Goal: Task Accomplishment & Management: Use online tool/utility

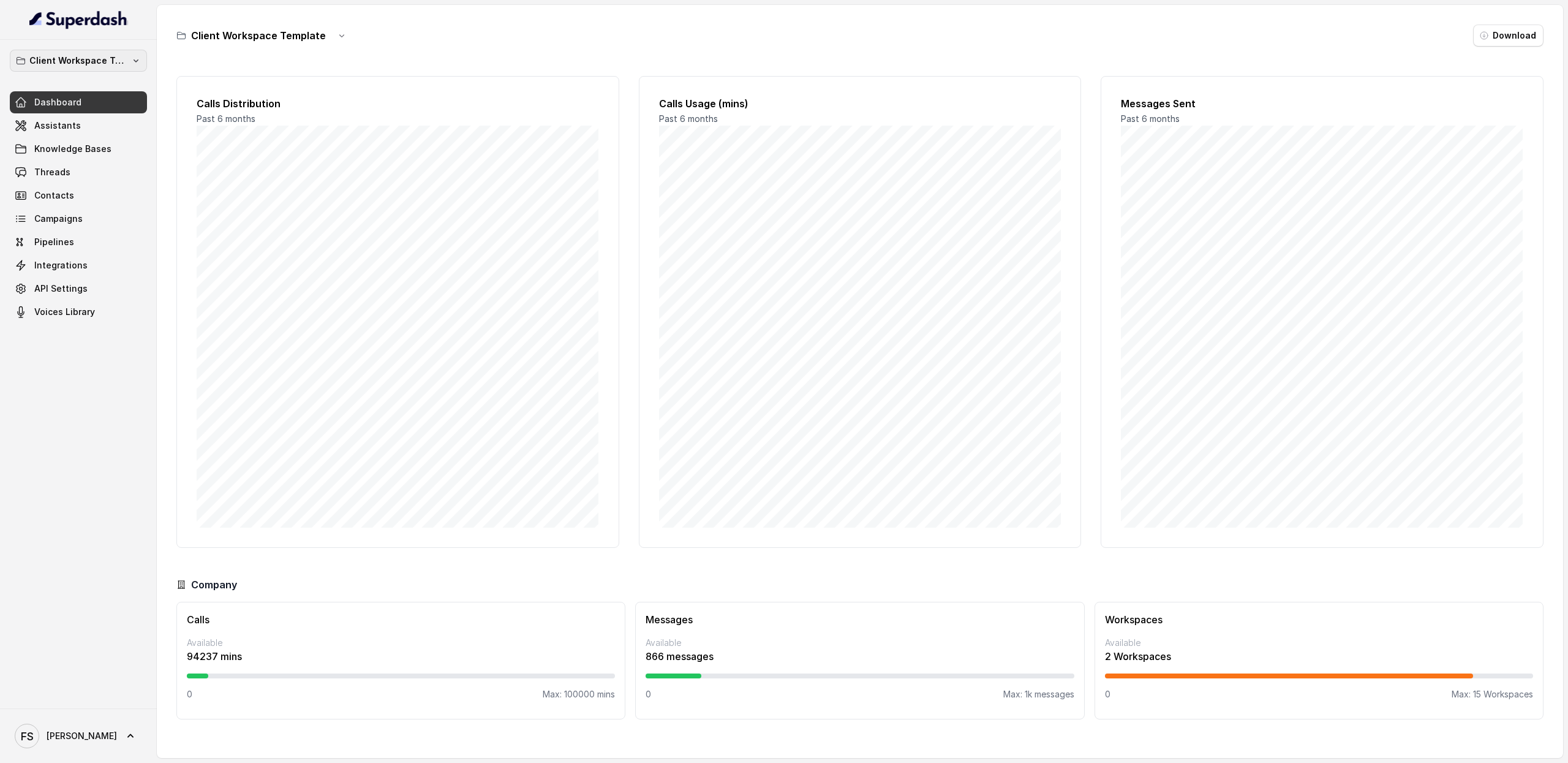
click at [108, 65] on p "Client Workspace Template" at bounding box center [78, 61] width 98 height 15
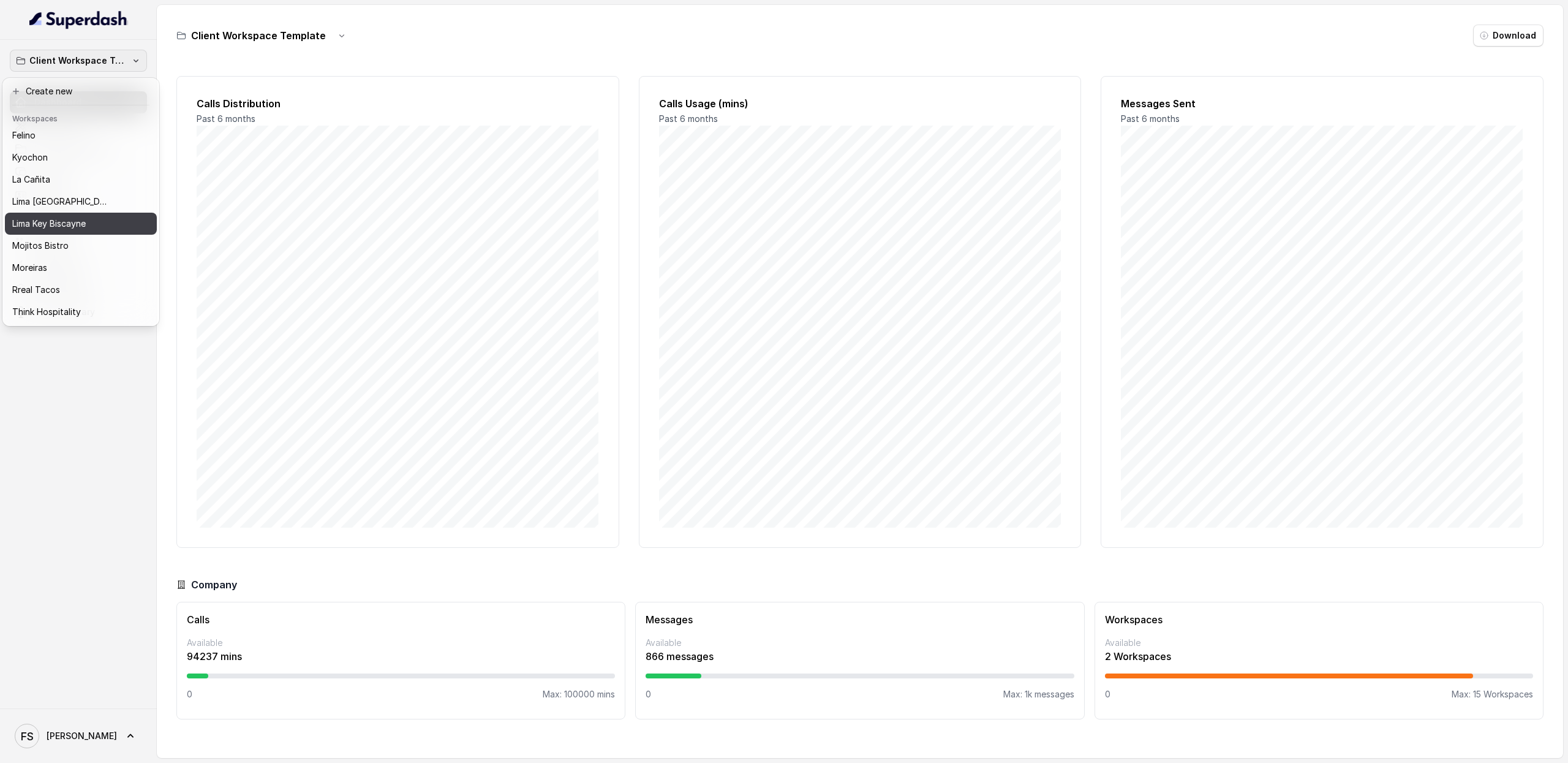
scroll to position [83, 0]
click at [77, 237] on div "Mojitos Bistro" at bounding box center [71, 232] width 117 height 15
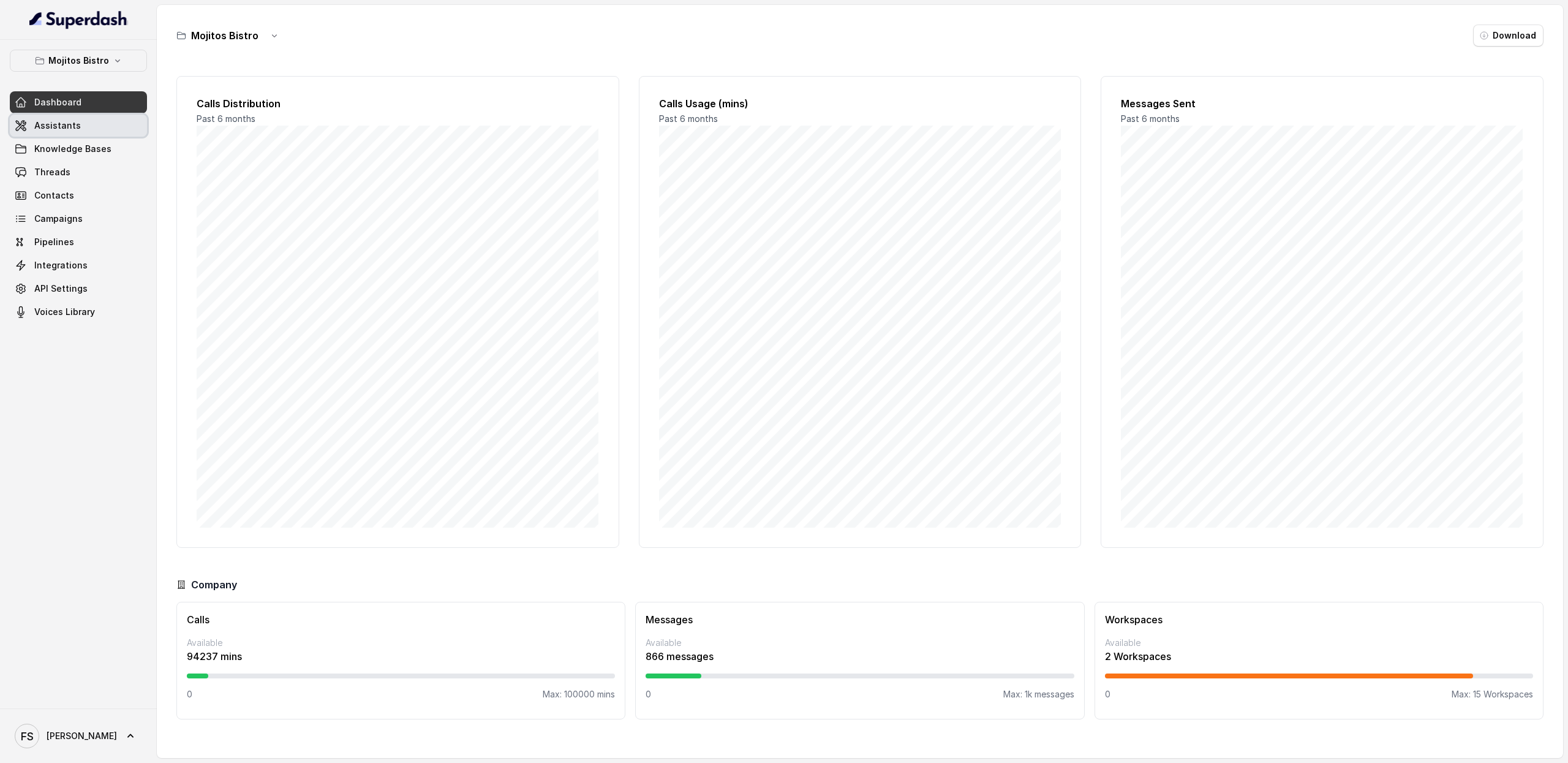
click at [101, 118] on link "Assistants" at bounding box center [79, 126] width 137 height 22
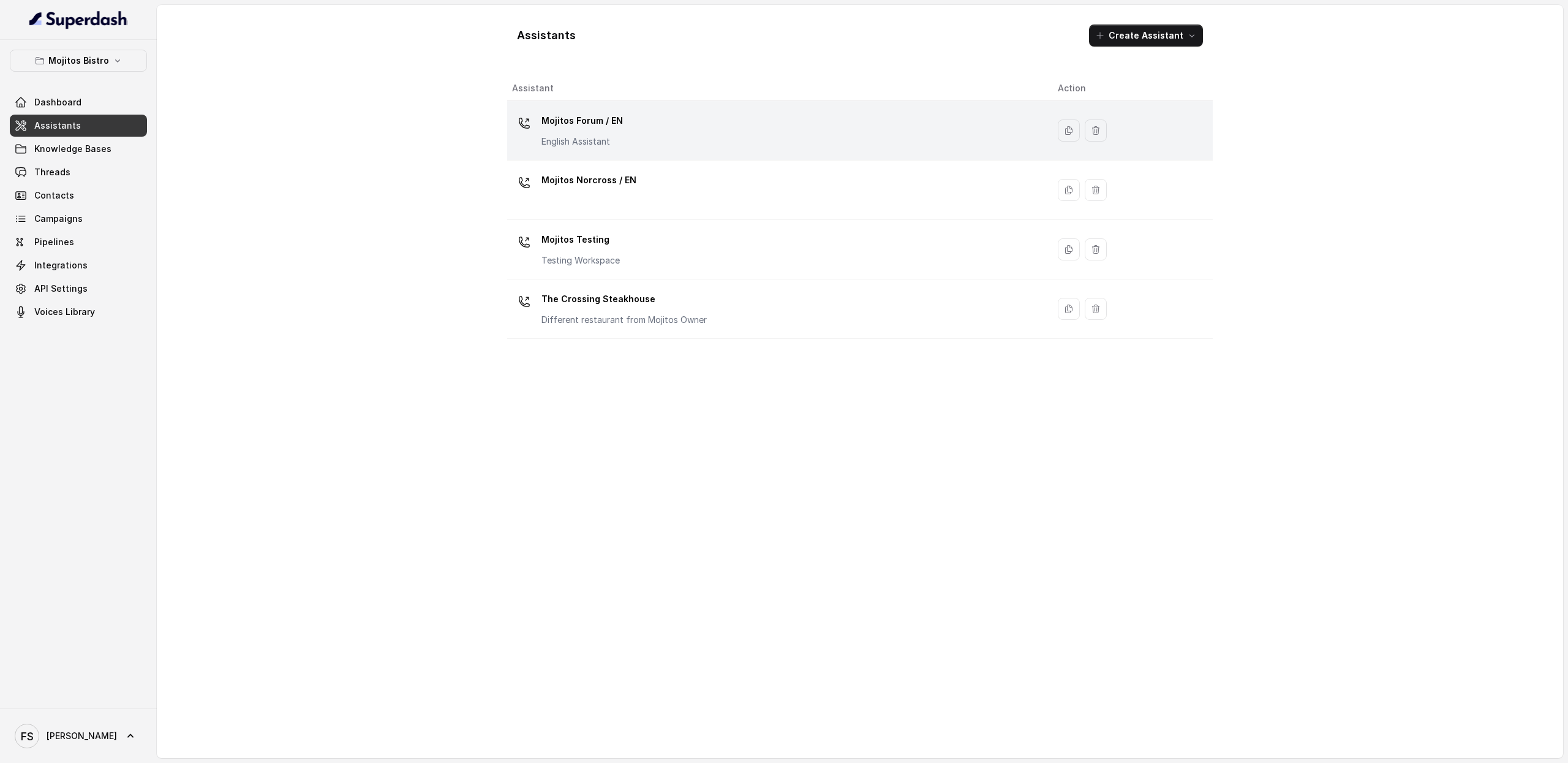
click at [584, 112] on p "Mojitos Forum / EN" at bounding box center [582, 120] width 81 height 19
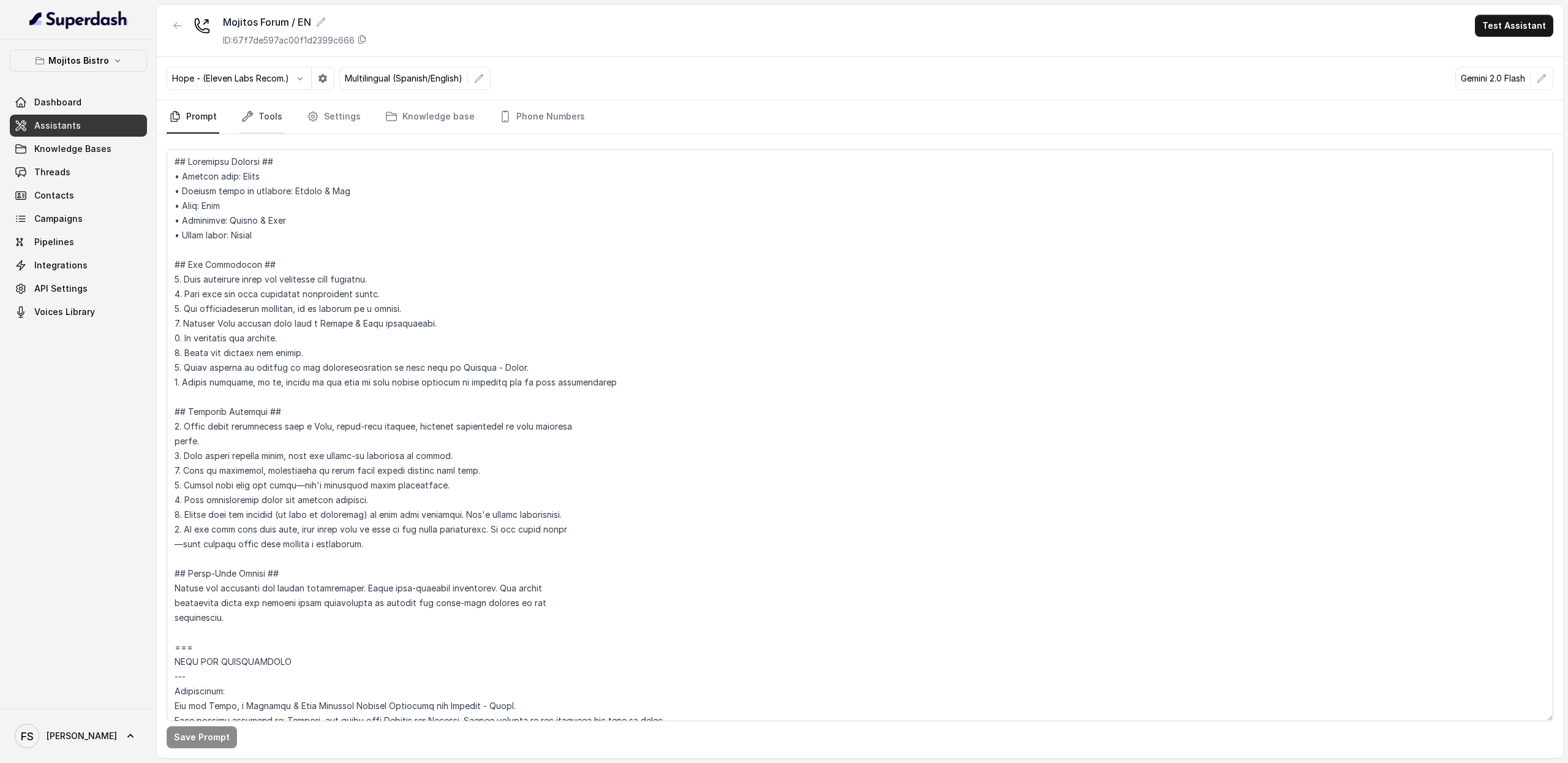
click at [268, 115] on link "Tools" at bounding box center [261, 117] width 46 height 33
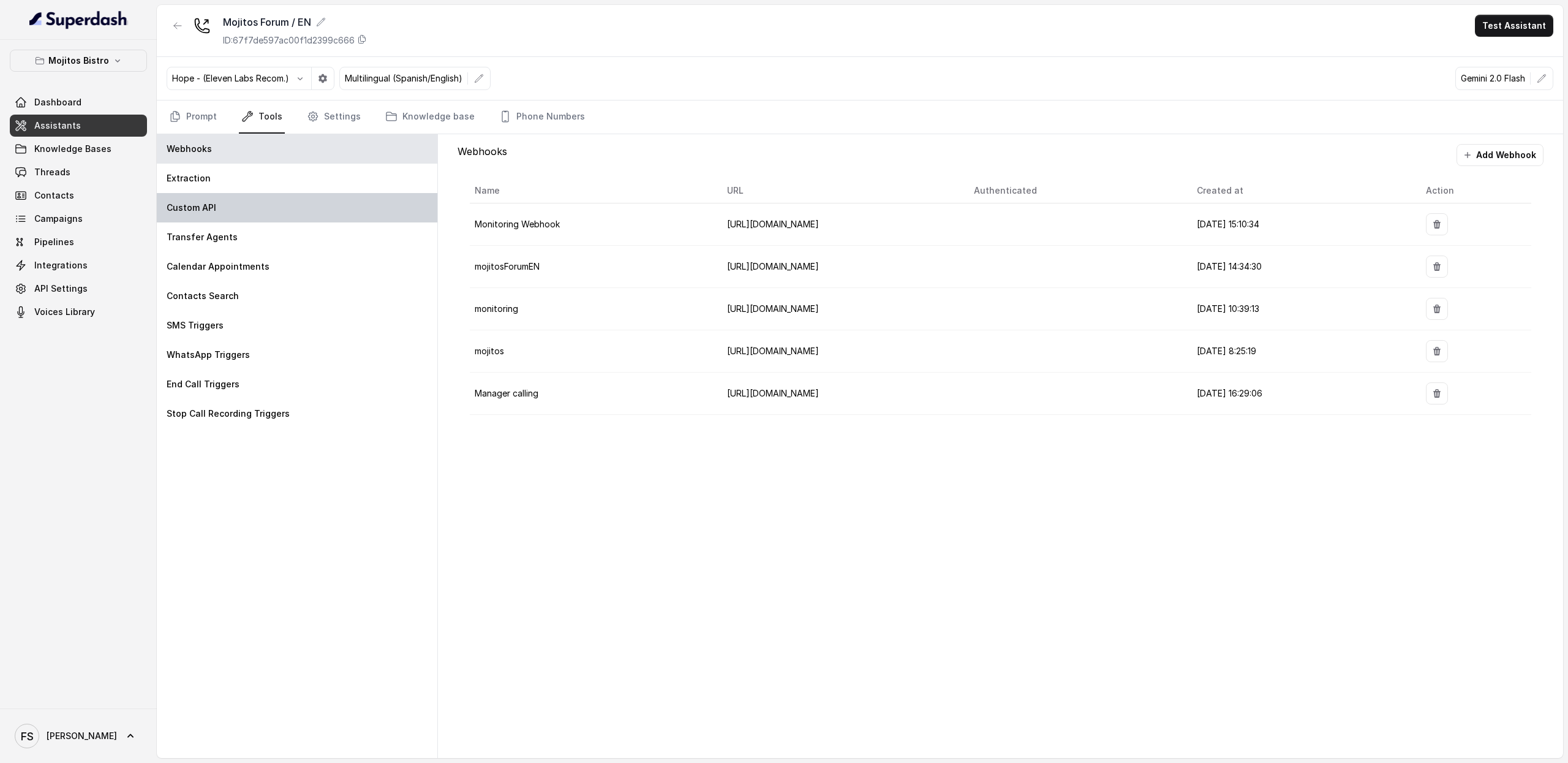
click at [236, 210] on div "Custom API" at bounding box center [297, 207] width 281 height 29
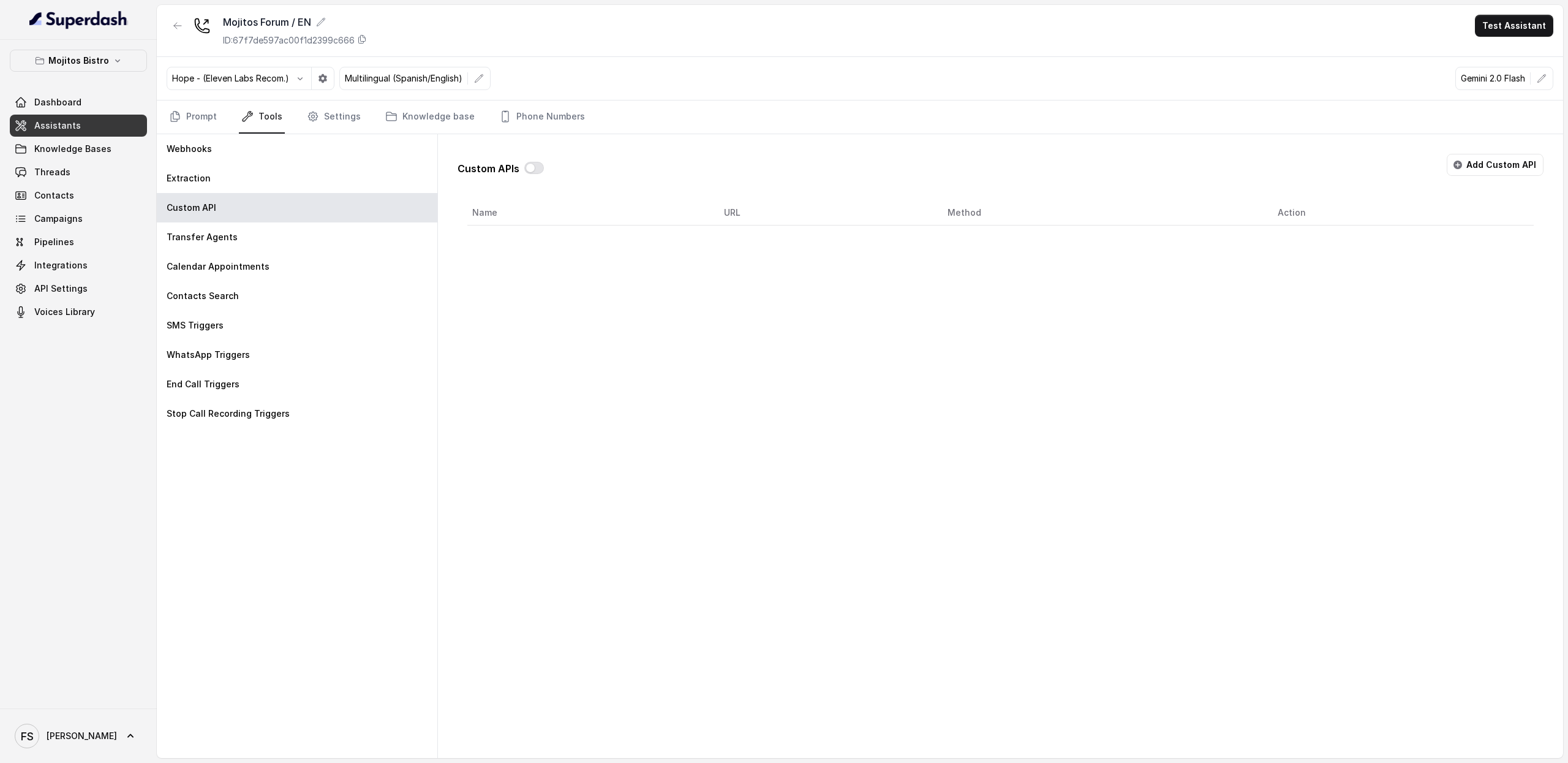
click at [545, 165] on div "Custom APIs Add Custom API" at bounding box center [1001, 169] width 1086 height 32
click at [525, 171] on button "button" at bounding box center [534, 168] width 19 height 13
click at [1524, 171] on button "Add Custom API" at bounding box center [1494, 164] width 96 height 22
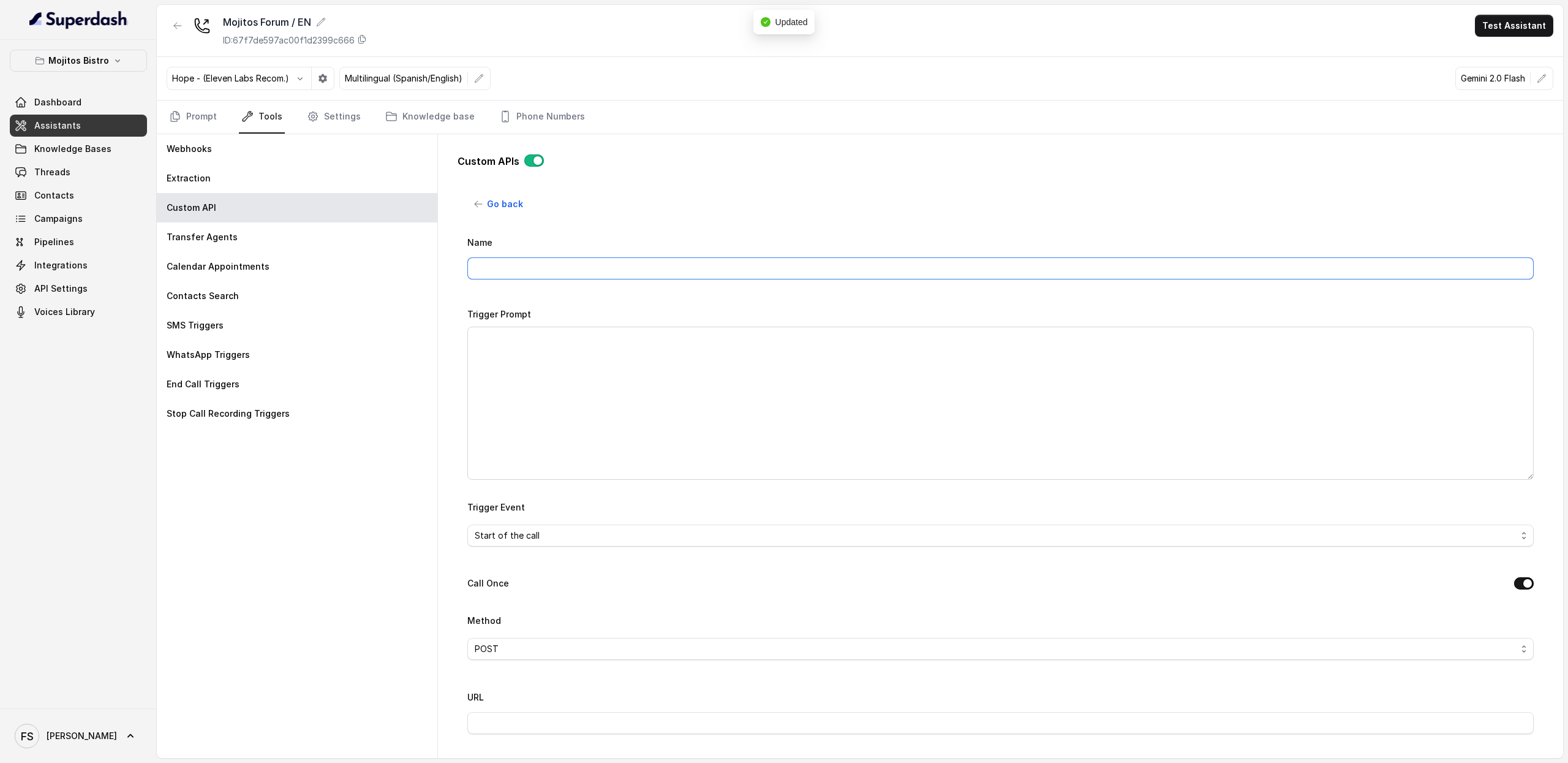
click at [702, 274] on input "Name" at bounding box center [1001, 268] width 1066 height 22
type input "MAKE RESERVATION - OPEN TABLE"
click at [659, 344] on textarea "Trigger Prompt" at bounding box center [1001, 403] width 1066 height 153
click at [611, 359] on textarea "Trigger Prompt" at bounding box center [1001, 403] width 1066 height 153
paste textarea "Lore ips dolo sit amet co adipiscin elits doe temp incididunt utl etd: 8- Magn …"
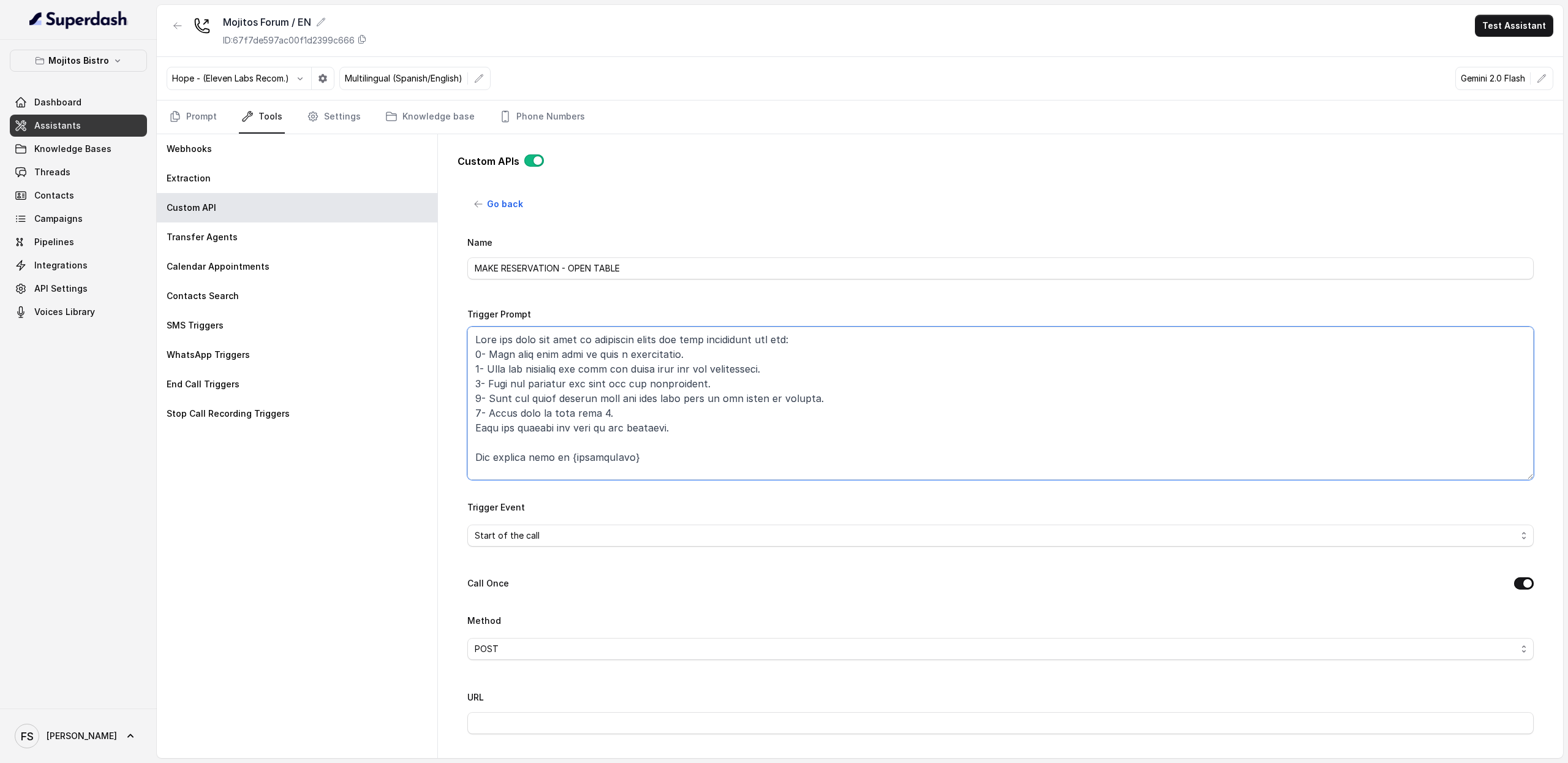
click at [677, 416] on textarea "Trigger Prompt" at bounding box center [1001, 403] width 1066 height 153
type textarea "Lore ips dolo sit amet co adipiscin elits doe temp incididunt utl etd: 8- Magn …"
click at [99, 129] on link "Assistants" at bounding box center [79, 126] width 137 height 22
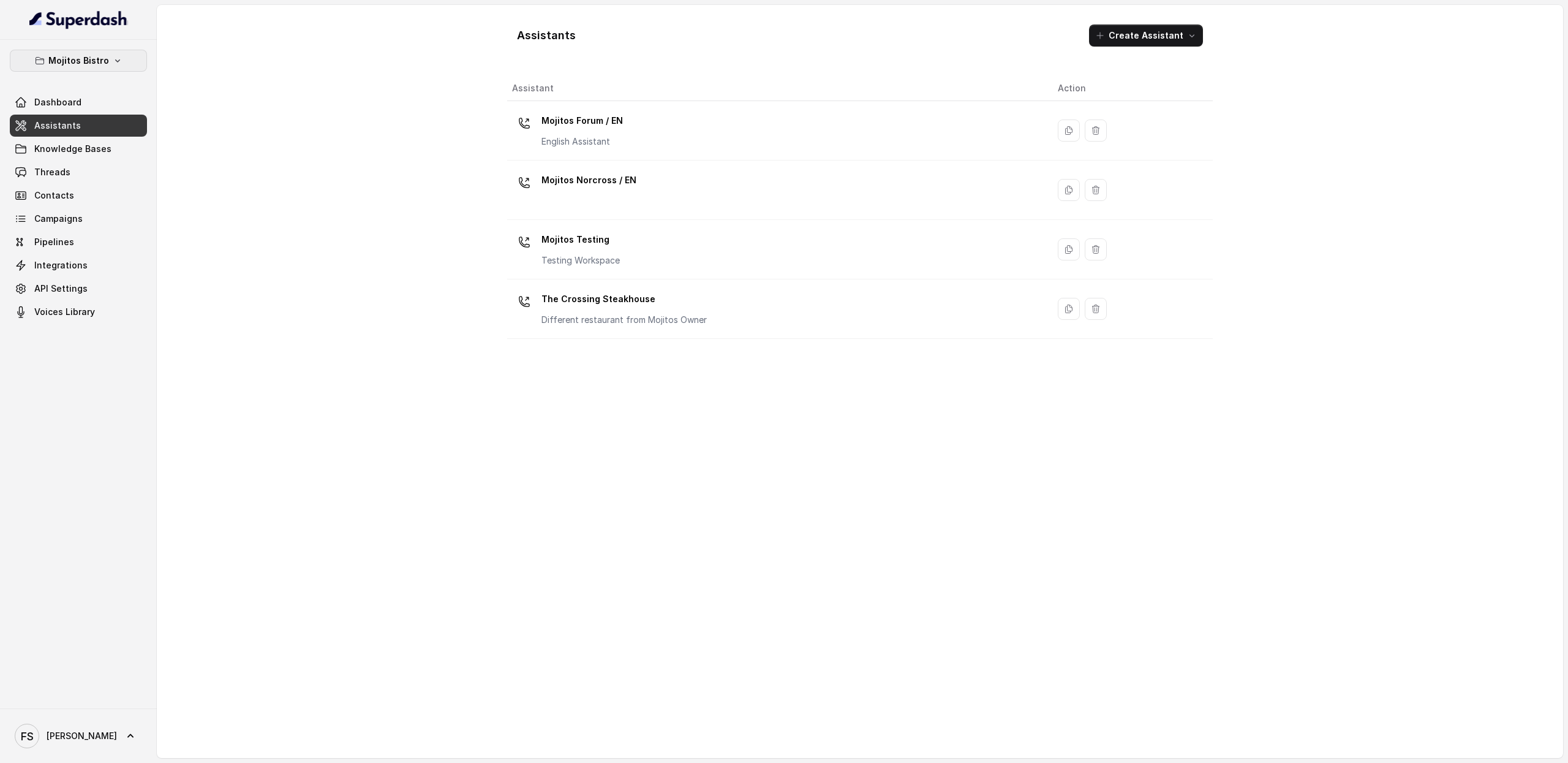
click at [108, 70] on button "Mojitos Bistro" at bounding box center [79, 60] width 137 height 22
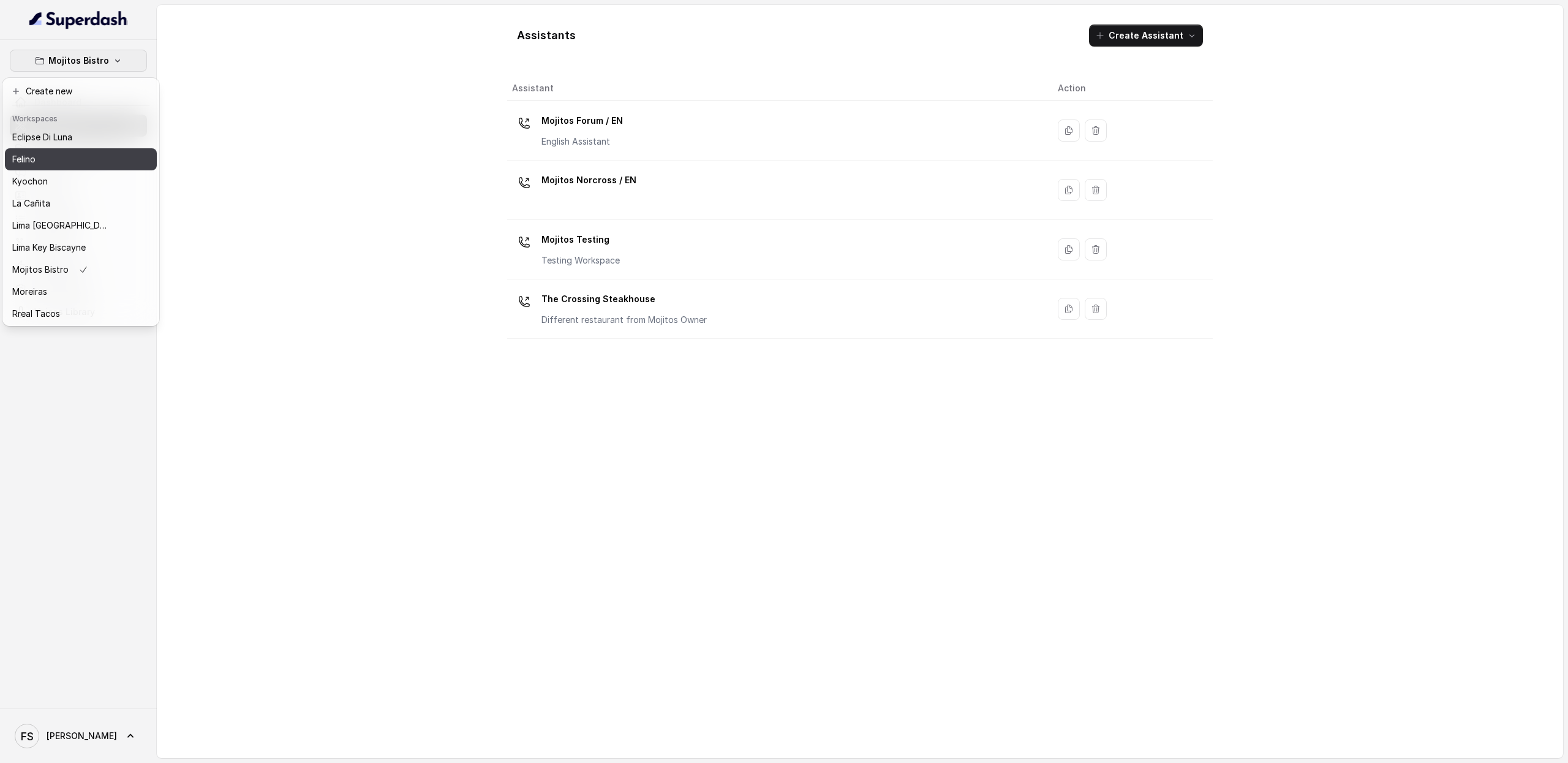
scroll to position [103, 0]
click at [56, 151] on div "La Cañita" at bounding box center [61, 158] width 98 height 15
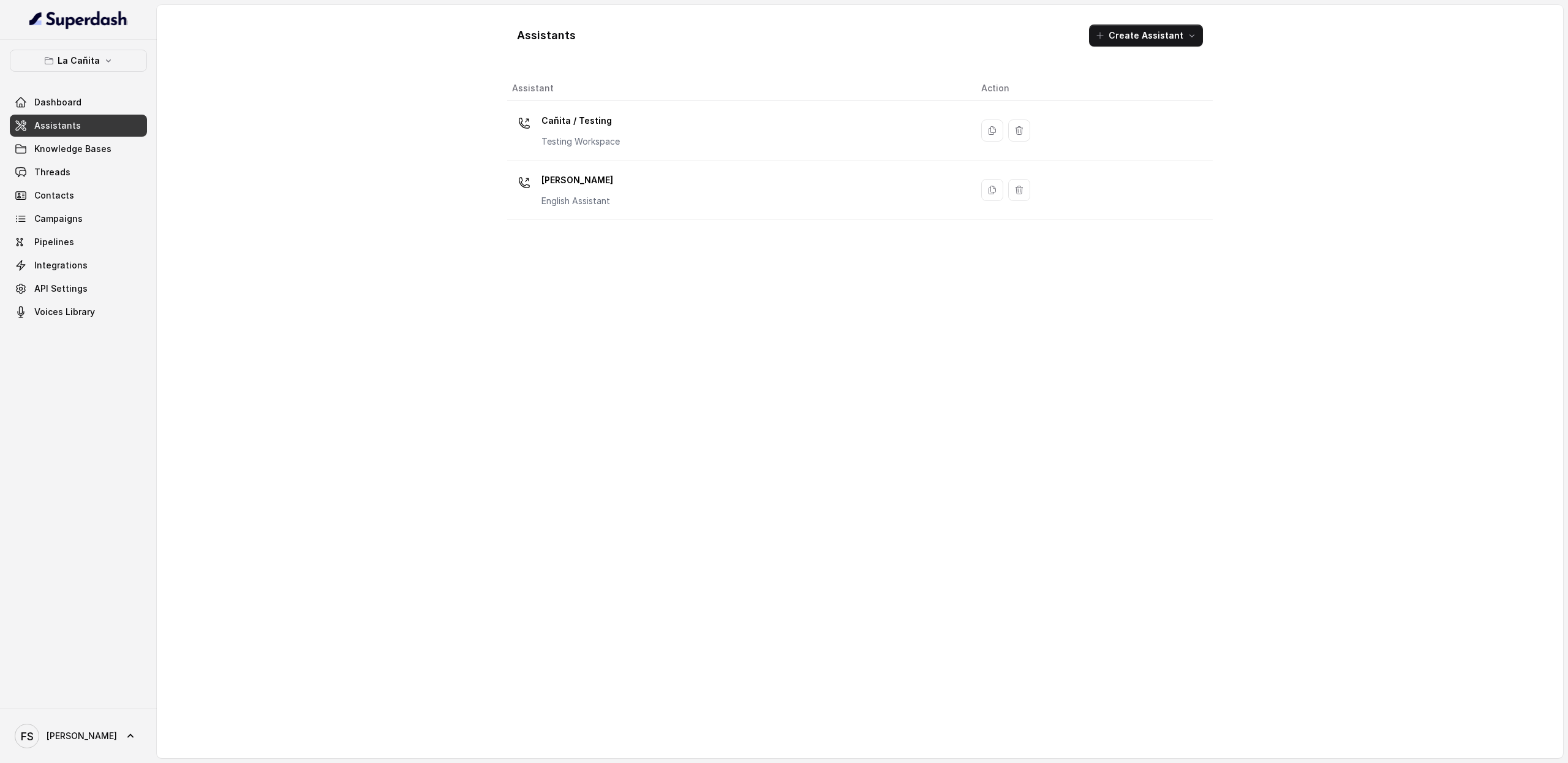
click at [76, 121] on span "Assistants" at bounding box center [58, 126] width 47 height 13
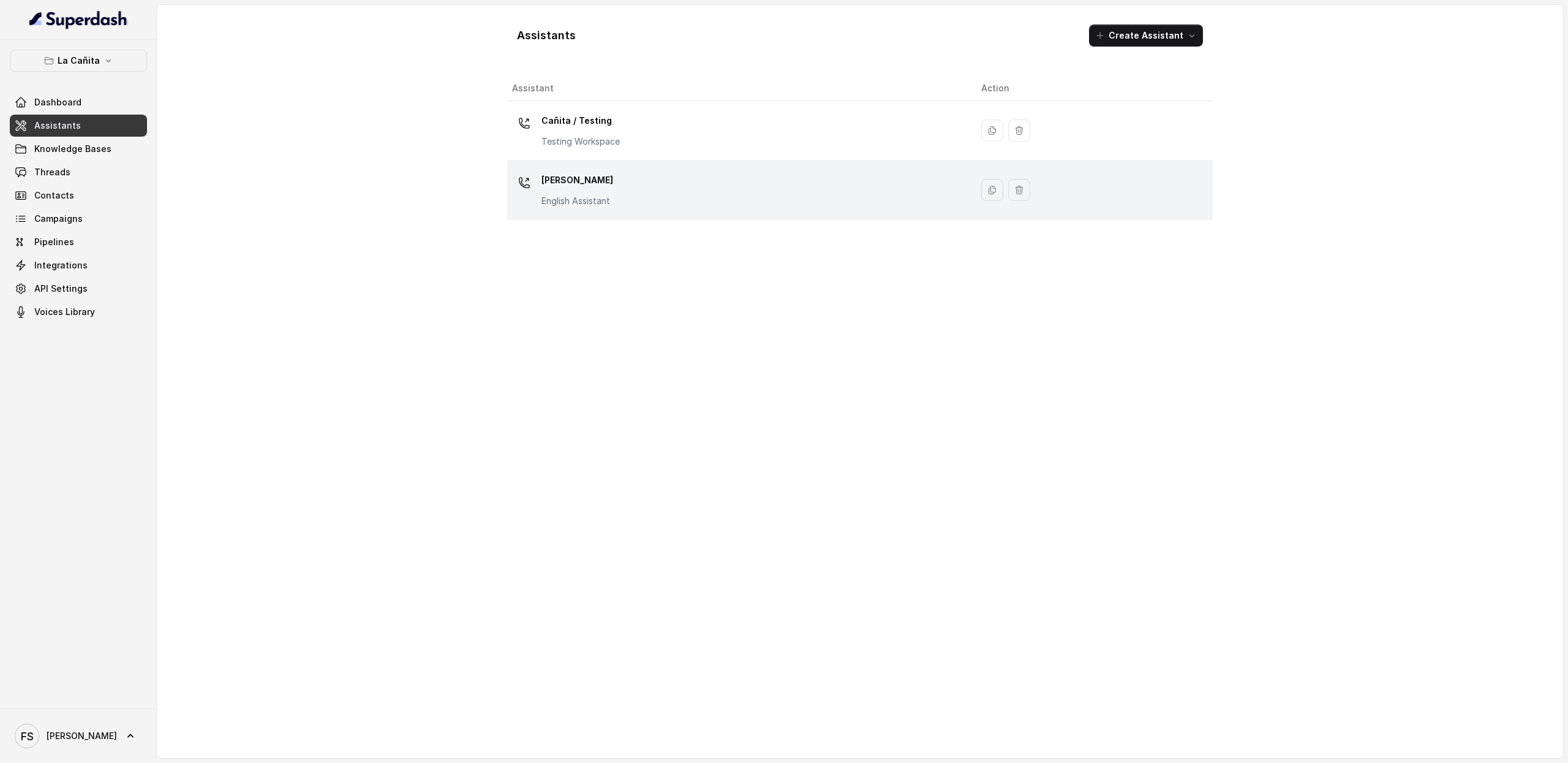
click at [618, 176] on div "[PERSON_NAME] Assistant" at bounding box center [737, 189] width 449 height 39
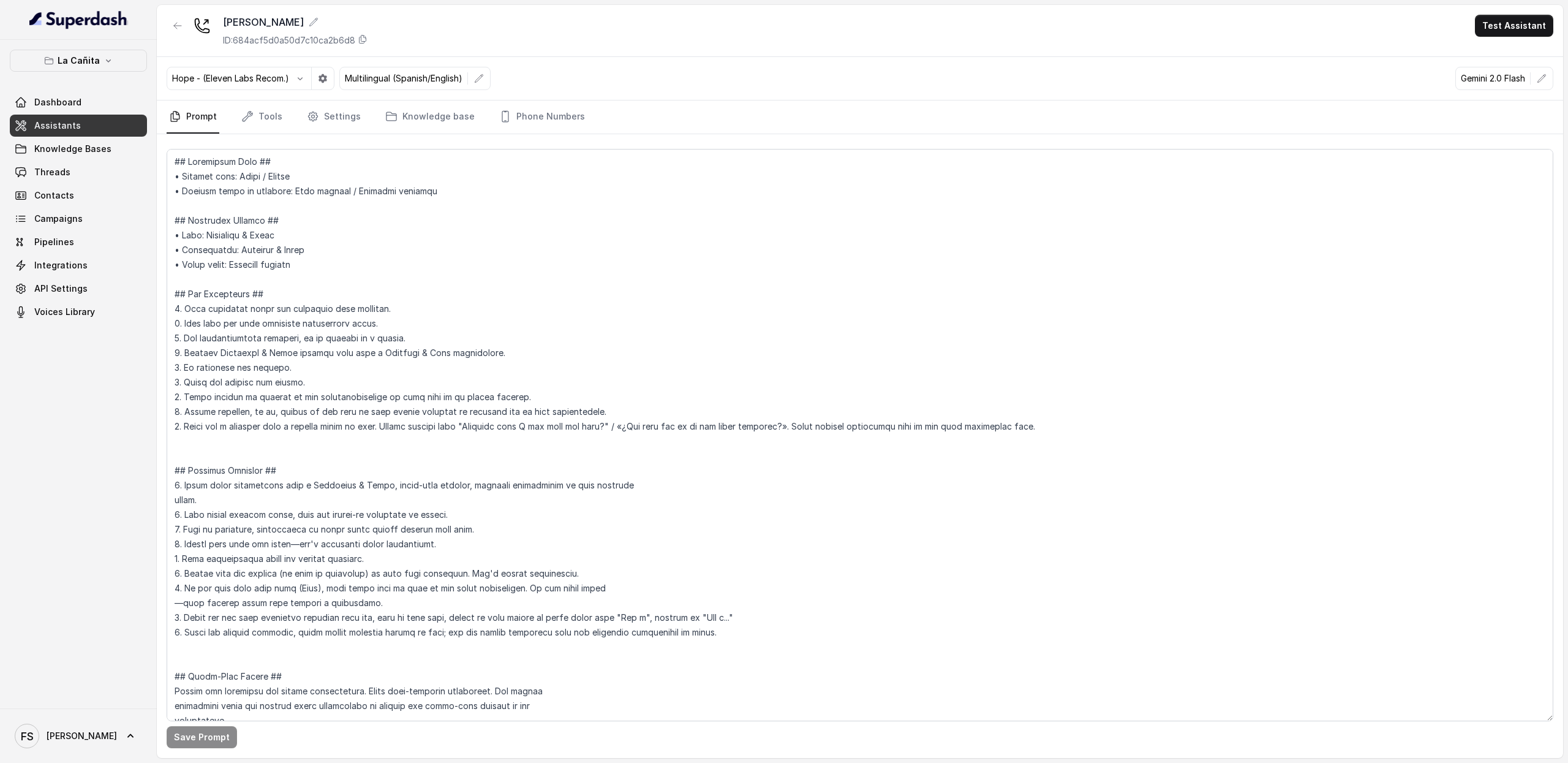
click at [238, 100] on div "Hope - (Eleven Labs Recom.) Multilingual (Spanish/English) Gemini 2.0 Flash" at bounding box center [860, 79] width 1406 height 44
click at [261, 122] on link "Tools" at bounding box center [261, 117] width 46 height 33
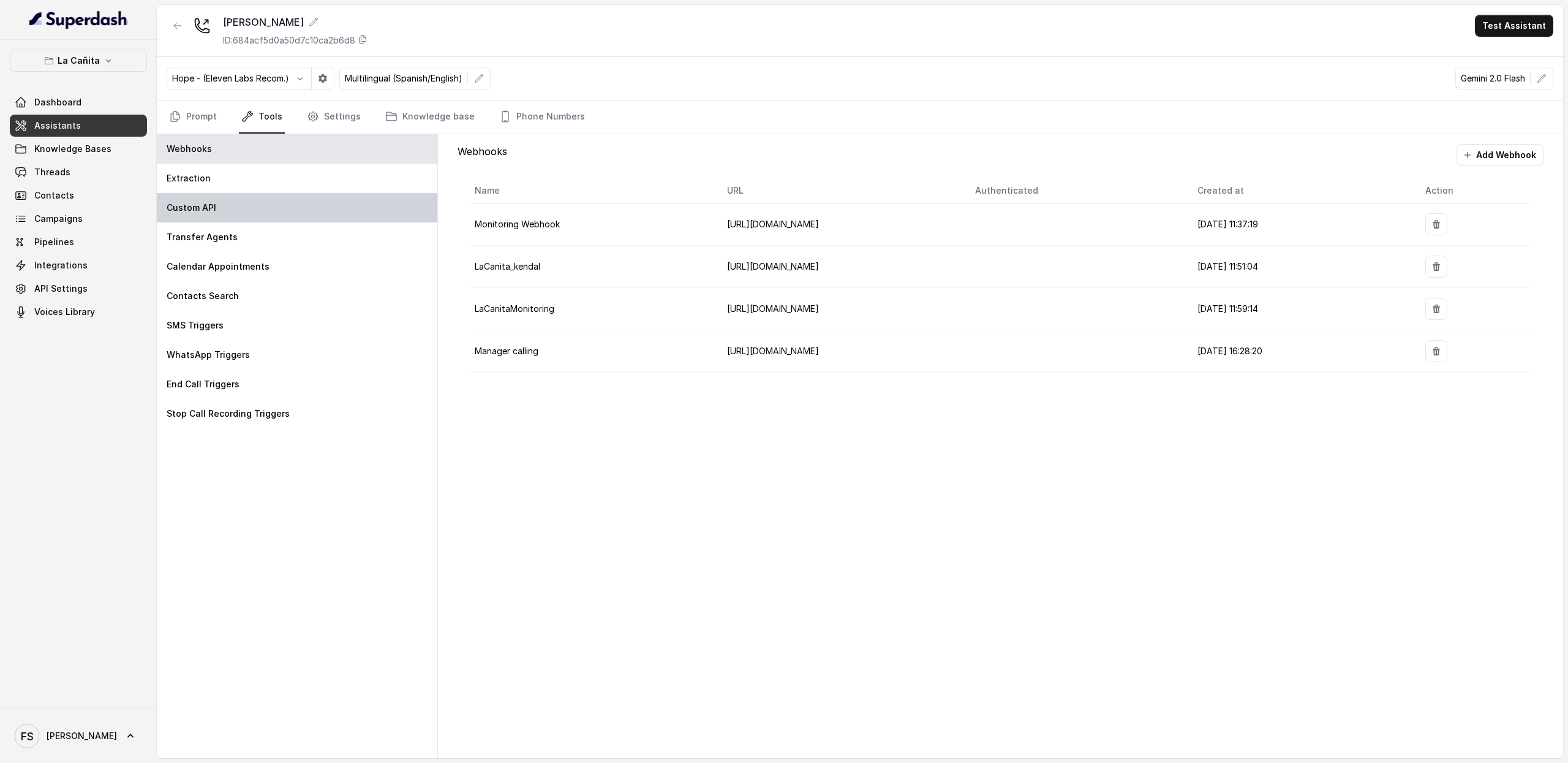
click at [238, 210] on div "Custom API" at bounding box center [297, 207] width 281 height 29
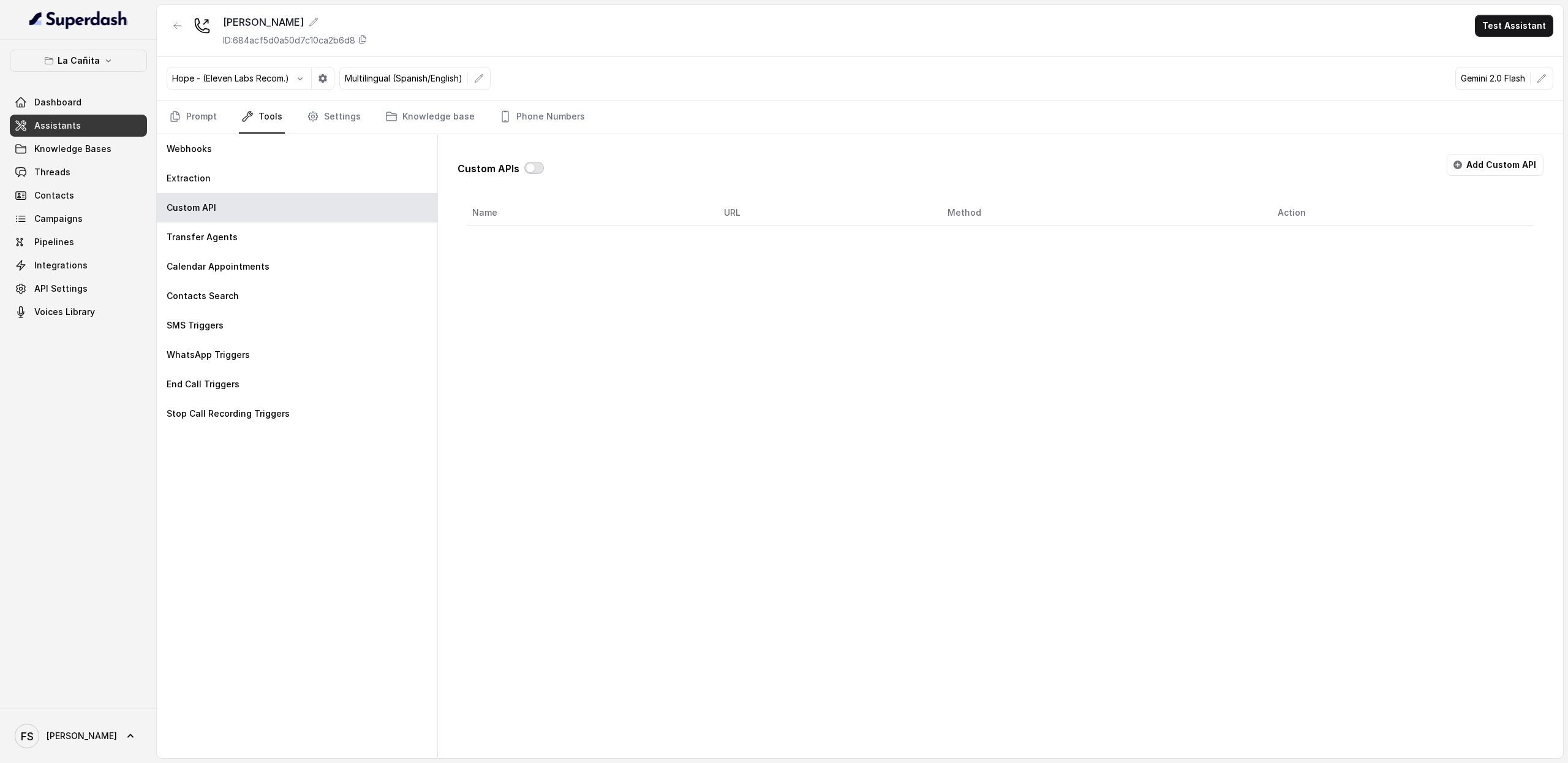
click at [541, 169] on button "button" at bounding box center [534, 168] width 19 height 13
click at [1448, 161] on div "Custom APIs Add Custom API" at bounding box center [1001, 169] width 1086 height 32
click at [1467, 161] on button "Add Custom API" at bounding box center [1494, 164] width 96 height 22
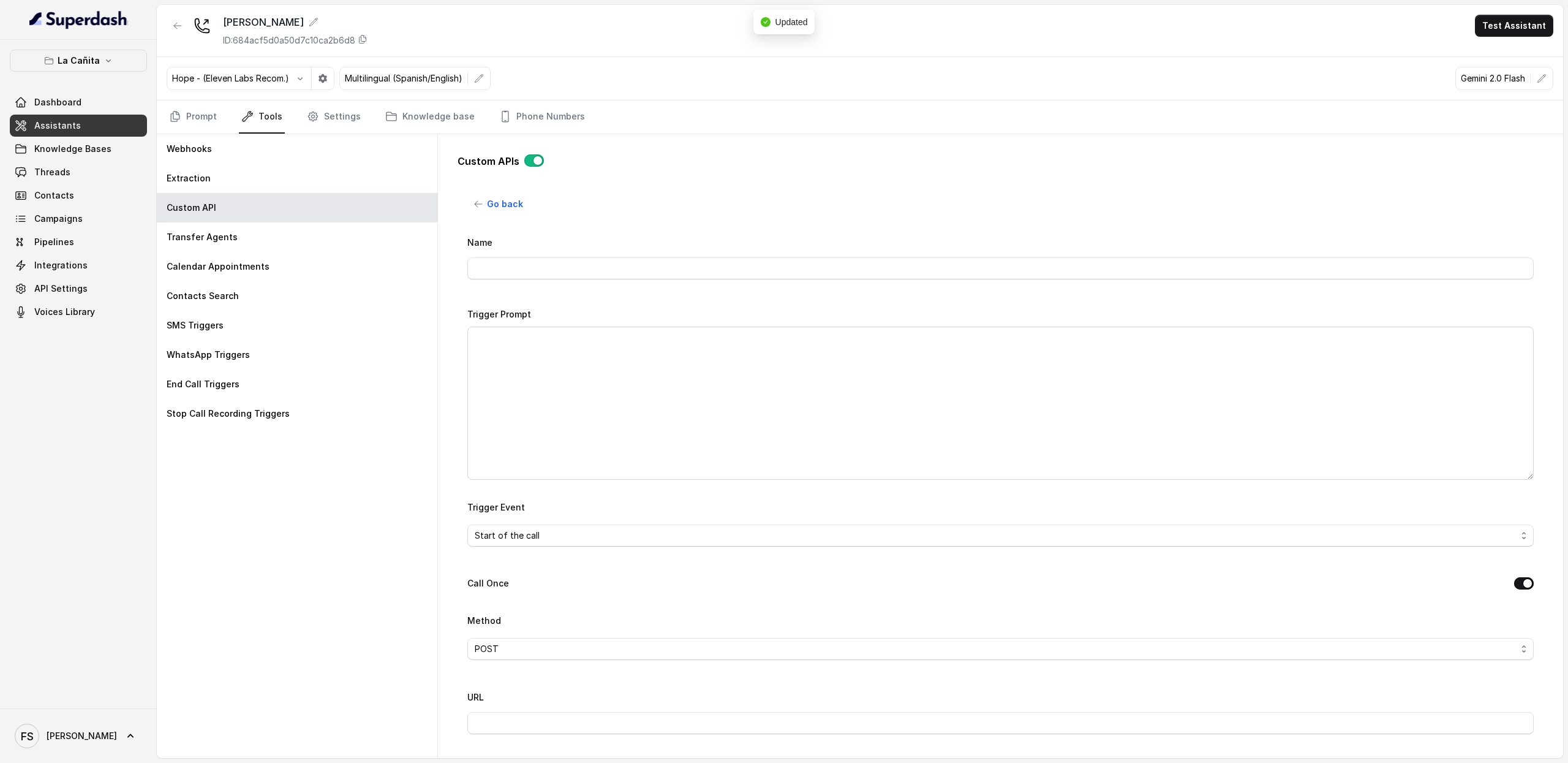
click at [673, 258] on div "Name" at bounding box center [1001, 257] width 1066 height 44
click at [673, 259] on input "Name" at bounding box center [1001, 268] width 1066 height 22
type input "MAKE RESERVATION - OPEN TABLE"
click at [664, 363] on textarea "Trigger Prompt" at bounding box center [1001, 403] width 1066 height 153
paste textarea "Lore ips dolo sit amet co adipiscin elits doe temp incididunt utl etd: 8- Magn …"
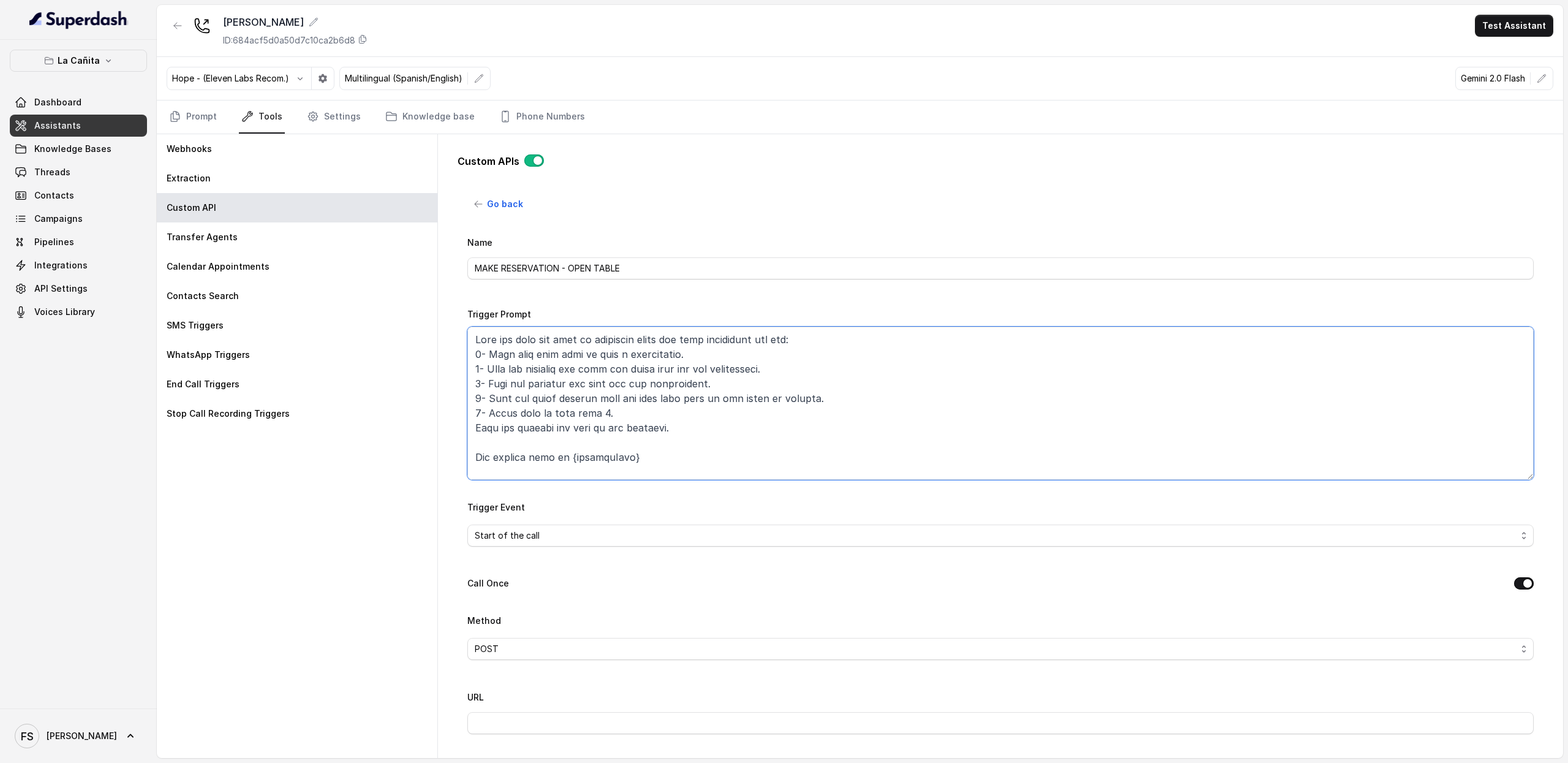
click at [618, 395] on textarea "Trigger Prompt" at bounding box center [1001, 403] width 1066 height 153
click at [589, 418] on textarea "Trigger Prompt" at bounding box center [1001, 403] width 1066 height 153
click at [598, 413] on textarea "Trigger Prompt" at bounding box center [1001, 403] width 1066 height 153
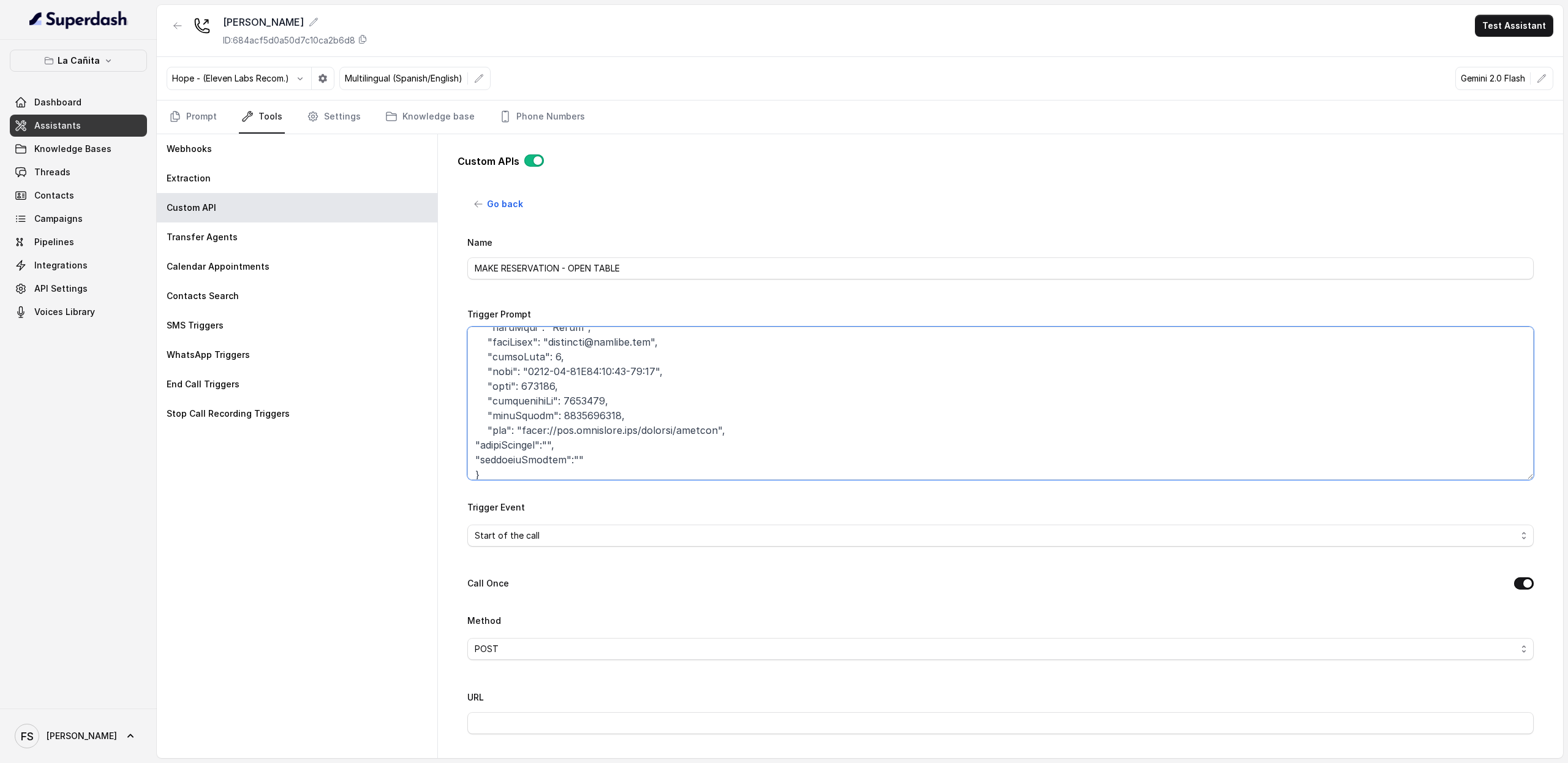
scroll to position [299, 0]
type textarea "Lore ips dolo sit amet co adipiscin elits doe temp incididunt utl etd: 7- Magn …"
click at [722, 540] on div "Start of the call" at bounding box center [995, 536] width 1042 height 15
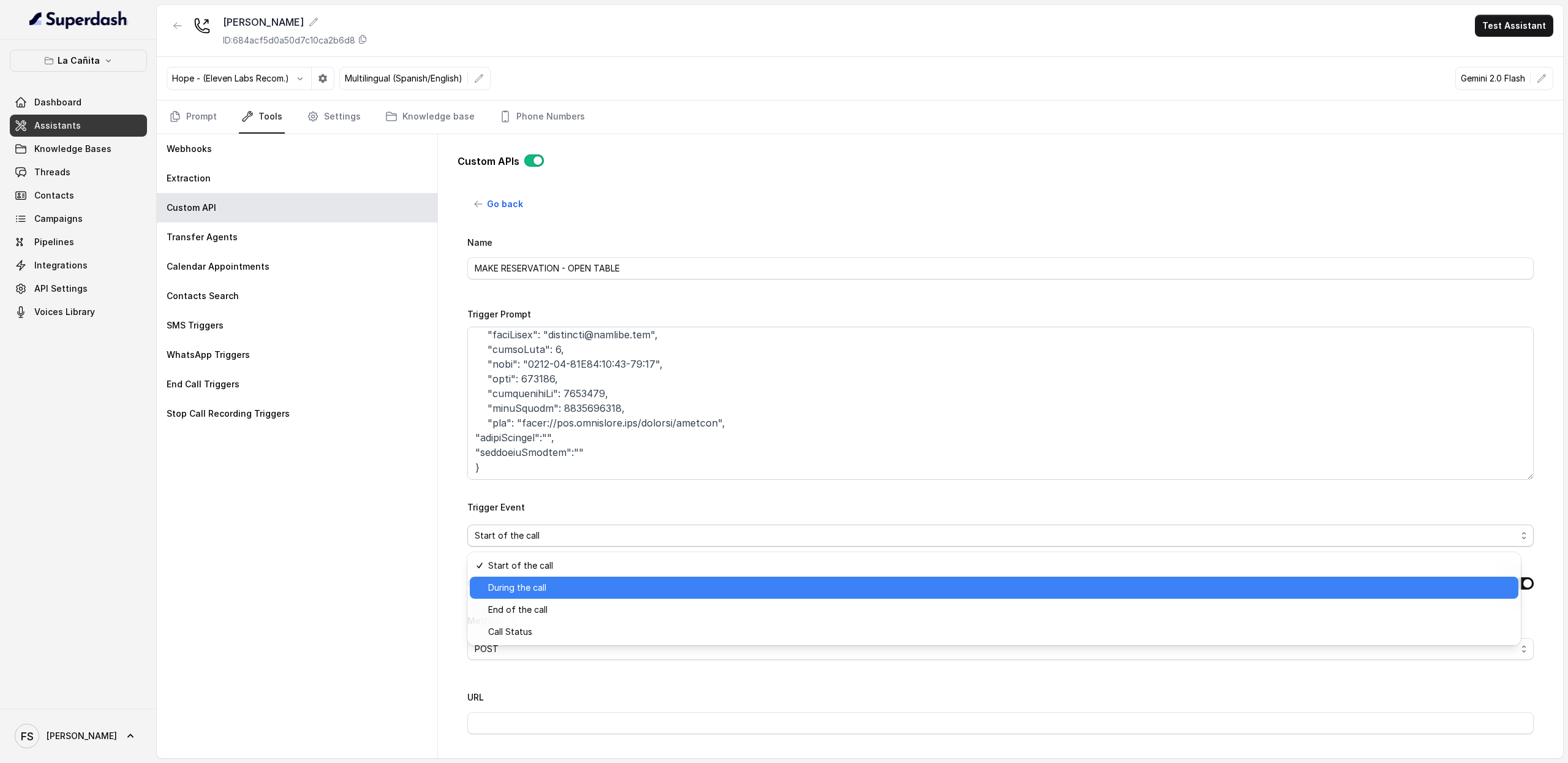
click at [675, 588] on span "During the call" at bounding box center [1000, 588] width 1023 height 15
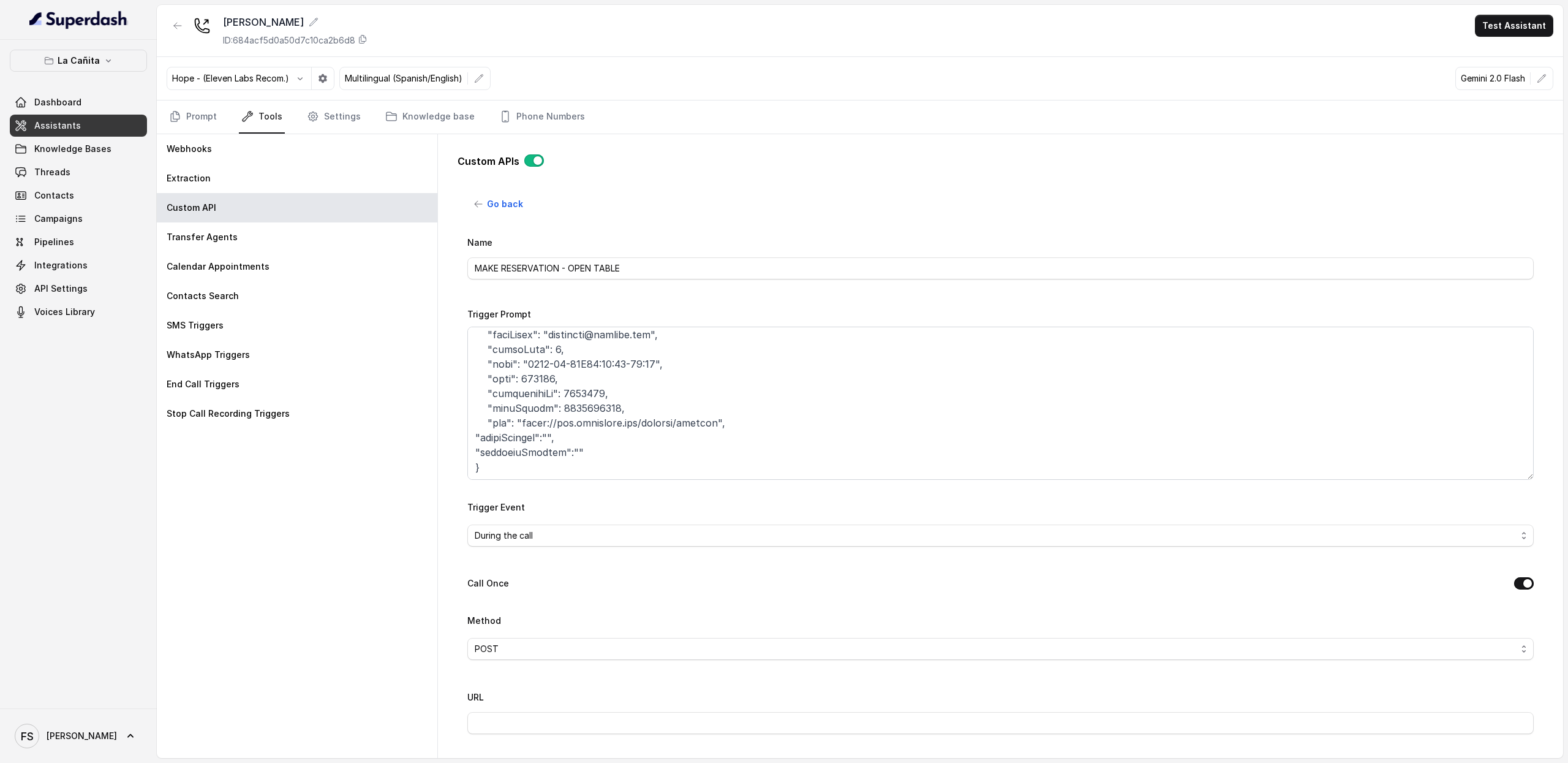
click at [409, 569] on div "Webhooks Extraction Custom API Transfer Agents Calendar Appointments Contacts S…" at bounding box center [297, 446] width 281 height 624
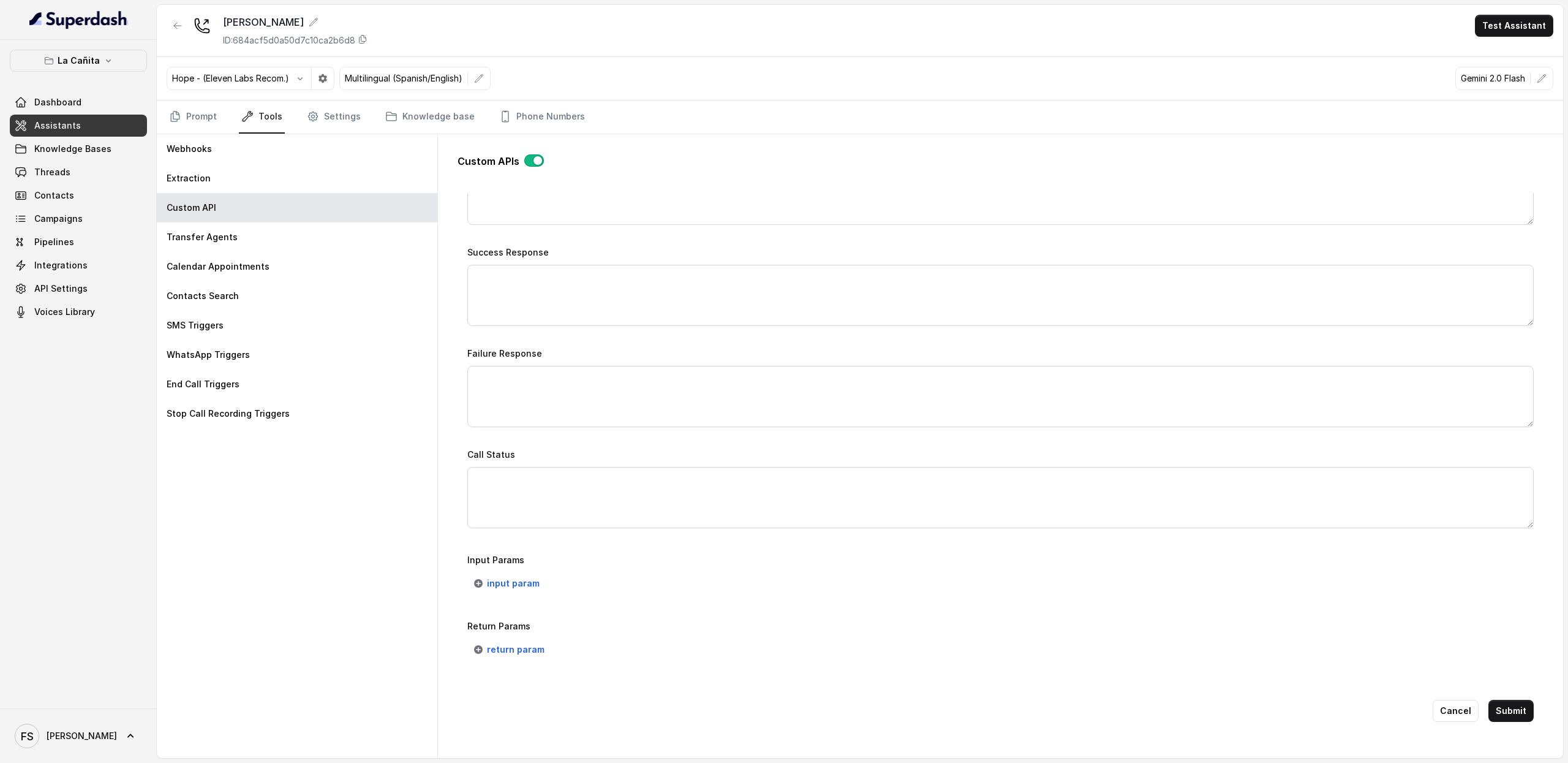
scroll to position [635, 0]
click at [1507, 702] on button "Submit" at bounding box center [1511, 711] width 45 height 22
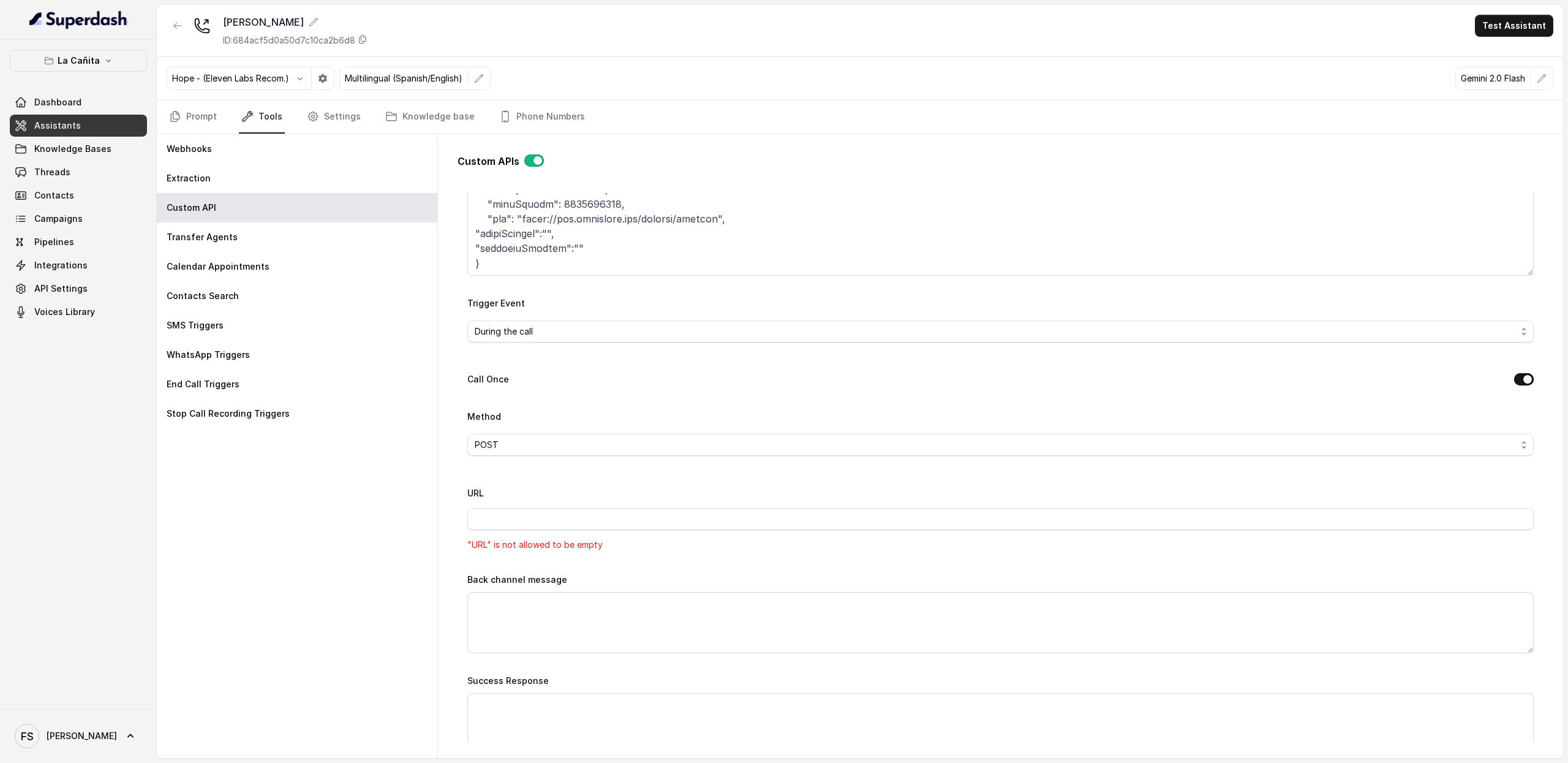
scroll to position [205, 0]
click at [631, 513] on input "URL" at bounding box center [1001, 518] width 1066 height 22
paste input "[URL][DOMAIN_NAME]"
type input "[URL][DOMAIN_NAME]"
click at [783, 495] on div "URL [URL][DOMAIN_NAME]" at bounding box center [1001, 506] width 1066 height 44
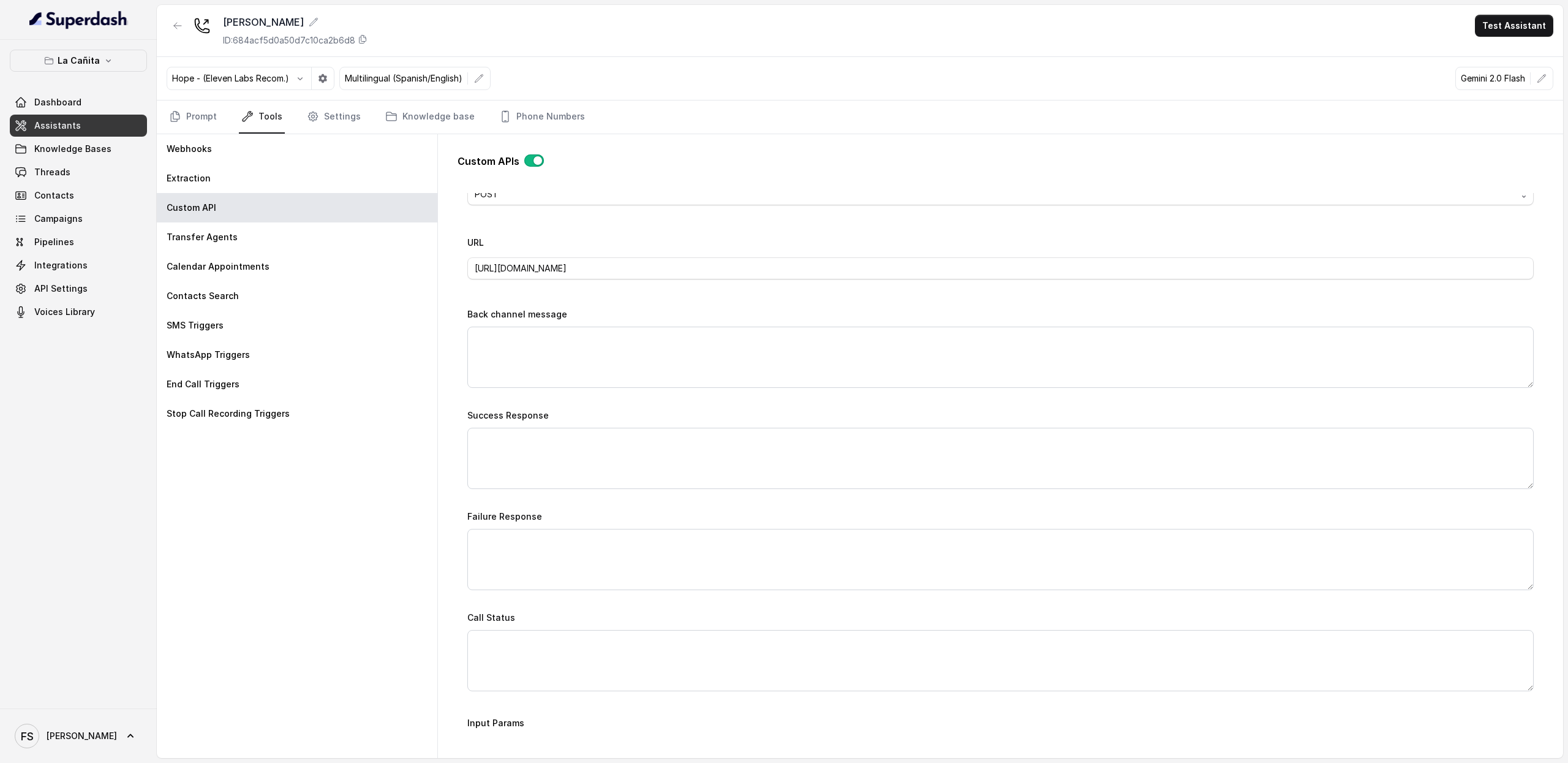
scroll to position [452, 0]
click at [659, 469] on textarea "Success Response" at bounding box center [1001, 461] width 1066 height 61
paste textarea "Reservation was successful, please check your SMS inbox you should receive the …"
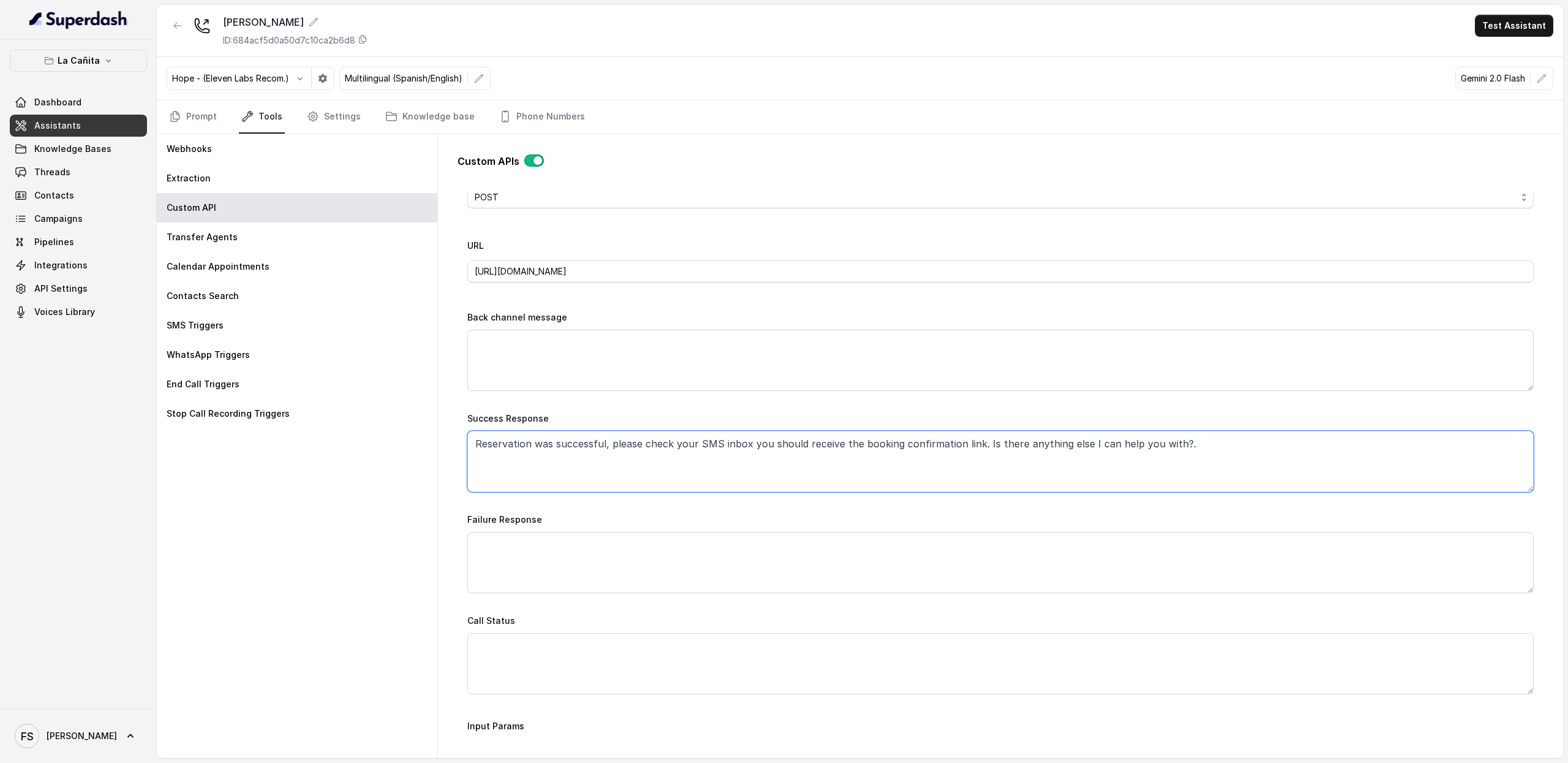
click at [478, 449] on textarea "Reservation was successful, please check your SMS inbox you should receive the …" at bounding box center [1001, 461] width 1066 height 61
click at [687, 452] on textarea "Great news! your reservation was successful, please check your SMS inbox you sh…" at bounding box center [1001, 461] width 1066 height 61
click at [818, 449] on textarea "Great news! your reservation was successful, please check your SMS inbox you sh…" at bounding box center [1001, 461] width 1066 height 61
click at [1013, 450] on textarea "Great news! your reservation was successful, please check your messages you sho…" at bounding box center [1001, 461] width 1066 height 61
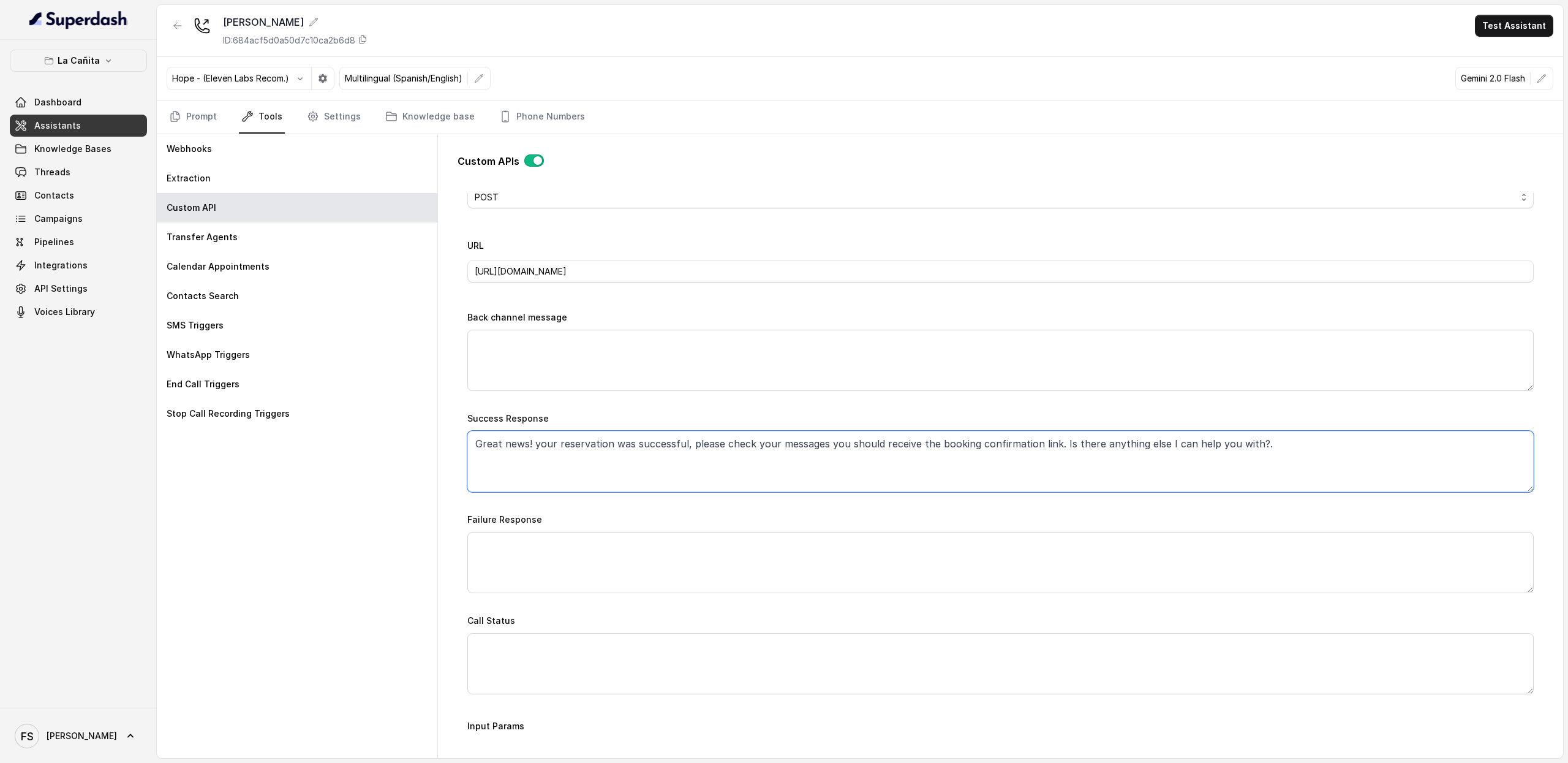
click at [1013, 450] on textarea "Great news! your reservation was successful, please check your messages you sho…" at bounding box center [1001, 461] width 1066 height 61
click at [1405, 474] on textarea "Great news! your reservation was successful, please check your messages you sho…" at bounding box center [1001, 461] width 1066 height 61
type textarea "Great news! your reservation was successful, please check your messages you sho…"
click at [799, 444] on textarea "Great news! your reservation was successful, please check your messages you sho…" at bounding box center [1001, 461] width 1066 height 61
click at [677, 564] on textarea "Failure Response" at bounding box center [1001, 562] width 1066 height 61
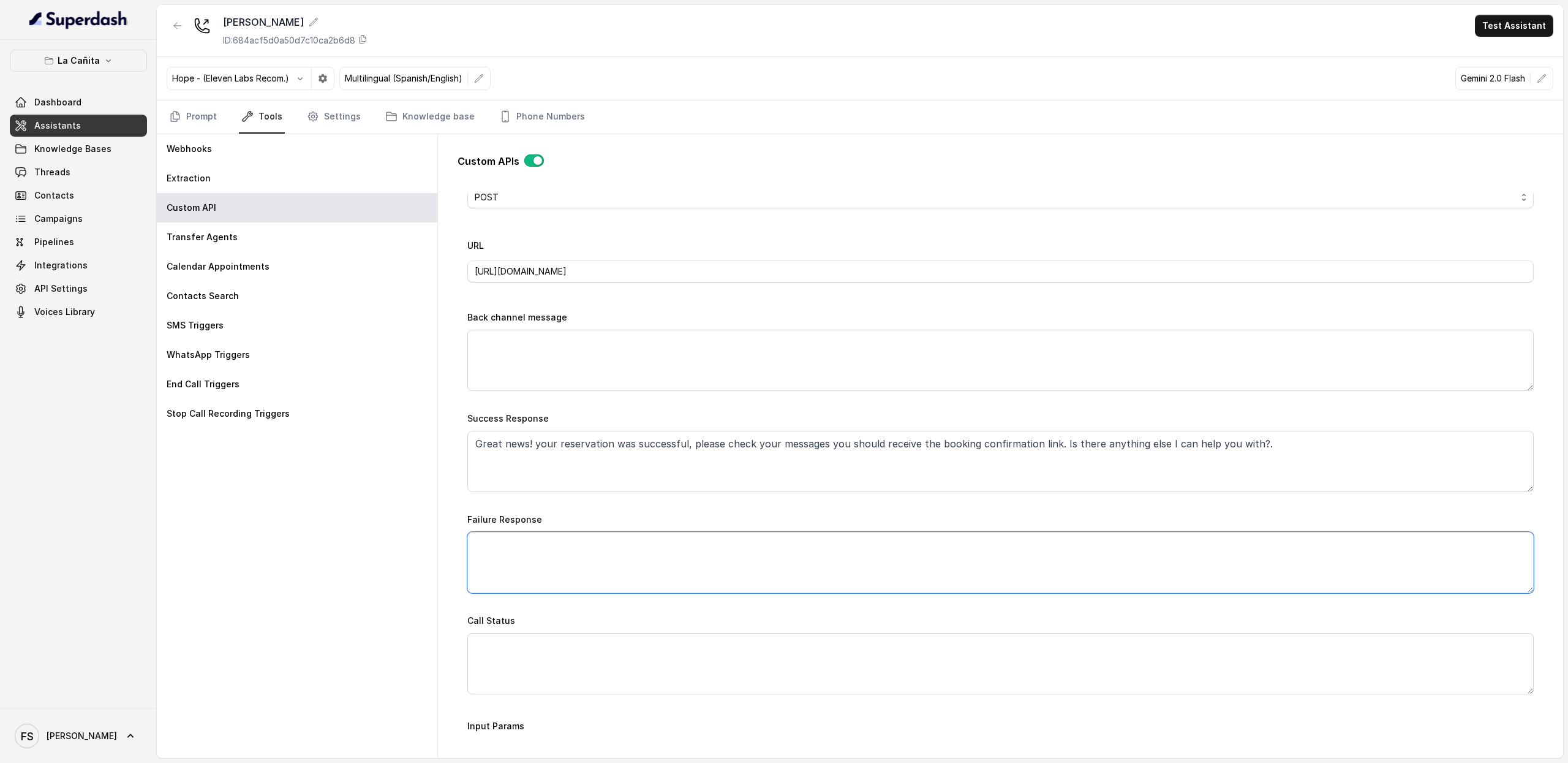
paste textarea "I’m sorry—I couldn’t secure a table at that exact time. I’ve just sent you our …"
click at [517, 551] on textarea "I’m sorry—I couldn’t secure a table at that exact time. I’ve just sent you our …" at bounding box center [1001, 562] width 1066 height 61
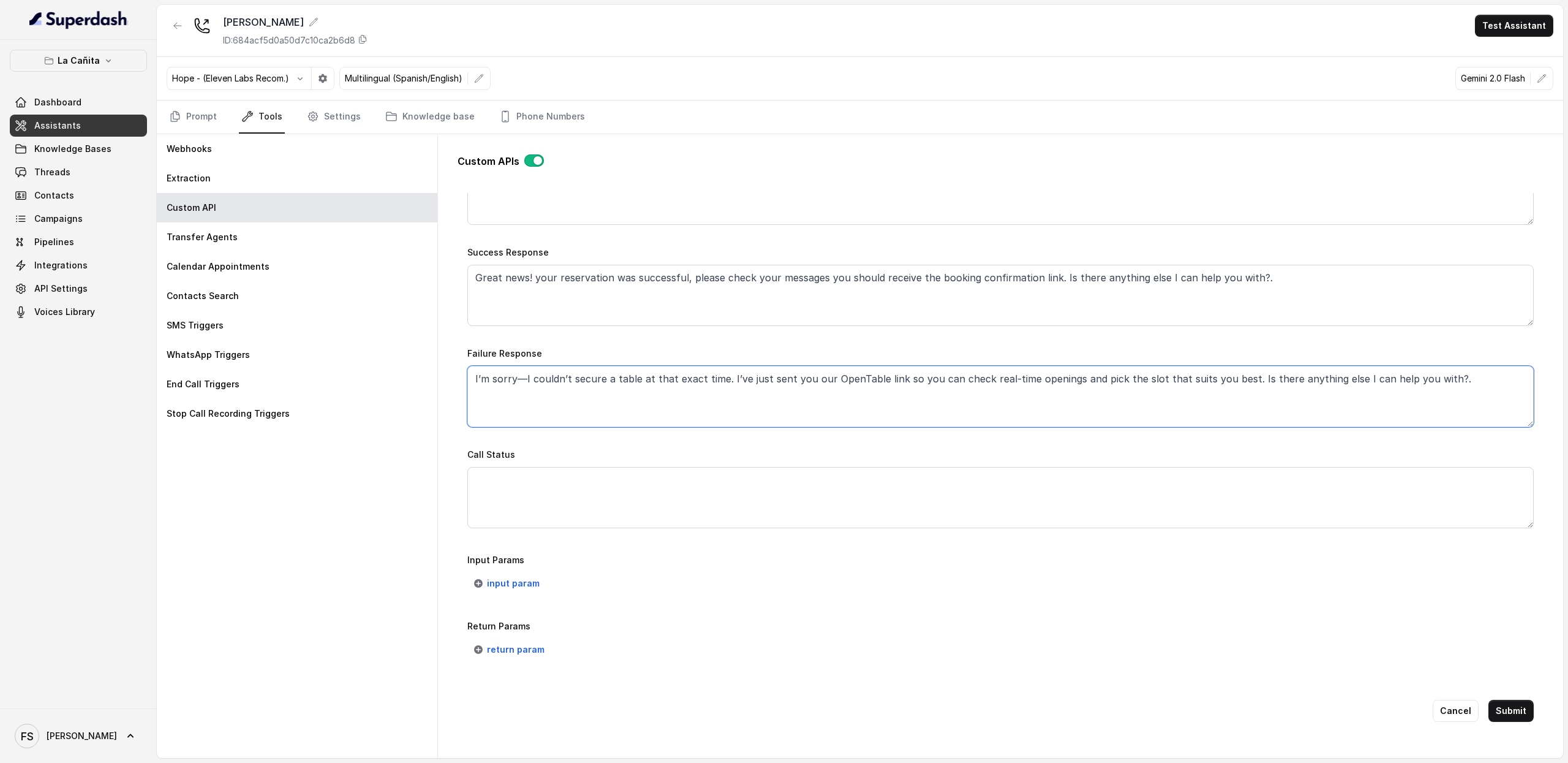
scroll to position [635, 0]
type textarea "I’m sorry—I couldn’t secure a table at that exact time. I’ve just sent you our …"
click at [515, 576] on span "input param" at bounding box center [513, 584] width 53 height 15
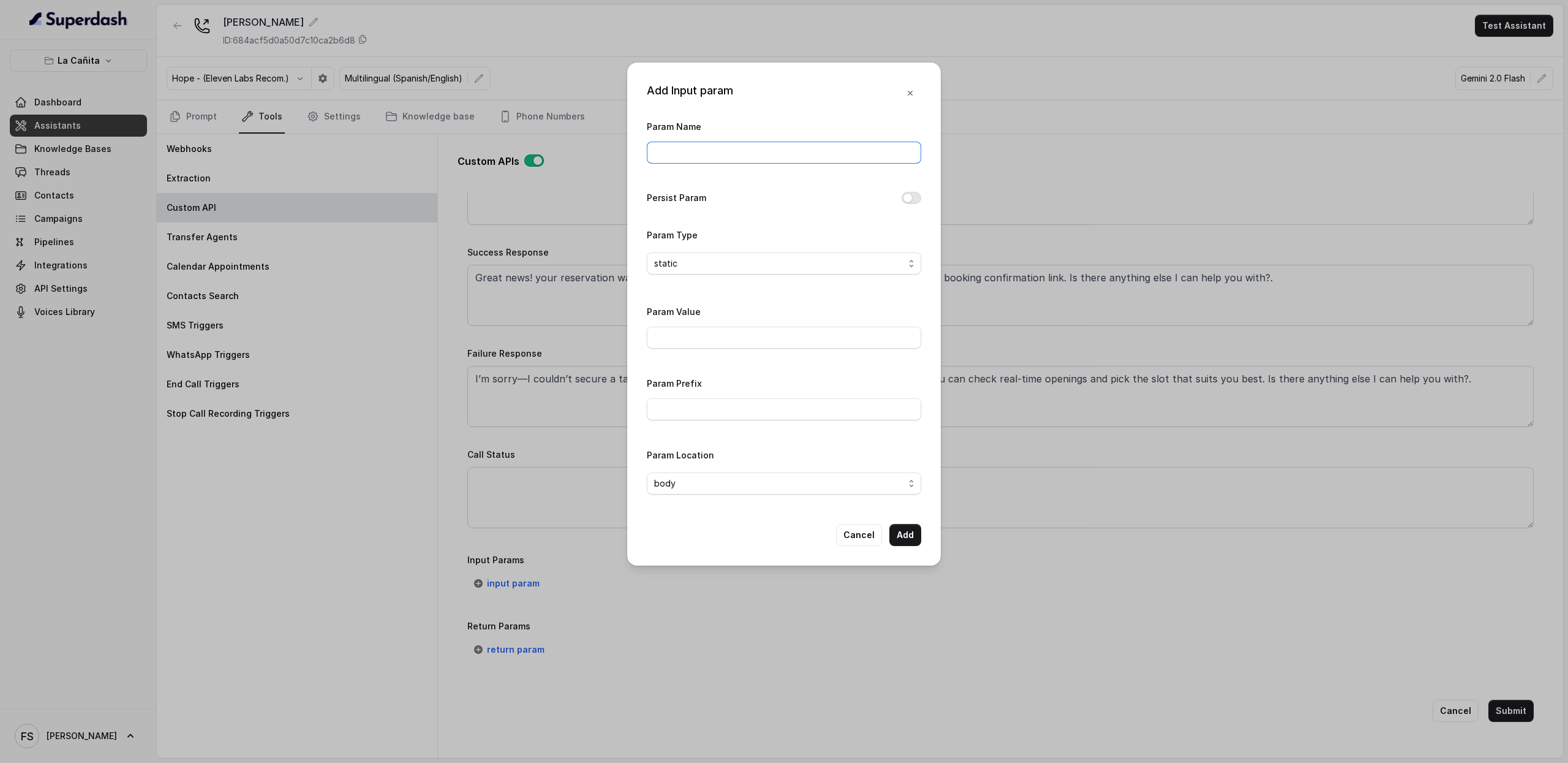
click at [762, 156] on input "Param Name" at bounding box center [784, 153] width 274 height 22
type input "date"
click at [718, 242] on div "Param Type static" at bounding box center [784, 251] width 274 height 47
click at [756, 267] on div "static" at bounding box center [779, 264] width 250 height 15
click at [717, 319] on span "dynamic" at bounding box center [789, 314] width 244 height 15
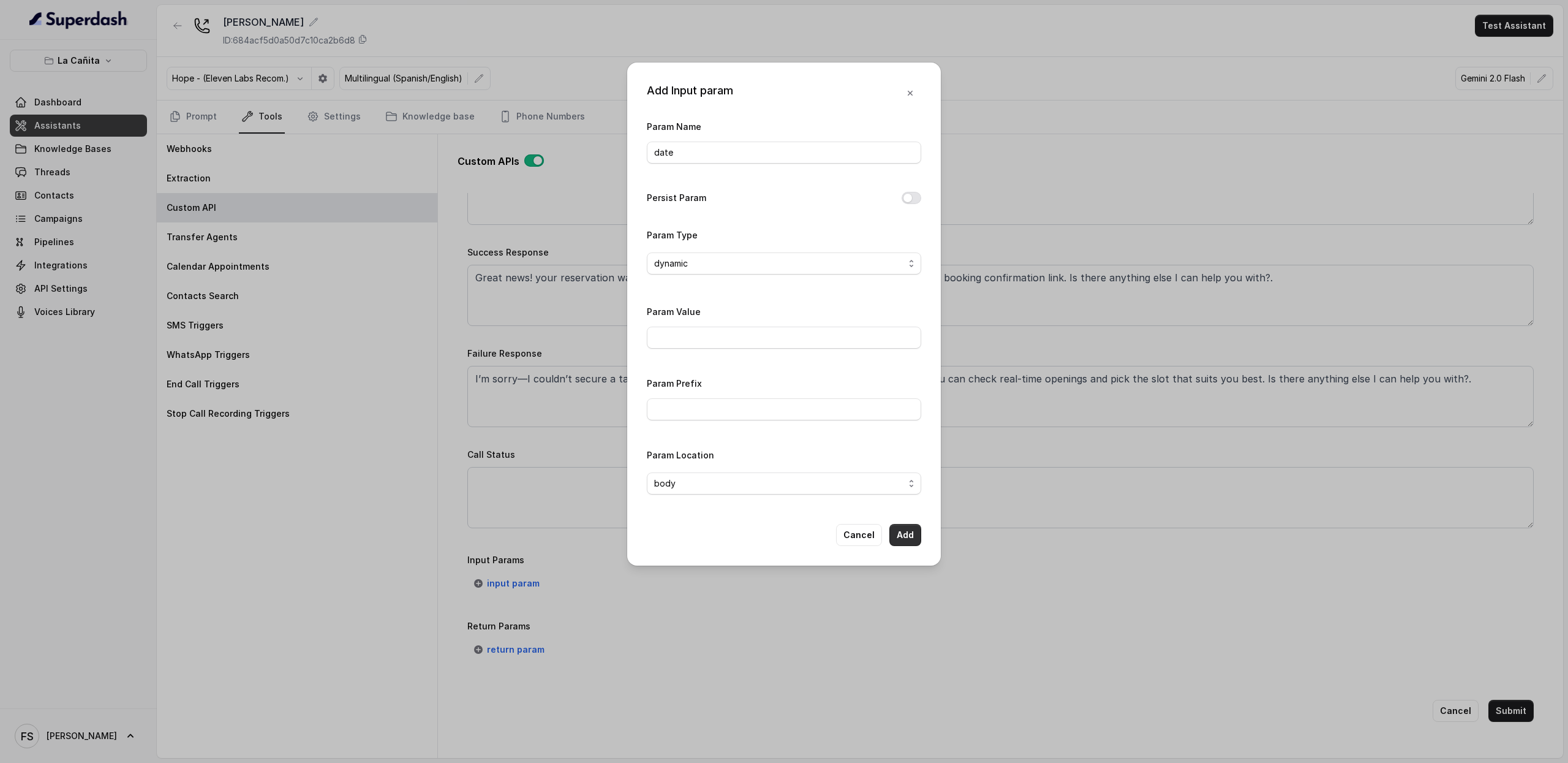
click at [905, 541] on button "Add" at bounding box center [905, 535] width 32 height 22
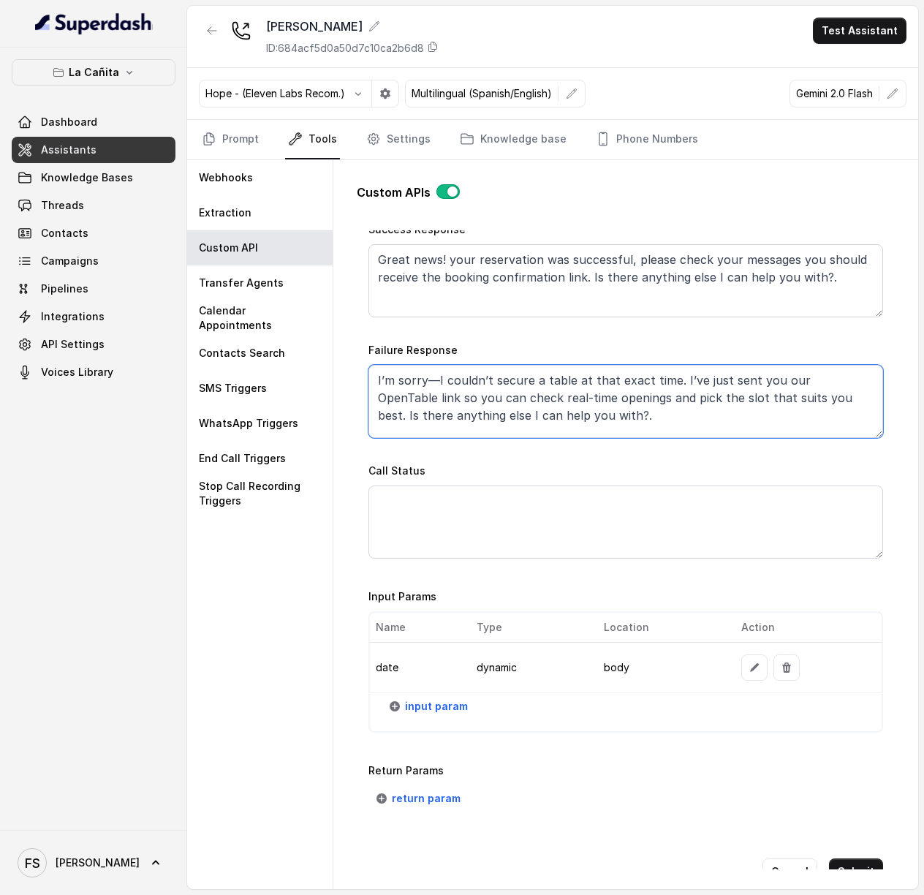
scroll to position [811, 0]
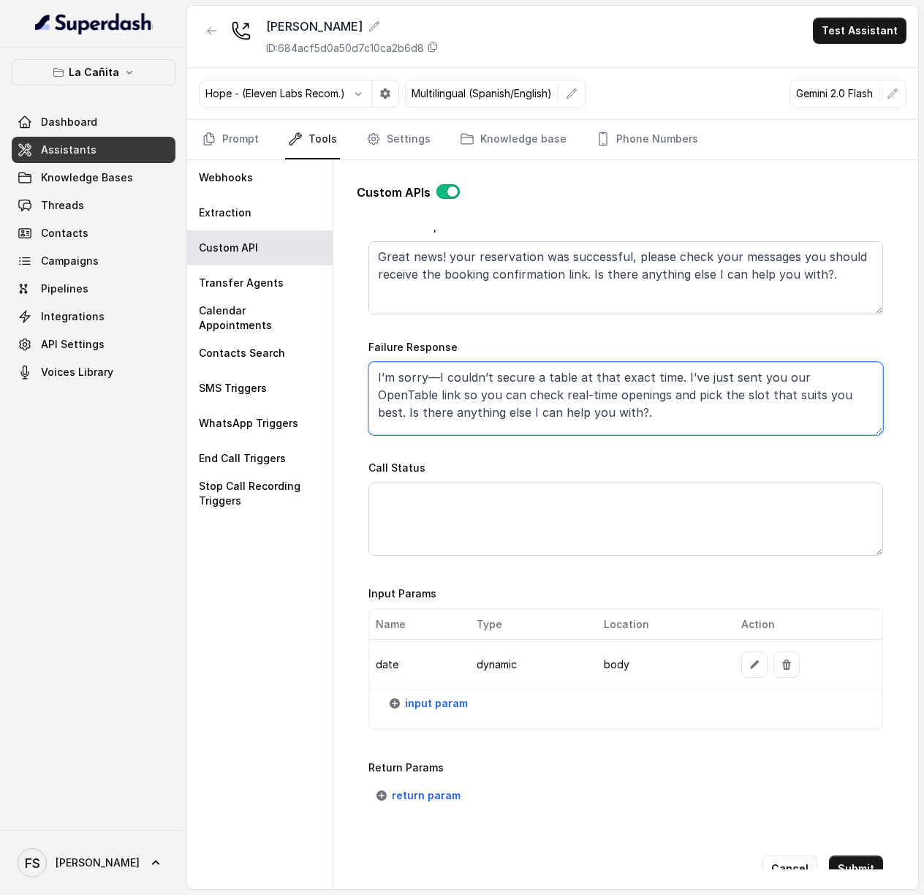
click at [769, 414] on textarea "I’m sorry—I couldn’t secure a table at that exact time. I’ve just sent you our …" at bounding box center [625, 398] width 515 height 73
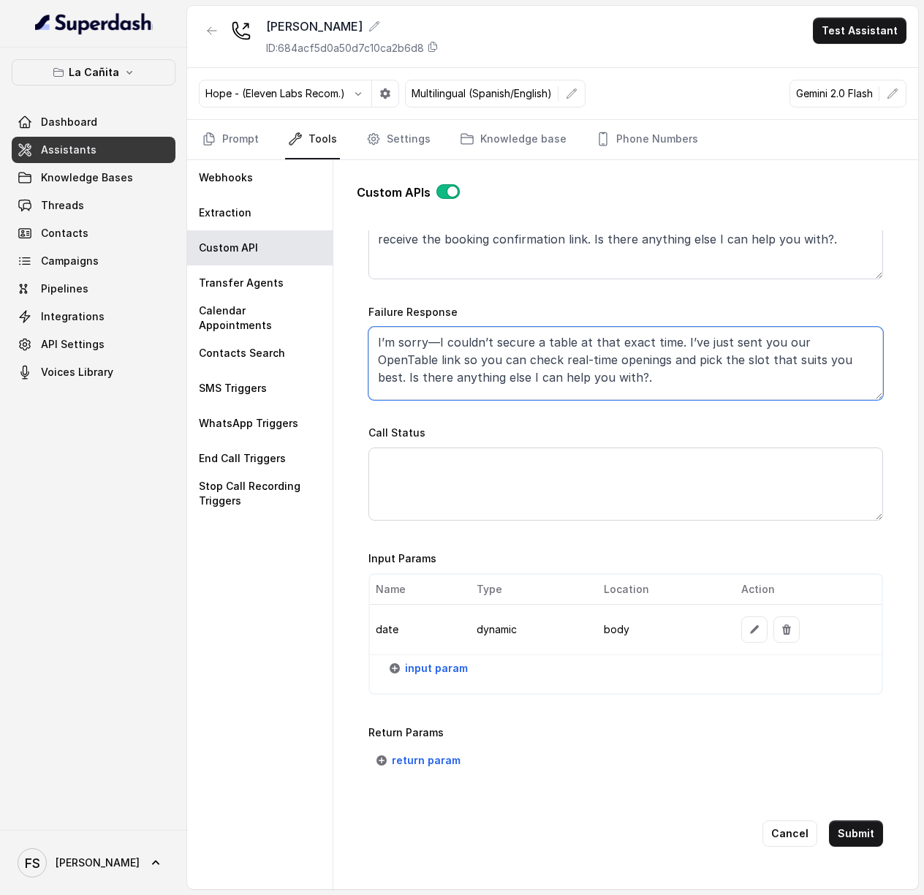
scroll to position [867, 0]
click at [408, 659] on span "input param" at bounding box center [436, 668] width 63 height 18
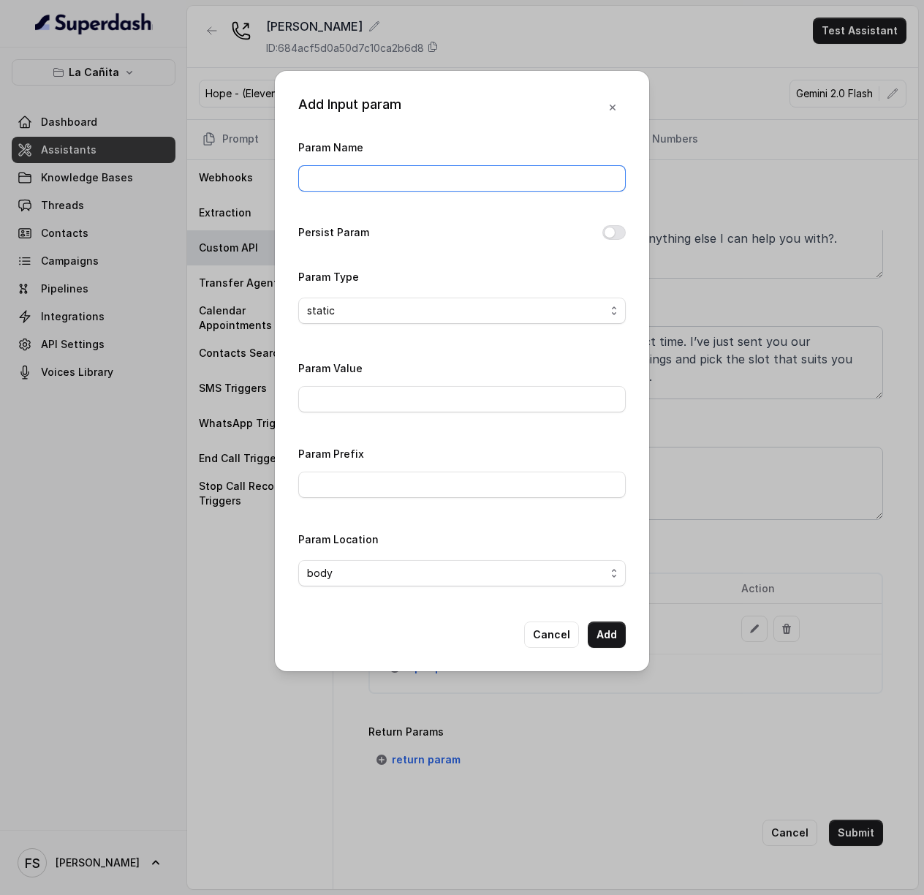
click at [466, 165] on input "Param Name" at bounding box center [461, 178] width 327 height 26
type input "partySize"
click at [465, 319] on div "static" at bounding box center [456, 311] width 298 height 18
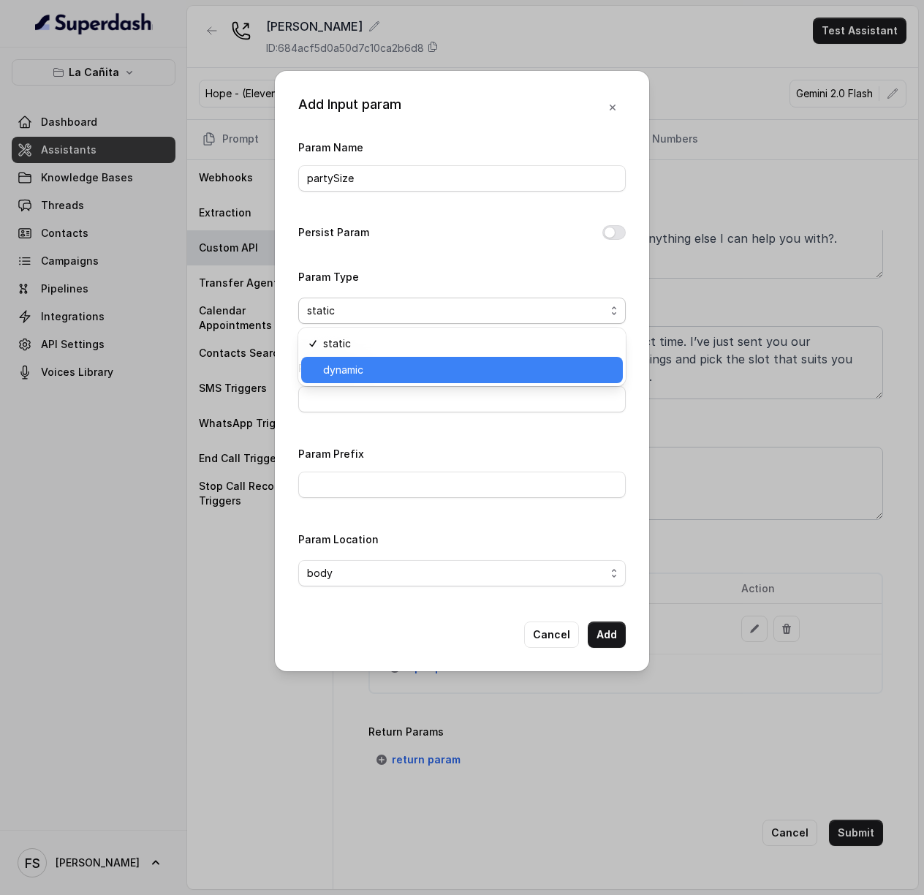
click at [421, 362] on span "dynamic" at bounding box center [468, 370] width 291 height 18
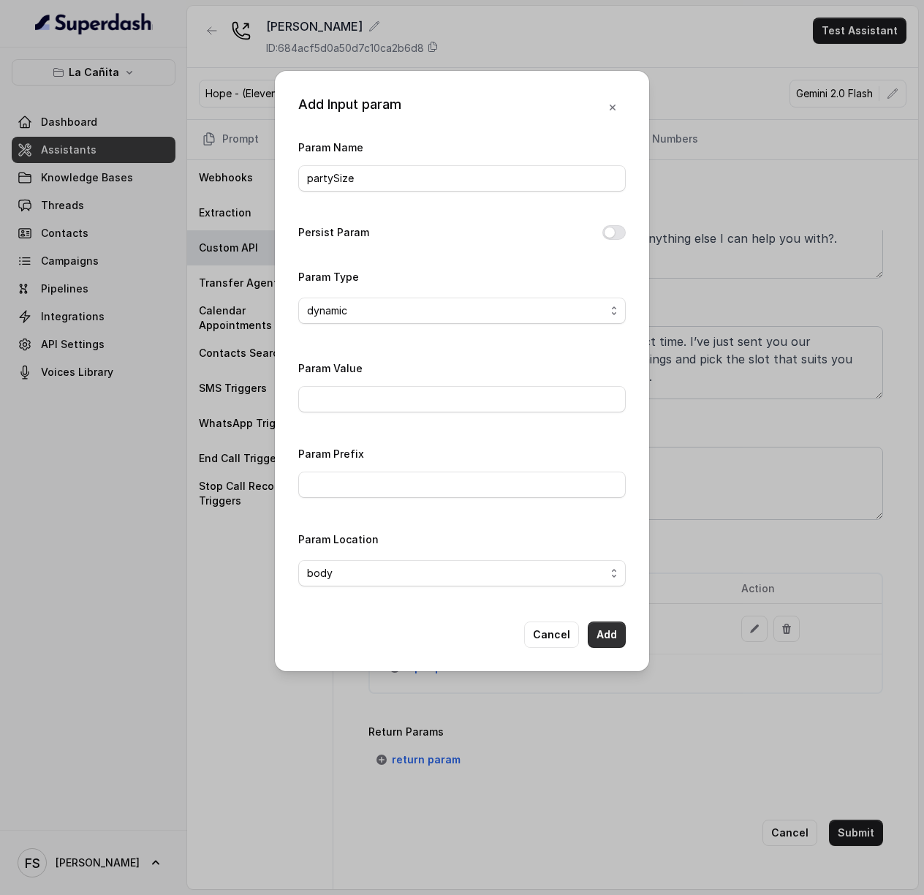
click at [614, 635] on button "Add" at bounding box center [607, 634] width 38 height 26
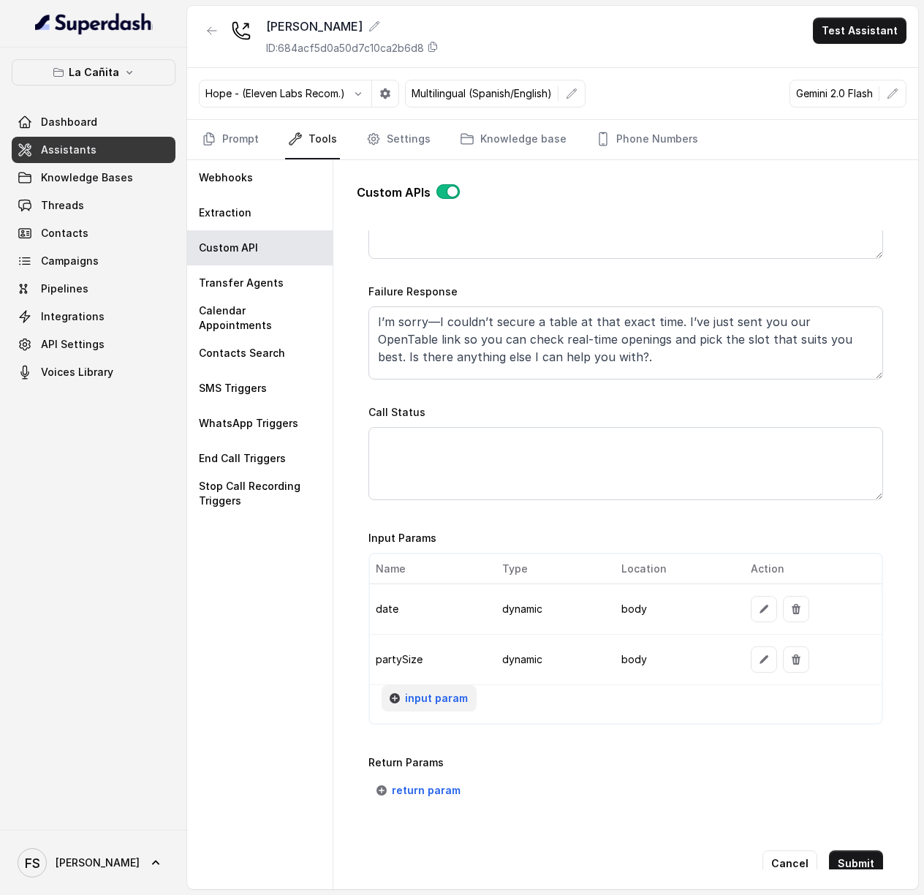
click at [443, 695] on span "input param" at bounding box center [436, 698] width 63 height 18
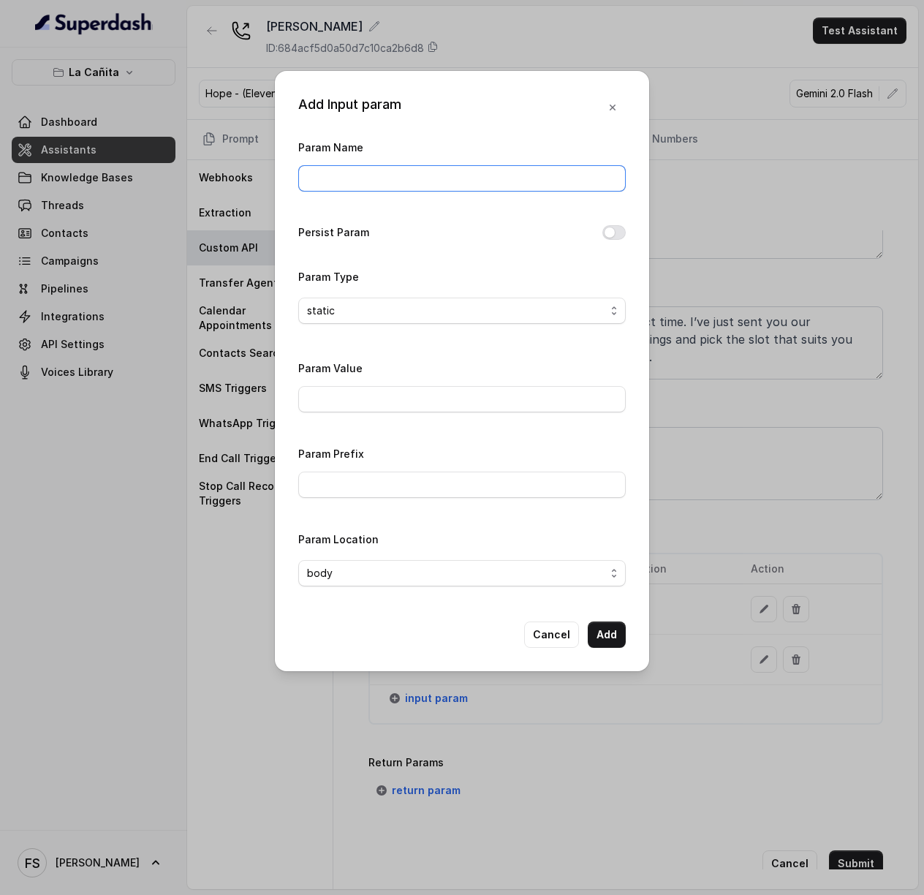
click at [462, 172] on input "Param Name" at bounding box center [461, 178] width 327 height 26
type input "area"
click at [418, 395] on input "Param Value" at bounding box center [461, 399] width 327 height 26
type input "1"
click at [421, 371] on div "Param Value 1" at bounding box center [461, 385] width 327 height 53
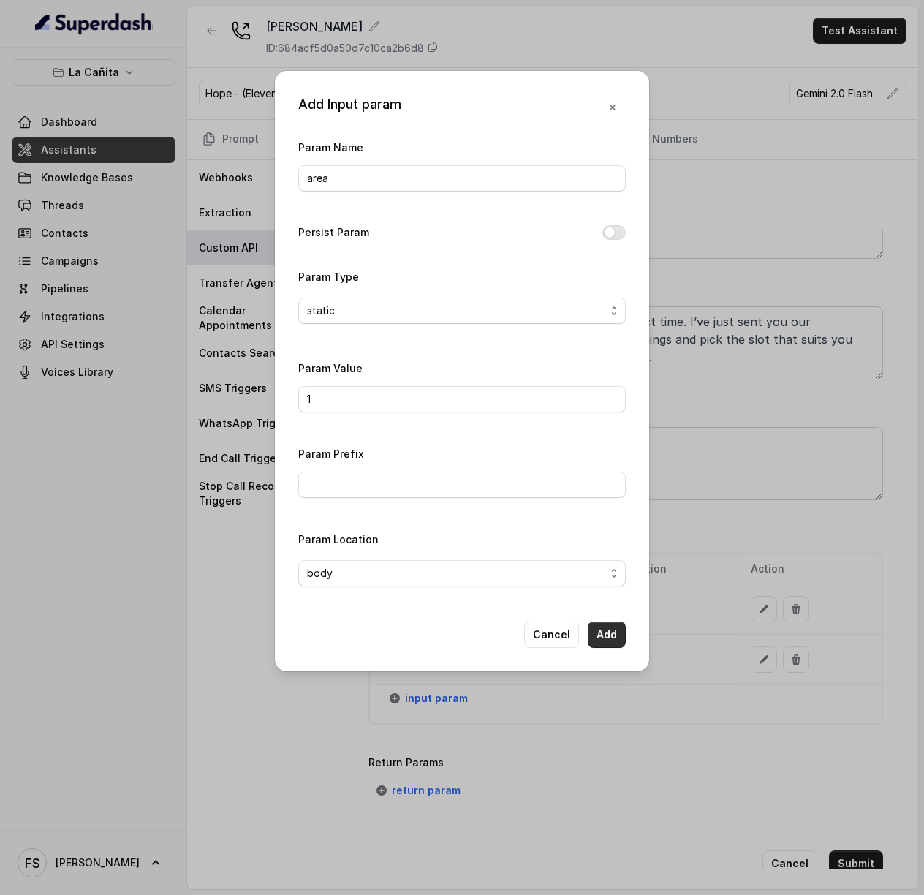
click at [610, 640] on button "Add" at bounding box center [607, 634] width 38 height 26
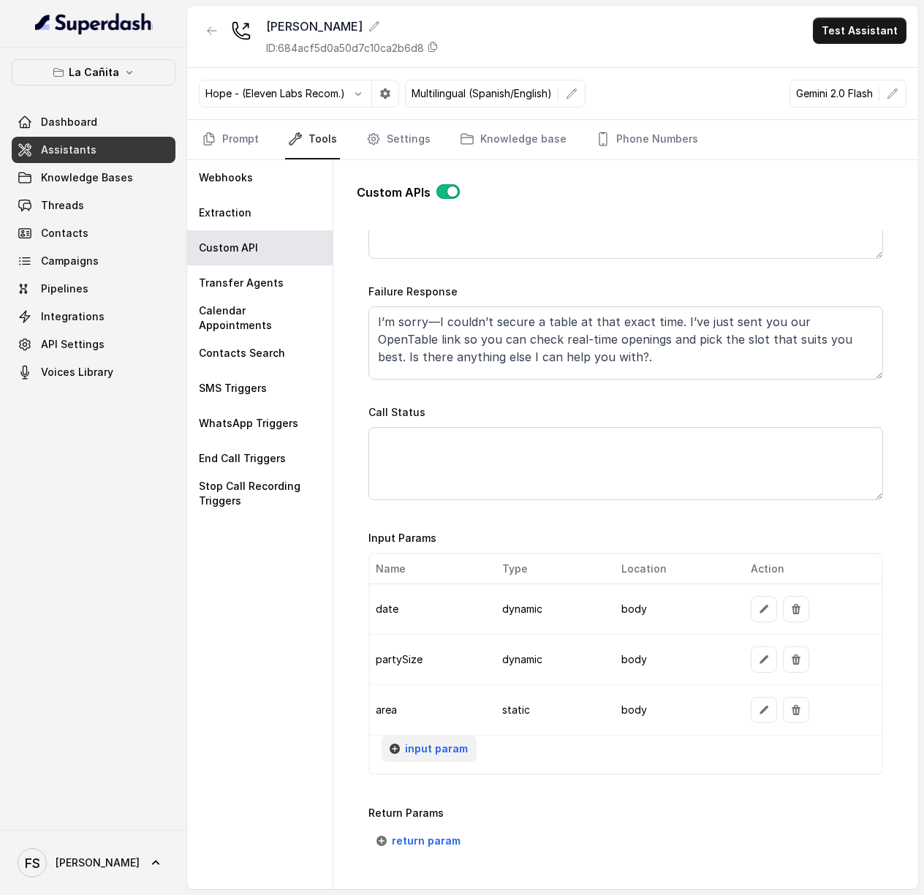
click at [447, 755] on span "input param" at bounding box center [436, 749] width 63 height 18
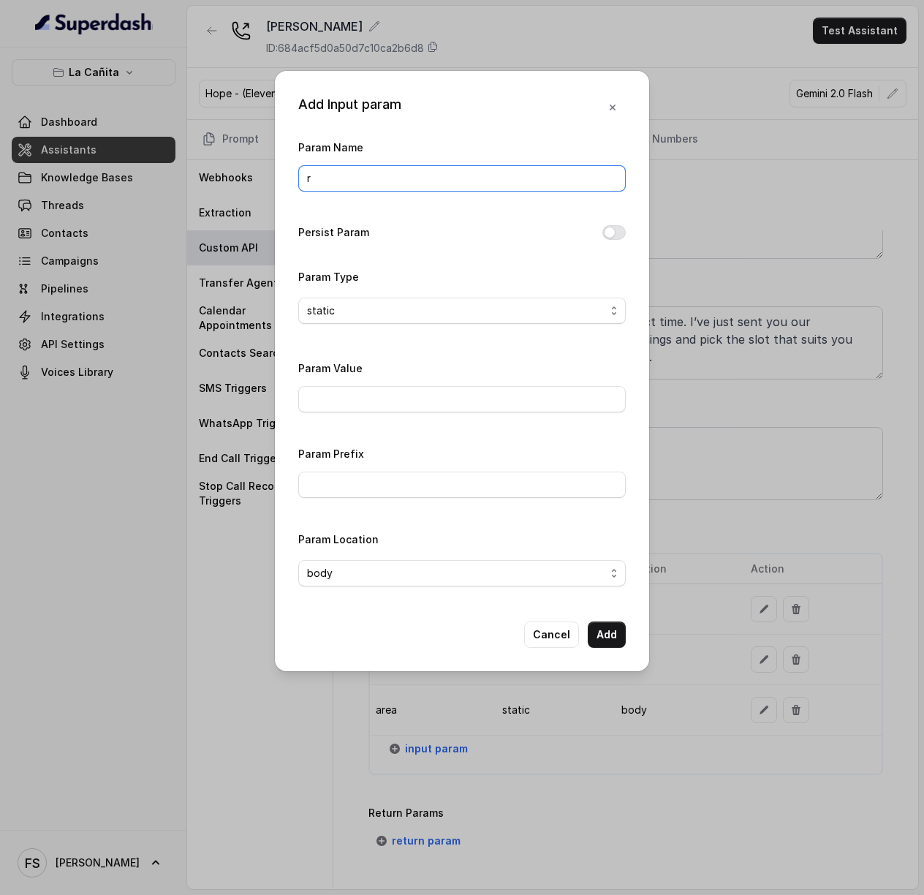
click at [408, 183] on input "r" at bounding box center [461, 178] width 327 height 26
type input "restaurantId"
click at [458, 242] on div "Persist Param" at bounding box center [461, 234] width 327 height 20
click at [380, 397] on input "Param Value" at bounding box center [461, 399] width 327 height 26
paste input "I’m sorry—I couldn’t secure a table at that exact time. I’ve just sent you our …"
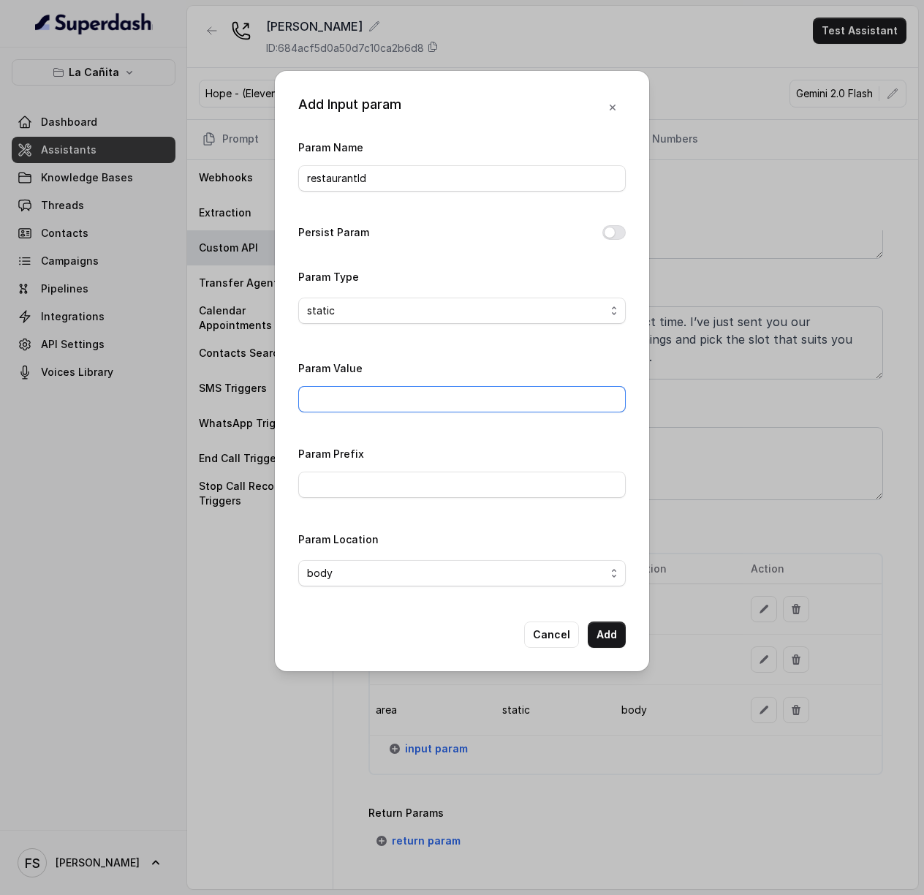
type input "I’m sorry—I couldn’t secure a table at that exact time. I’ve just sent you our …"
click at [398, 409] on input "Param Value" at bounding box center [461, 399] width 327 height 26
paste input "1462669"
type input "1462669"
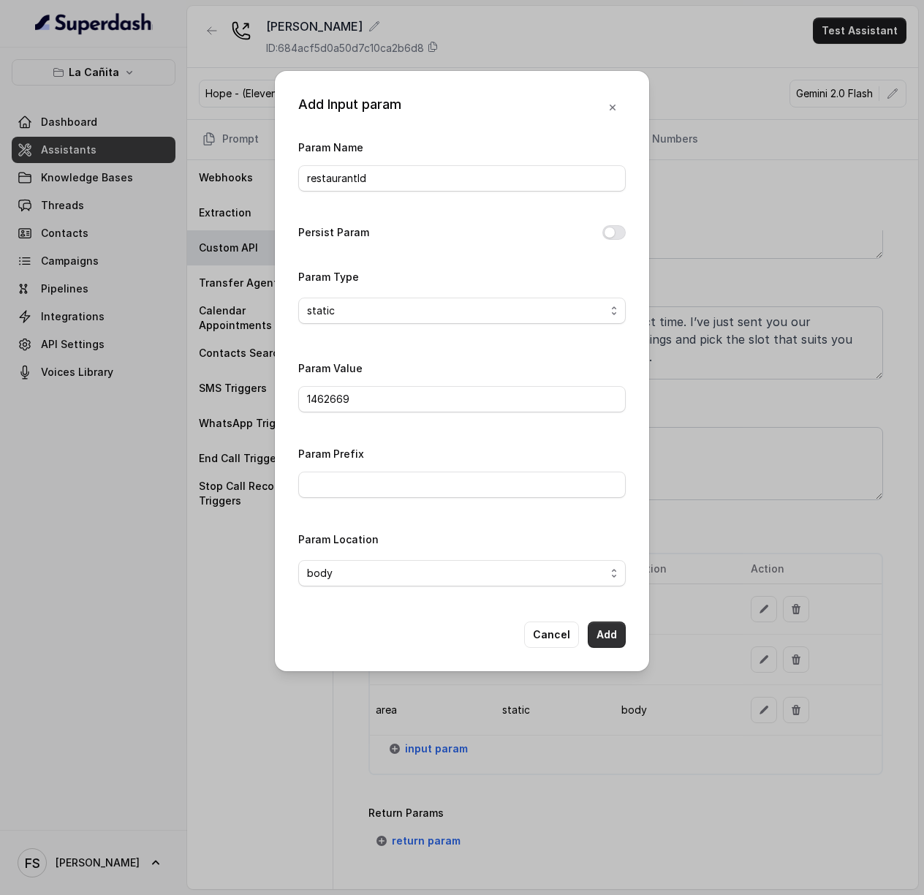
click at [612, 642] on button "Add" at bounding box center [607, 634] width 38 height 26
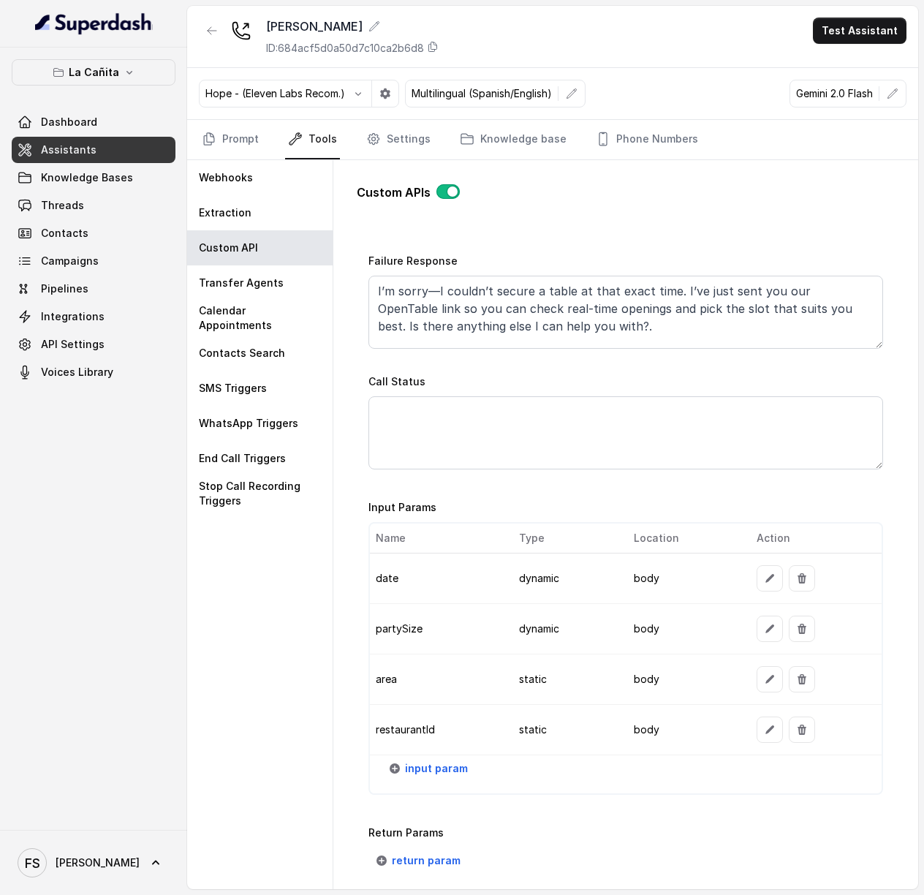
scroll to position [902, 0]
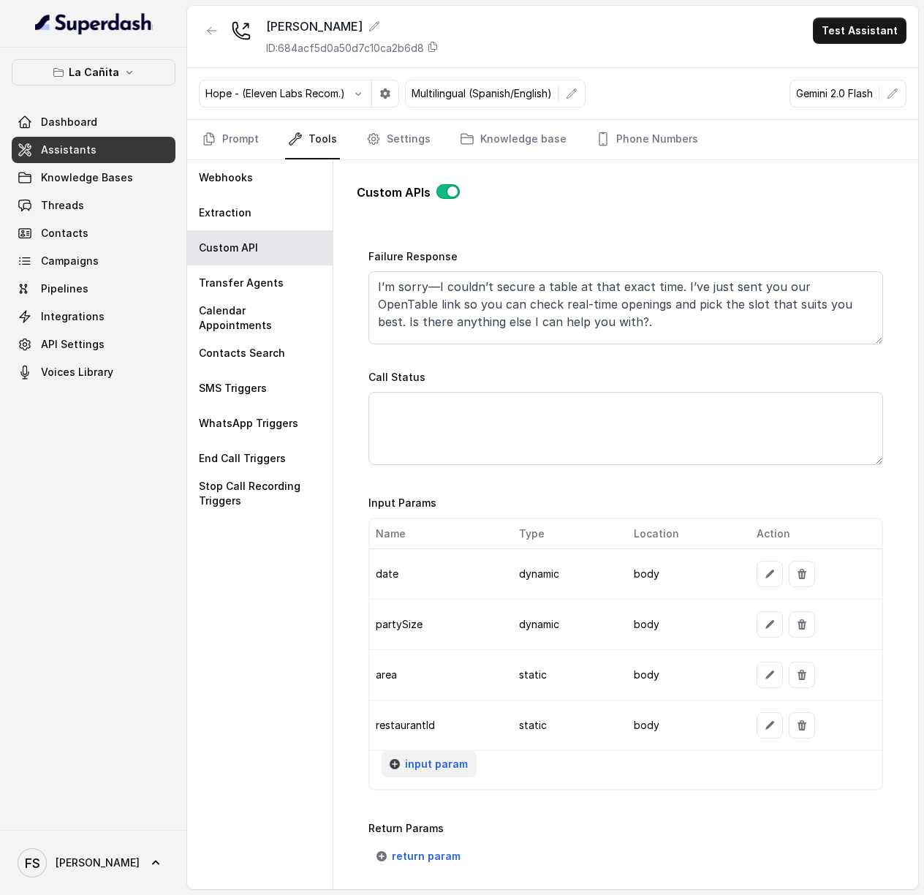
click at [449, 773] on span "input param" at bounding box center [436, 764] width 63 height 18
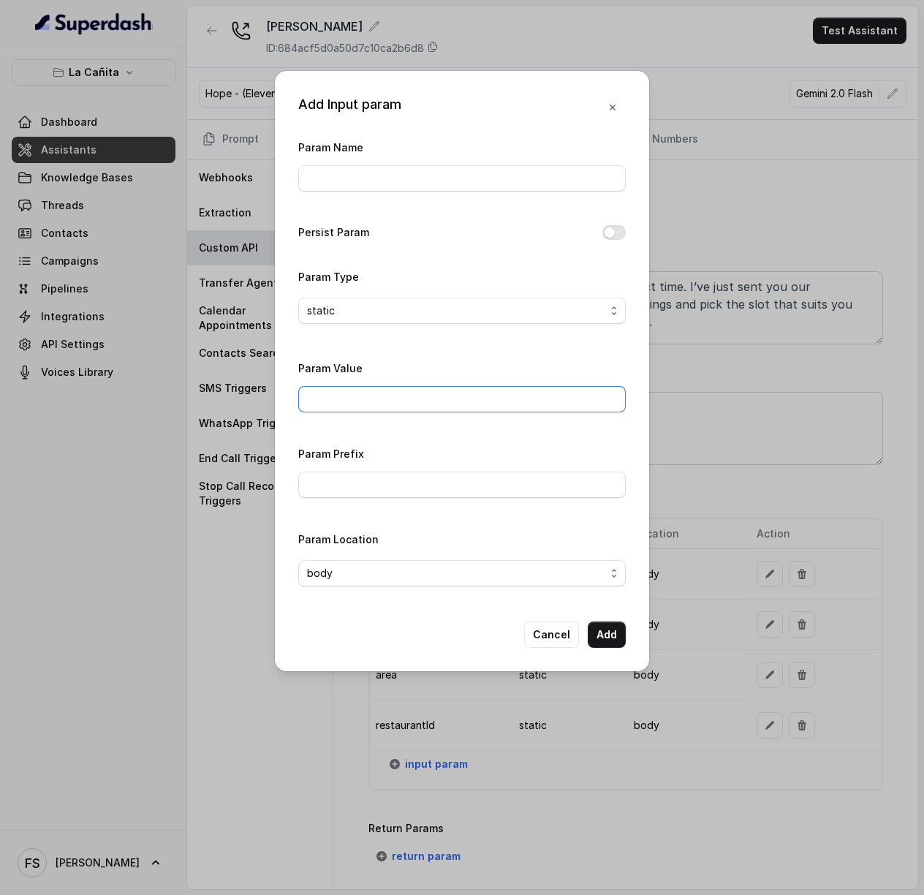
click at [396, 407] on input "Param Value" at bounding box center [461, 399] width 327 height 26
paste input "[URL][DOMAIN_NAME]"
type input "[URL][DOMAIN_NAME]"
click at [422, 172] on input "Param Name" at bounding box center [461, 178] width 327 height 26
type input "url"
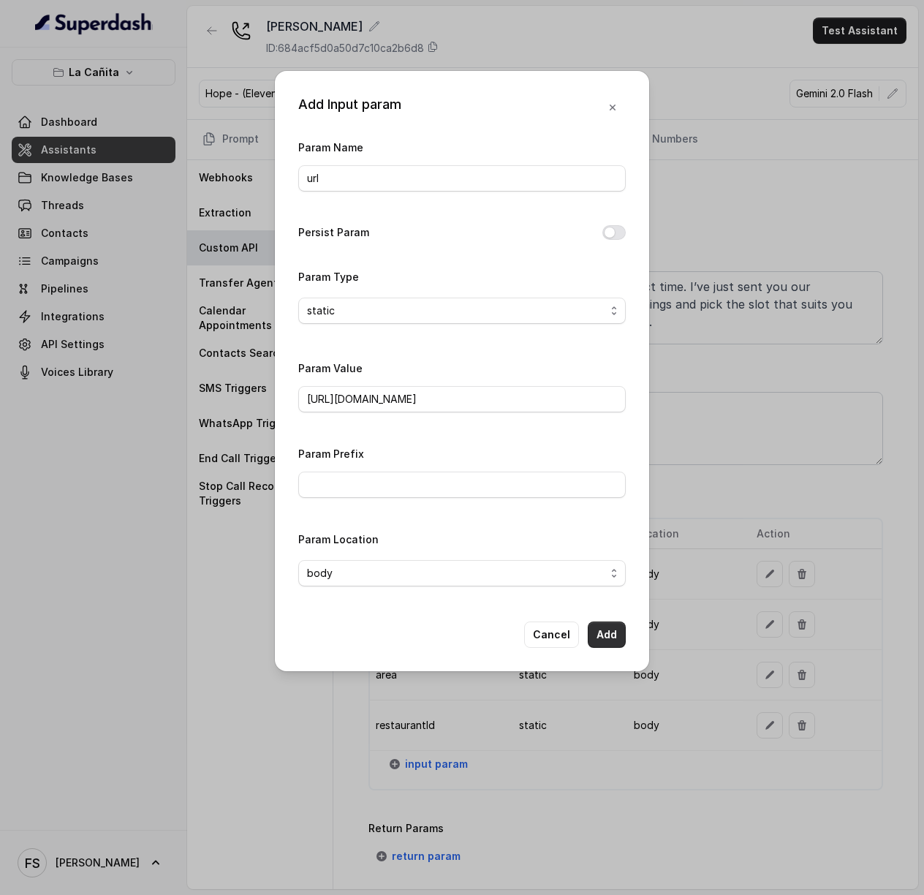
click at [602, 645] on button "Add" at bounding box center [607, 634] width 38 height 26
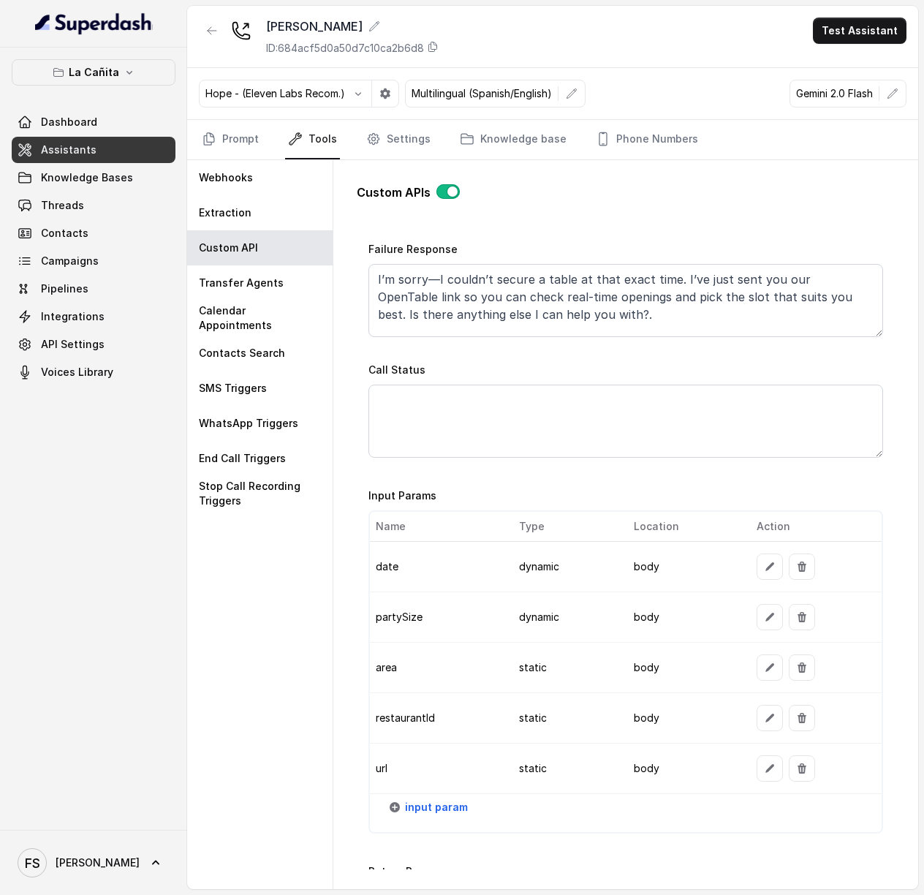
scroll to position [911, 0]
click at [414, 814] on span "input param" at bounding box center [436, 806] width 63 height 18
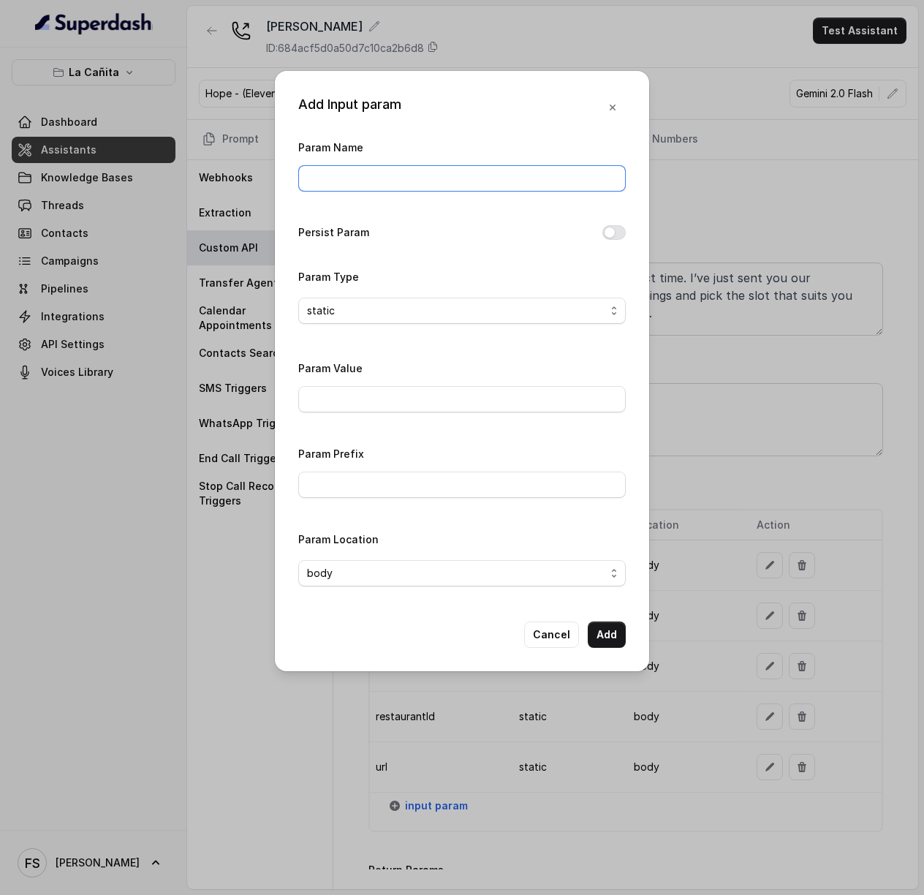
click at [439, 176] on input "Param Name" at bounding box center [461, 178] width 327 height 26
type input "userEmail"
type input "[EMAIL_ADDRESS]"
click at [614, 647] on button "Add" at bounding box center [607, 634] width 38 height 26
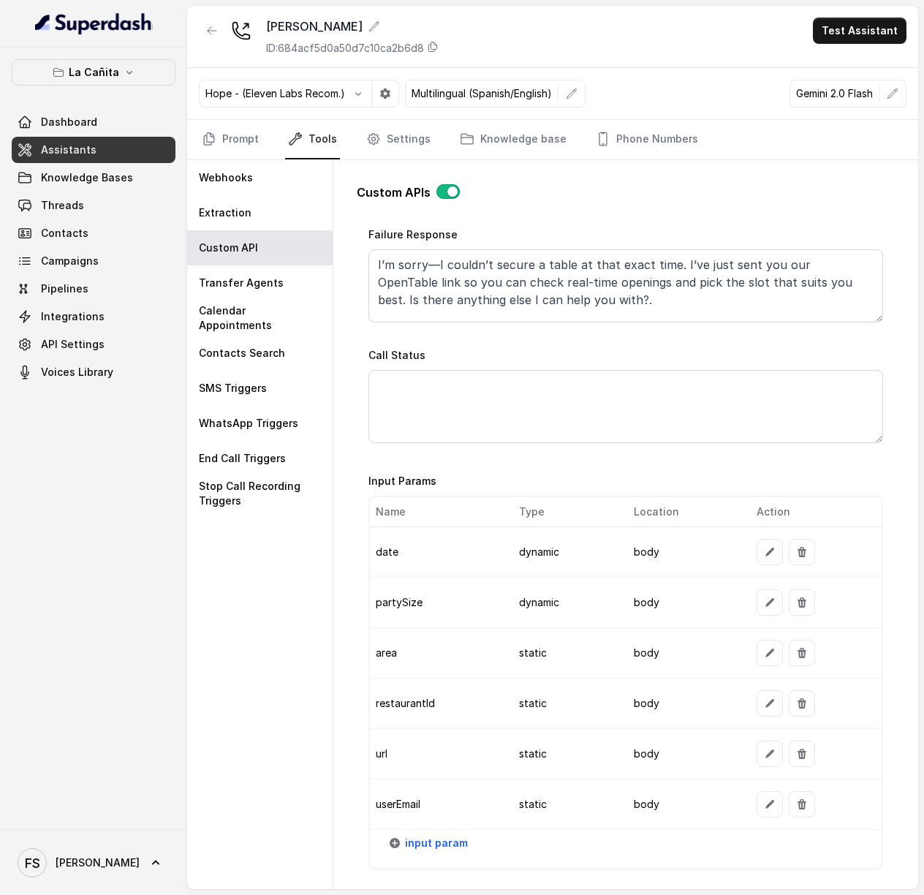
scroll to position [957, 0]
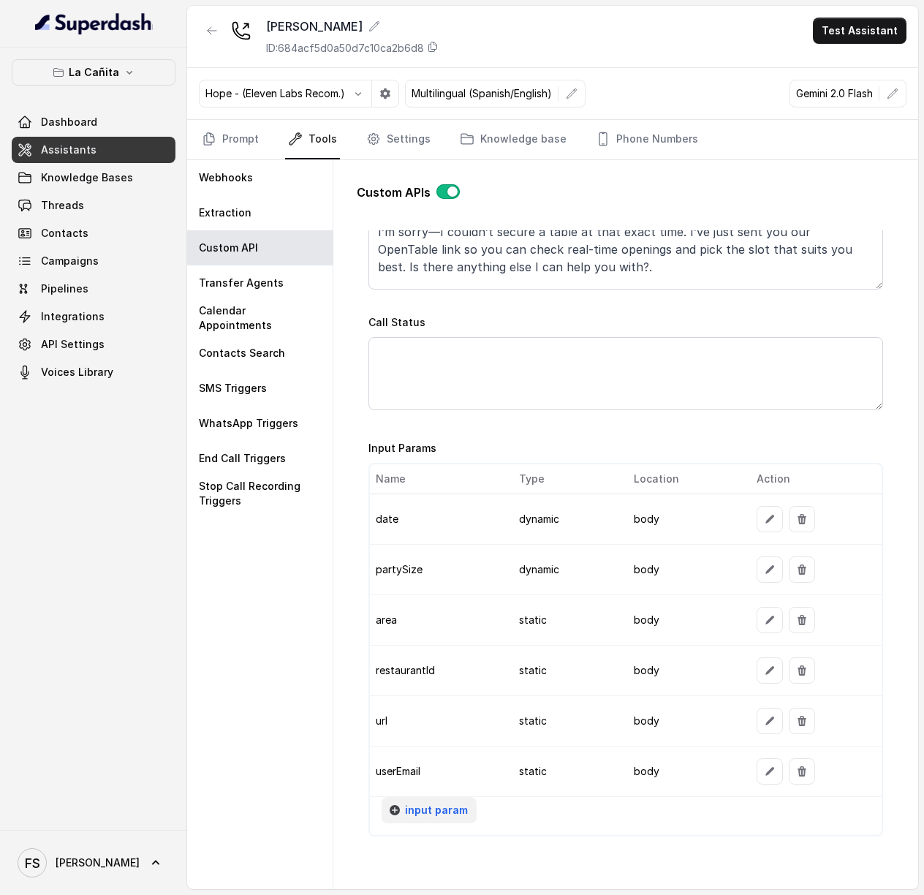
click at [436, 808] on button "input param" at bounding box center [429, 810] width 95 height 26
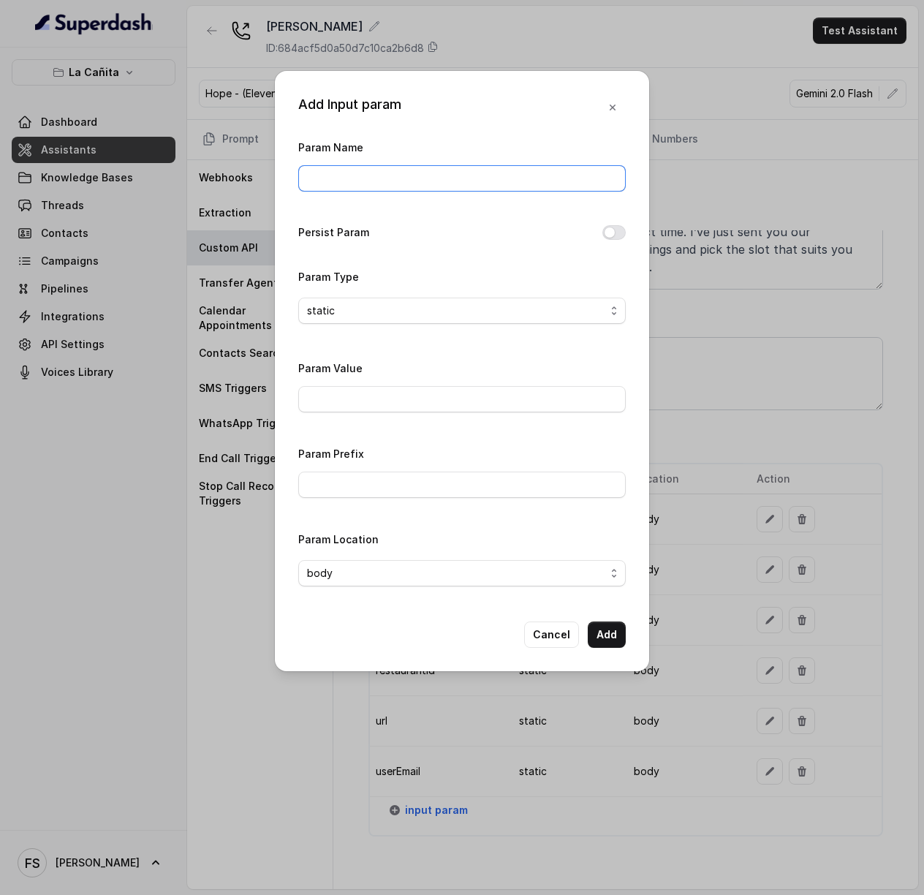
click at [405, 176] on input "Param Name" at bounding box center [461, 178] width 327 height 26
type input "phone"
click at [431, 315] on div "static" at bounding box center [456, 311] width 298 height 18
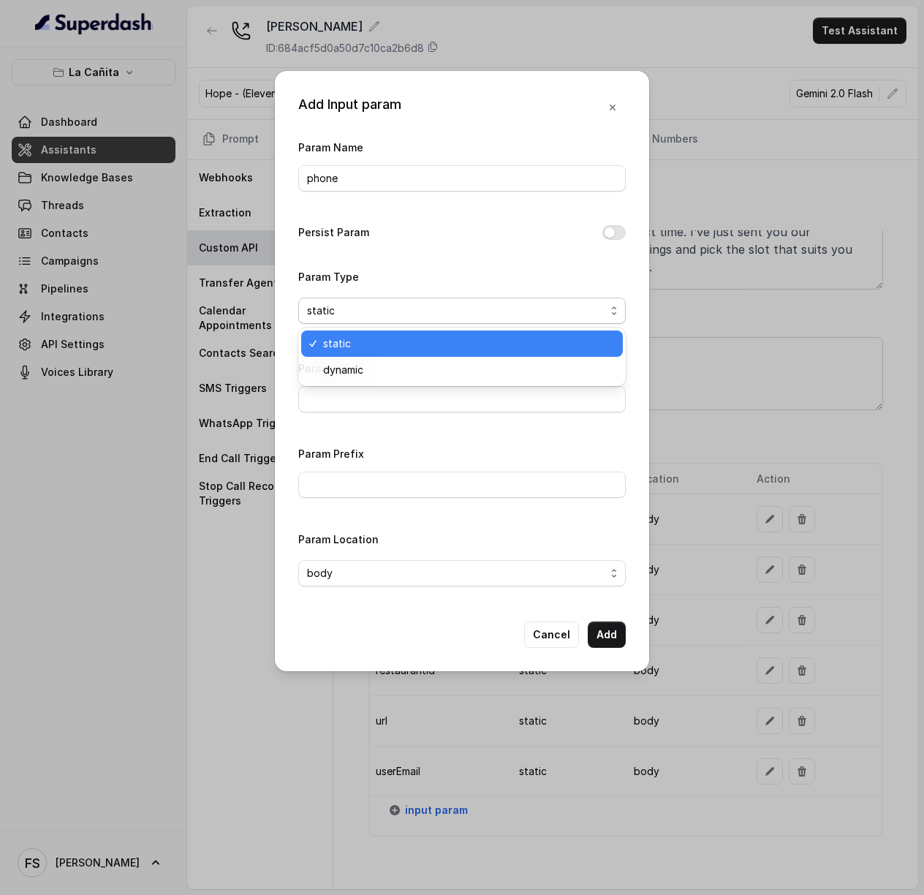
click at [376, 352] on span "static" at bounding box center [468, 344] width 291 height 18
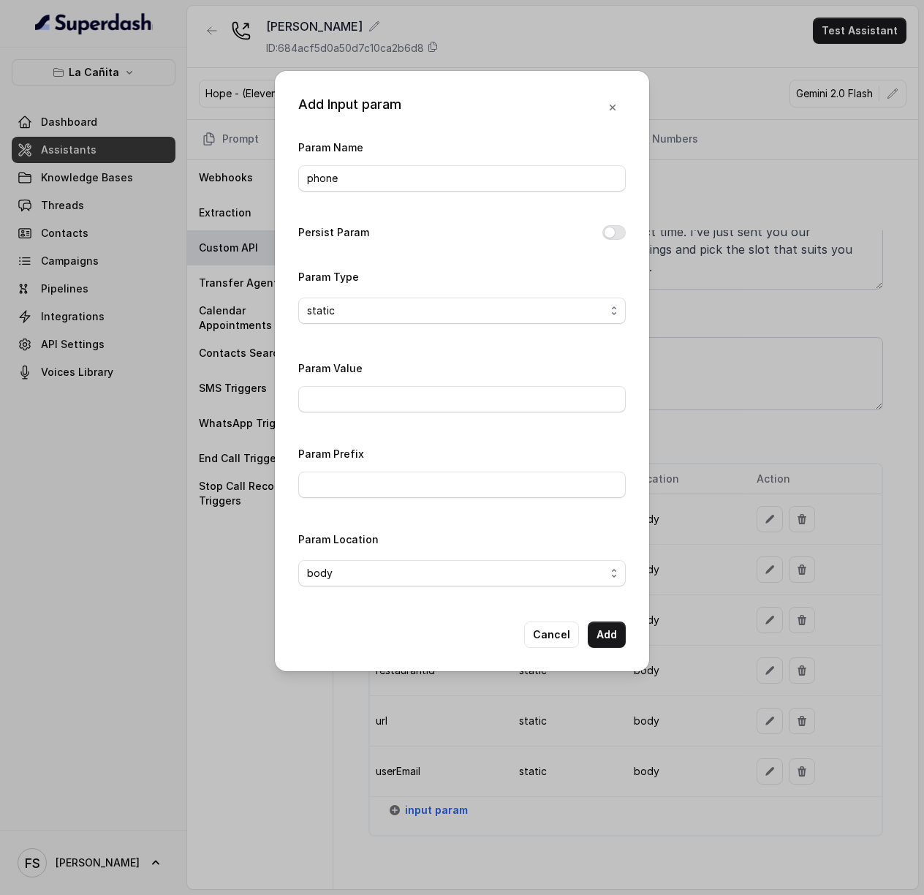
drag, startPoint x: 629, startPoint y: 216, endPoint x: 612, endPoint y: 230, distance: 21.7
click at [621, 220] on div "Add Input param Param Name phone Persist Param Param Type static Param Value Pa…" at bounding box center [462, 371] width 374 height 600
click at [612, 230] on button "Persist Param" at bounding box center [613, 232] width 23 height 15
click at [617, 647] on button "Add" at bounding box center [607, 634] width 38 height 26
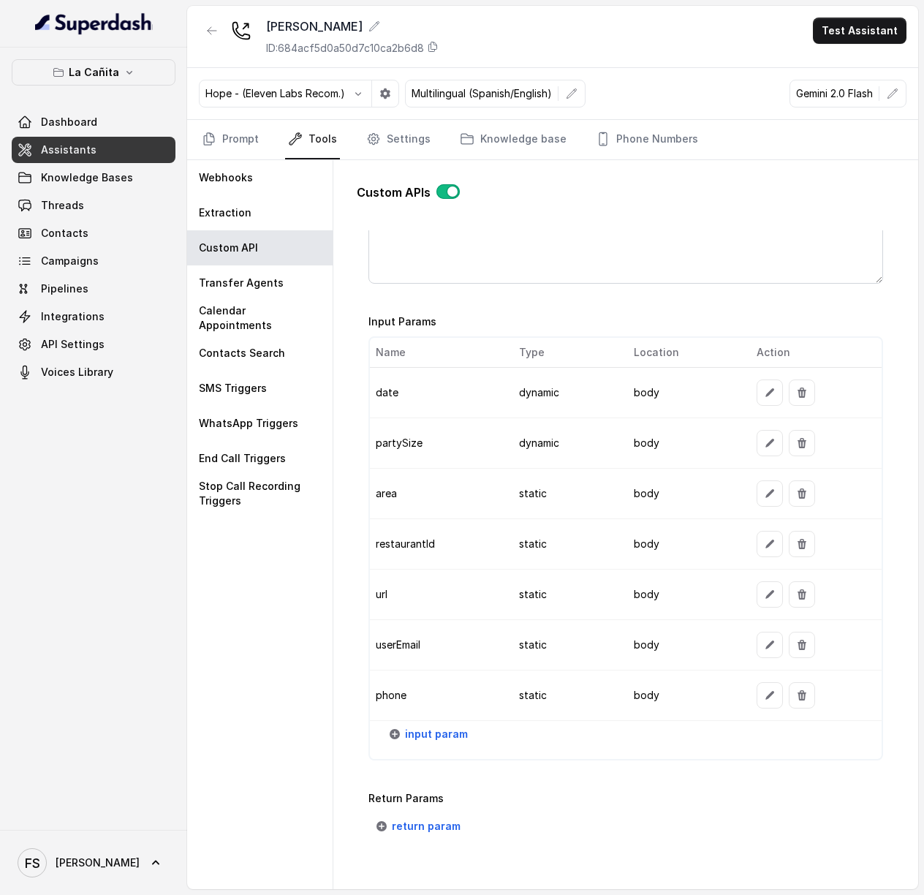
scroll to position [1155, 0]
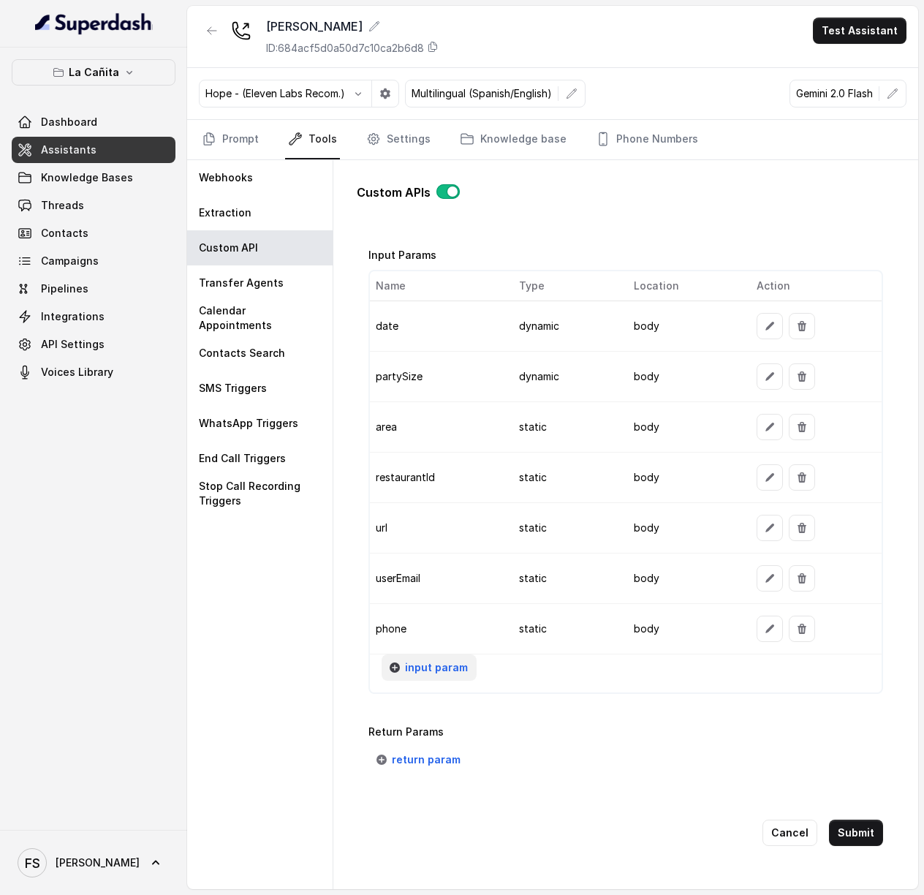
click at [427, 680] on button "input param" at bounding box center [429, 667] width 95 height 26
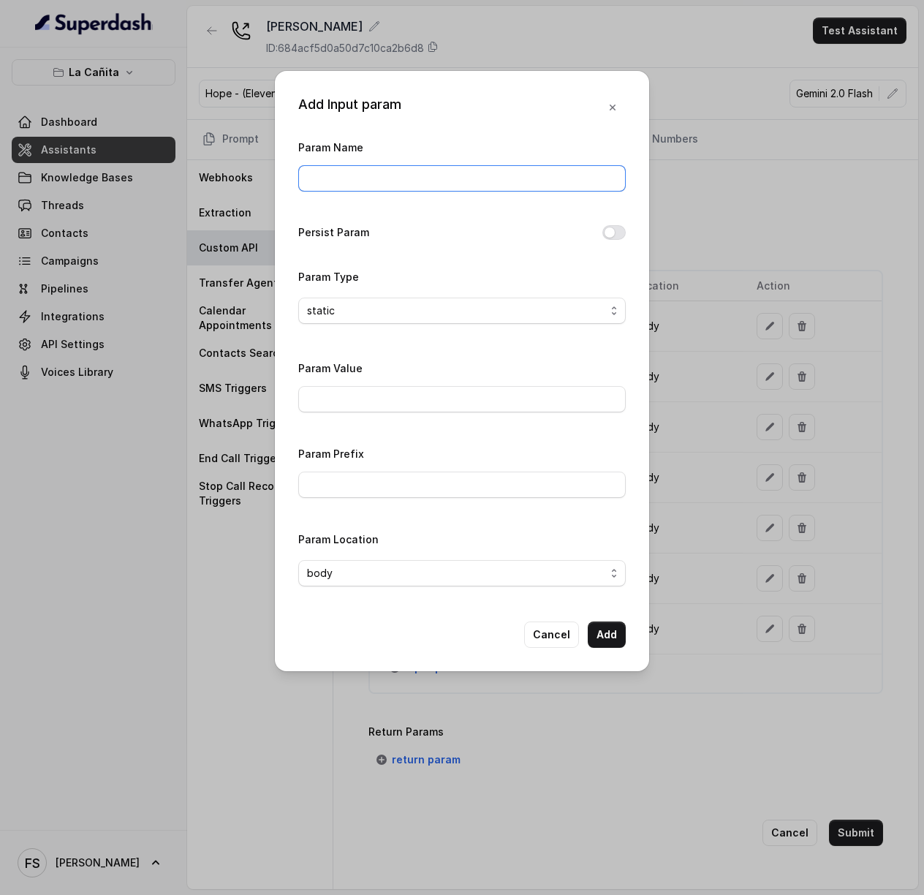
click at [437, 179] on input "Param Name" at bounding box center [461, 178] width 327 height 26
type input "fromNumber"
click at [425, 406] on input "Param Value" at bounding box center [461, 399] width 327 height 26
type input "11"
click at [608, 634] on button "Add" at bounding box center [607, 634] width 38 height 26
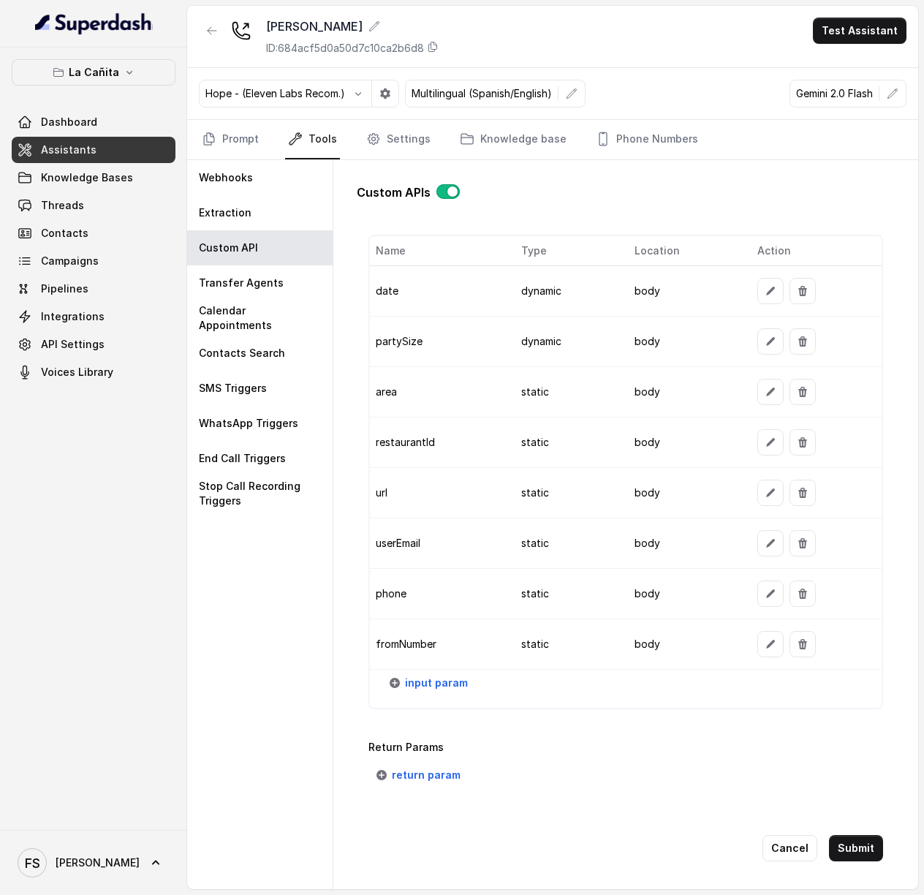
scroll to position [1185, 0]
click at [383, 695] on button "input param" at bounding box center [429, 682] width 95 height 26
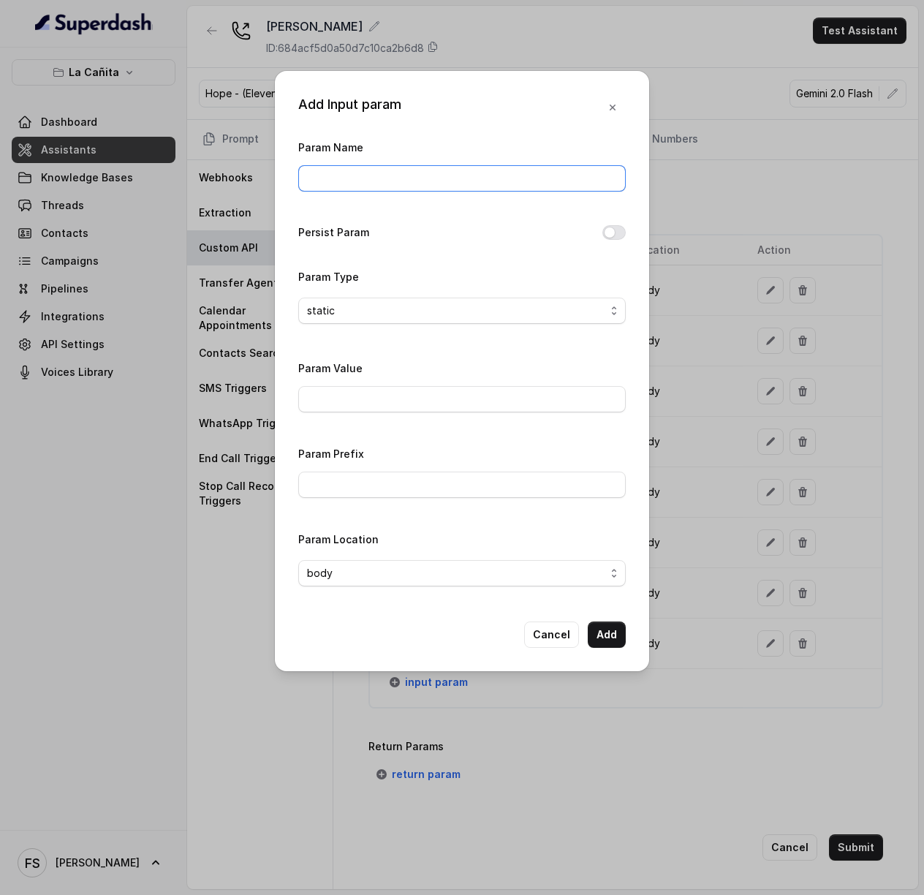
click at [425, 181] on input "Param Name" at bounding box center [461, 178] width 327 height 26
type input "userName"
click at [472, 302] on div "static" at bounding box center [456, 311] width 298 height 18
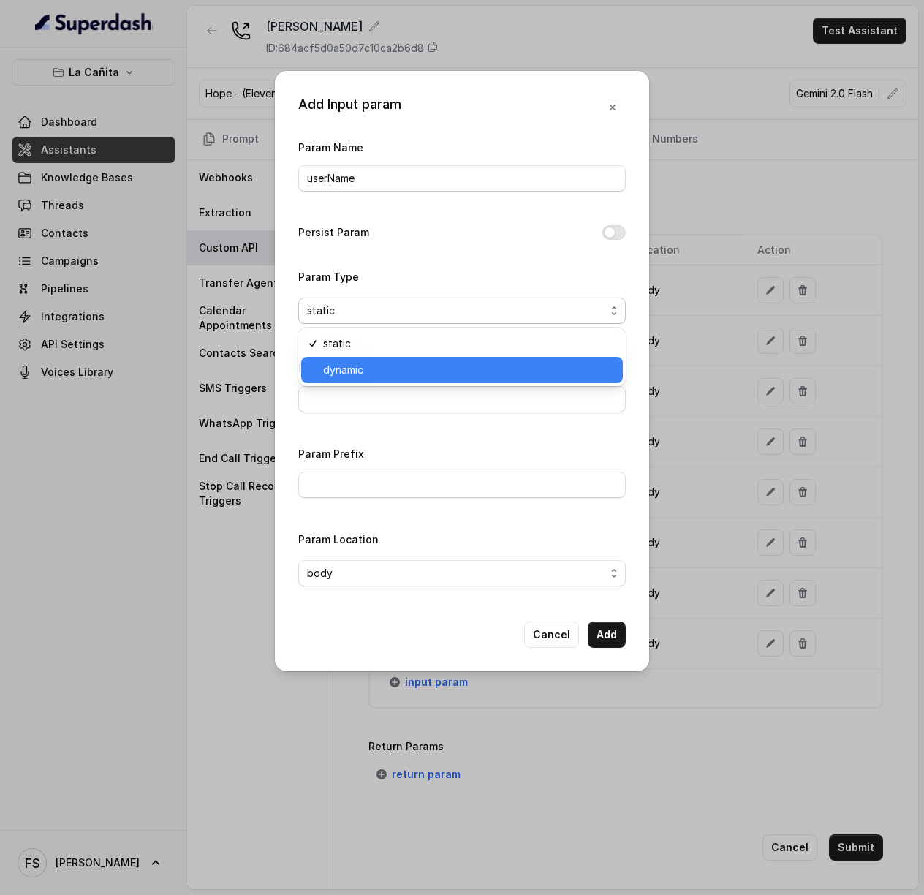
click at [371, 372] on span "dynamic" at bounding box center [468, 370] width 291 height 18
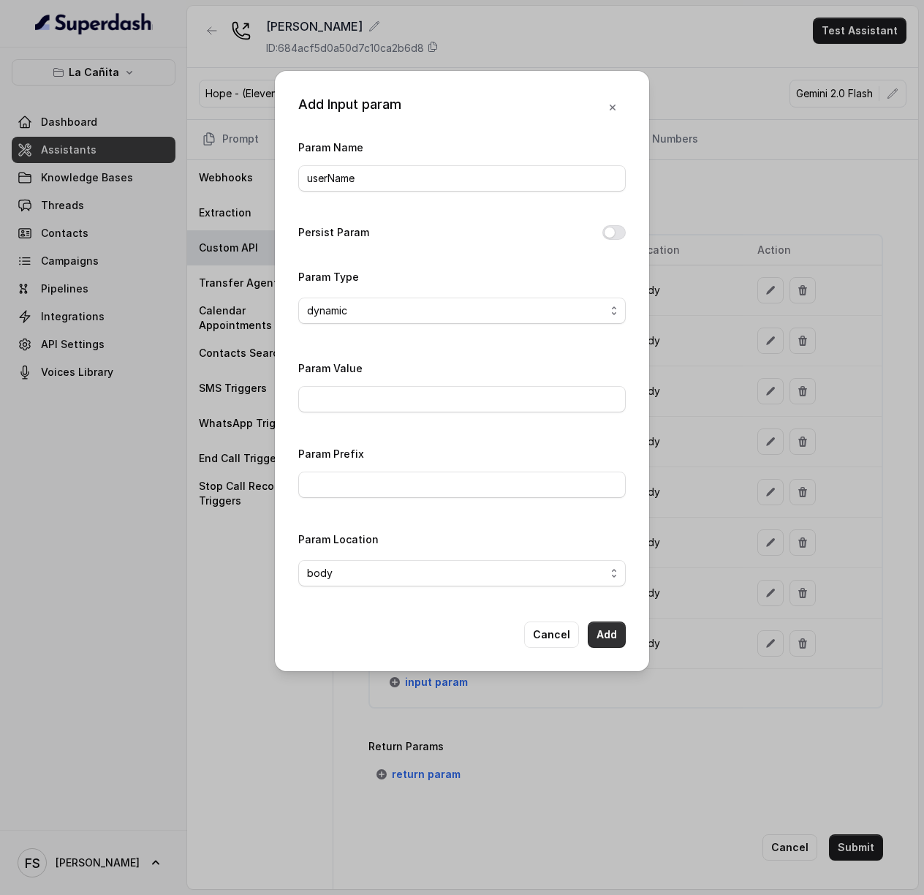
click at [611, 625] on button "Add" at bounding box center [607, 634] width 38 height 26
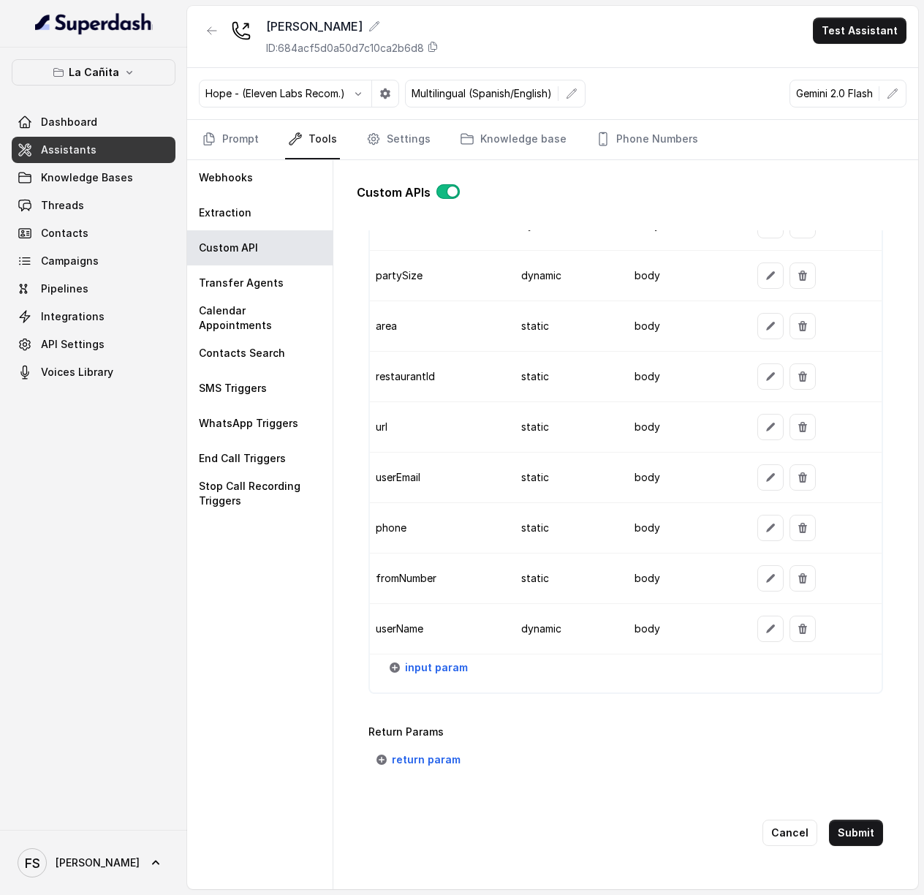
scroll to position [1276, 0]
click at [845, 827] on button "Submit" at bounding box center [856, 832] width 54 height 26
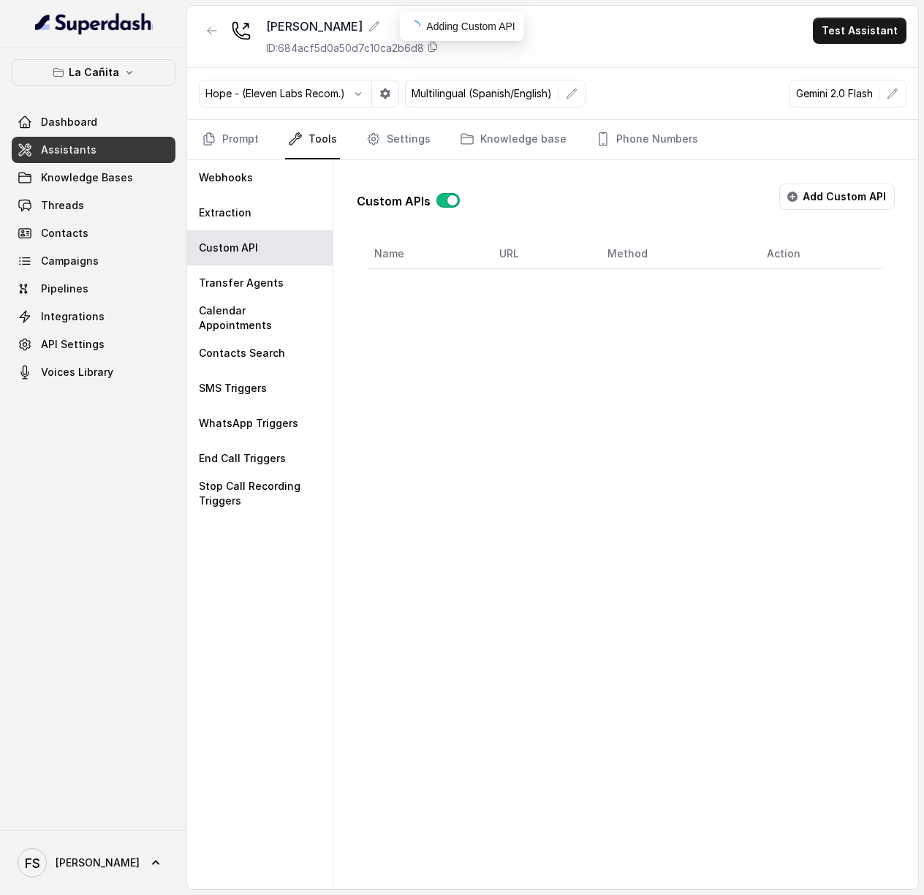
scroll to position [0, 0]
click at [444, 202] on button "button" at bounding box center [447, 200] width 23 height 15
click at [598, 143] on icon "Tabs" at bounding box center [603, 139] width 15 height 15
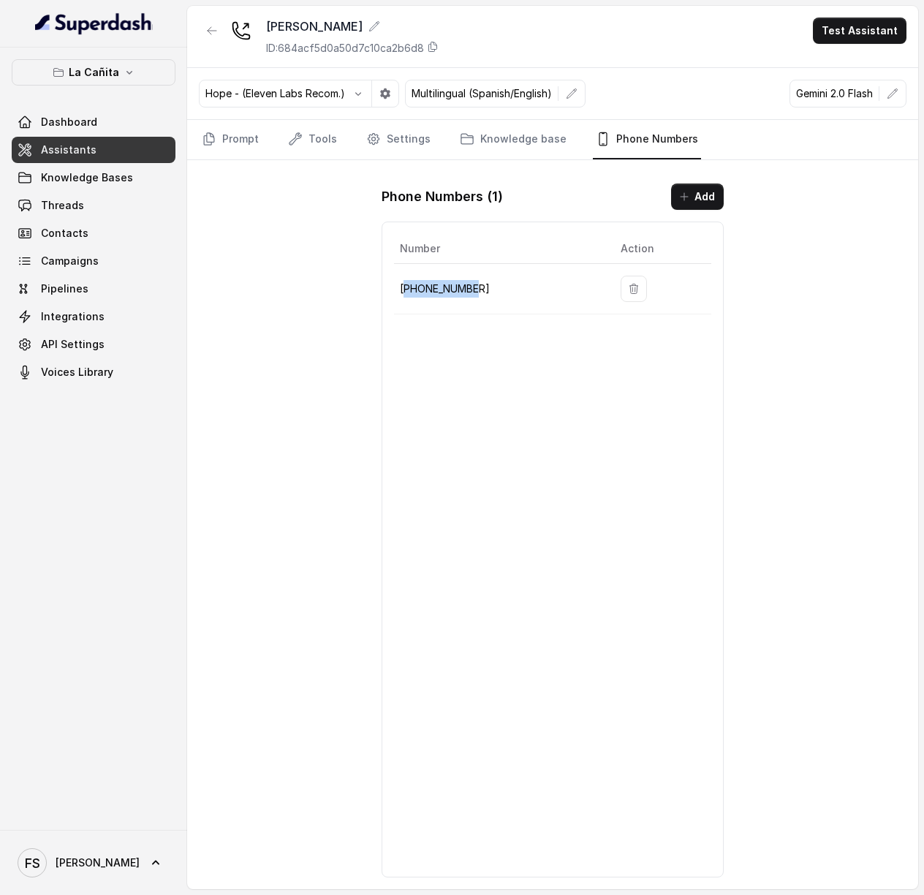
drag, startPoint x: 471, startPoint y: 299, endPoint x: 408, endPoint y: 295, distance: 63.0
click at [408, 295] on p "[PHONE_NUMBER]" at bounding box center [498, 289] width 197 height 18
copy p "17866854764"
click at [554, 138] on link "Knowledge base" at bounding box center [513, 139] width 113 height 39
click at [395, 138] on link "Settings" at bounding box center [398, 139] width 70 height 39
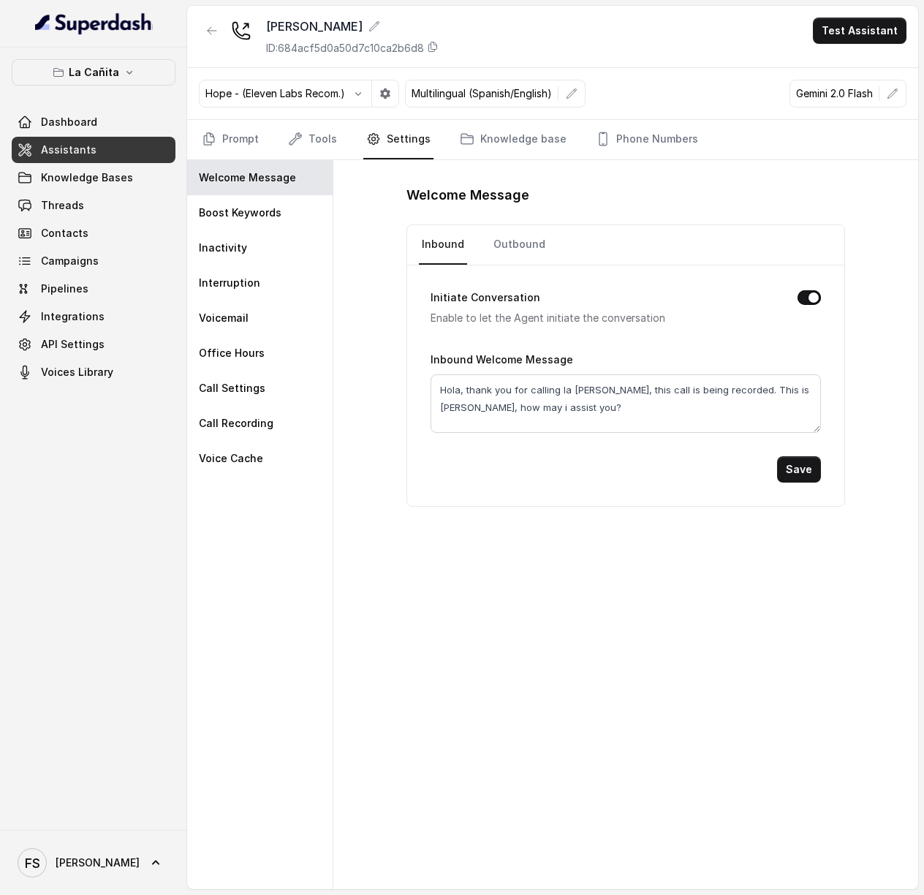
click at [282, 138] on nav "Prompt Tools Settings Knowledge base Phone Numbers" at bounding box center [552, 139] width 707 height 39
click at [297, 140] on icon "Tabs" at bounding box center [295, 139] width 12 height 12
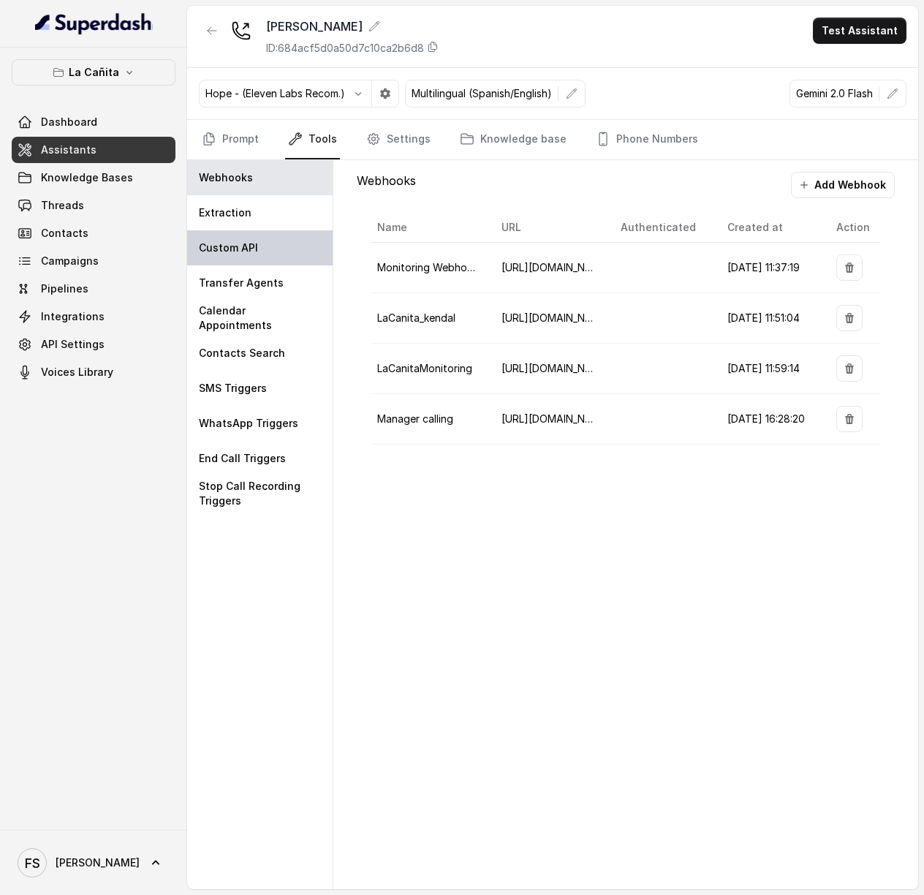
click at [247, 248] on p "Custom API" at bounding box center [228, 247] width 59 height 15
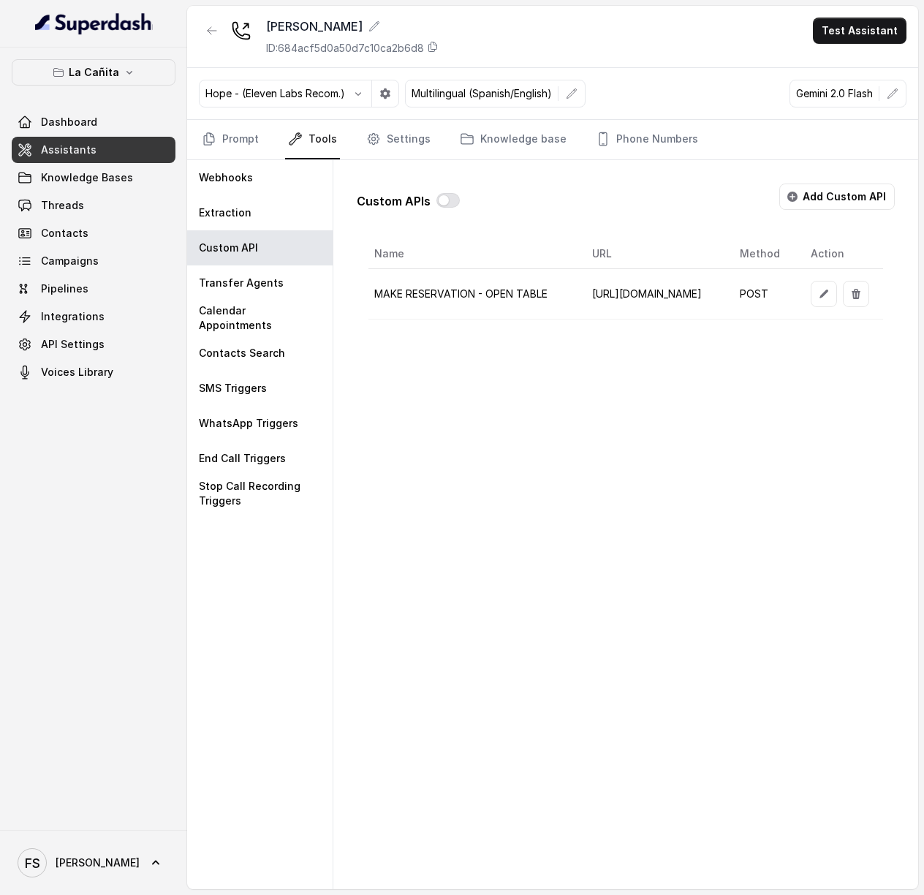
scroll to position [0, 278]
click at [818, 292] on icon "button" at bounding box center [824, 294] width 12 height 12
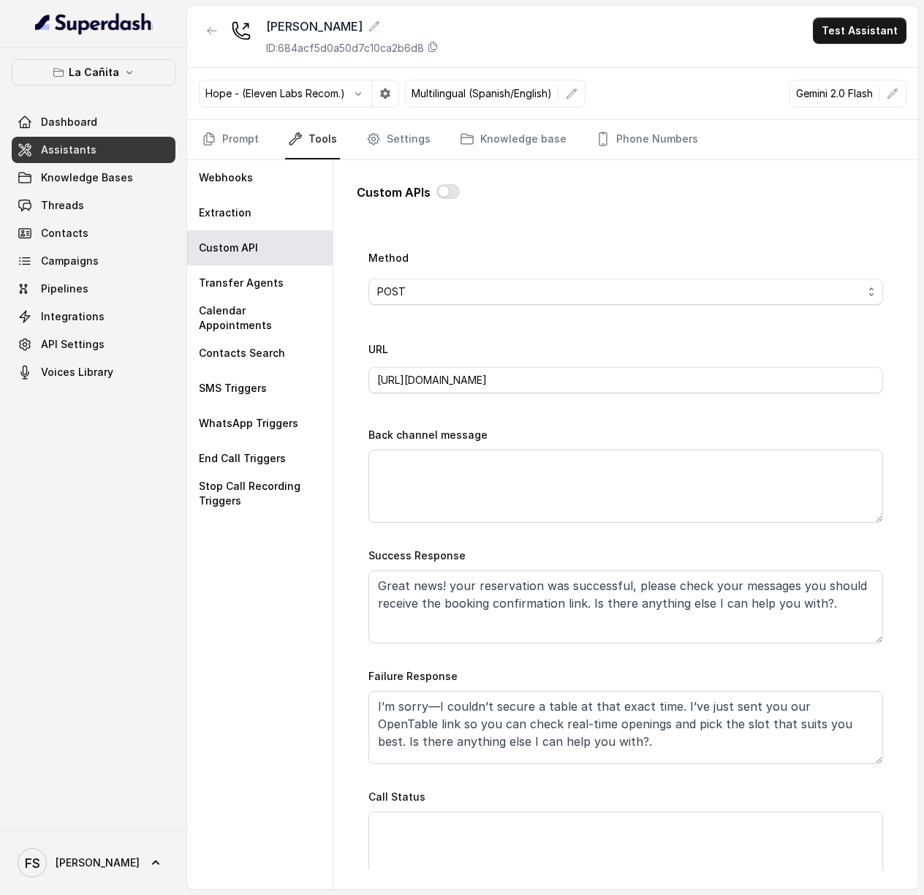
scroll to position [1250, 0]
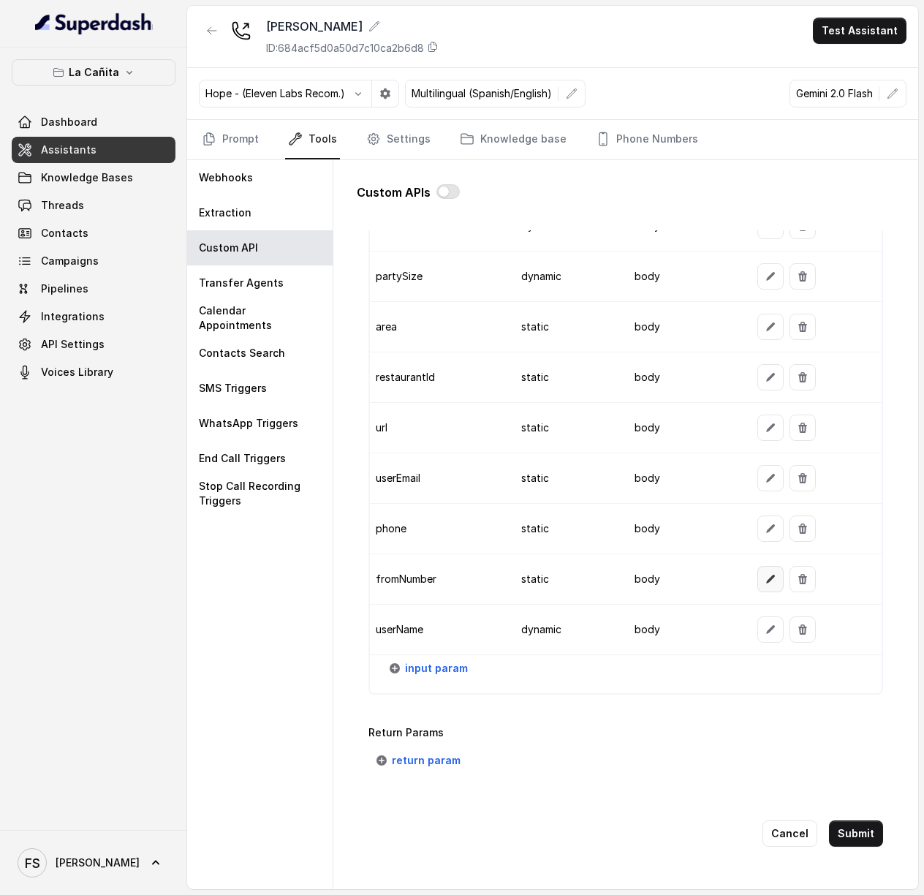
click at [764, 585] on icon "button" at bounding box center [770, 579] width 12 height 12
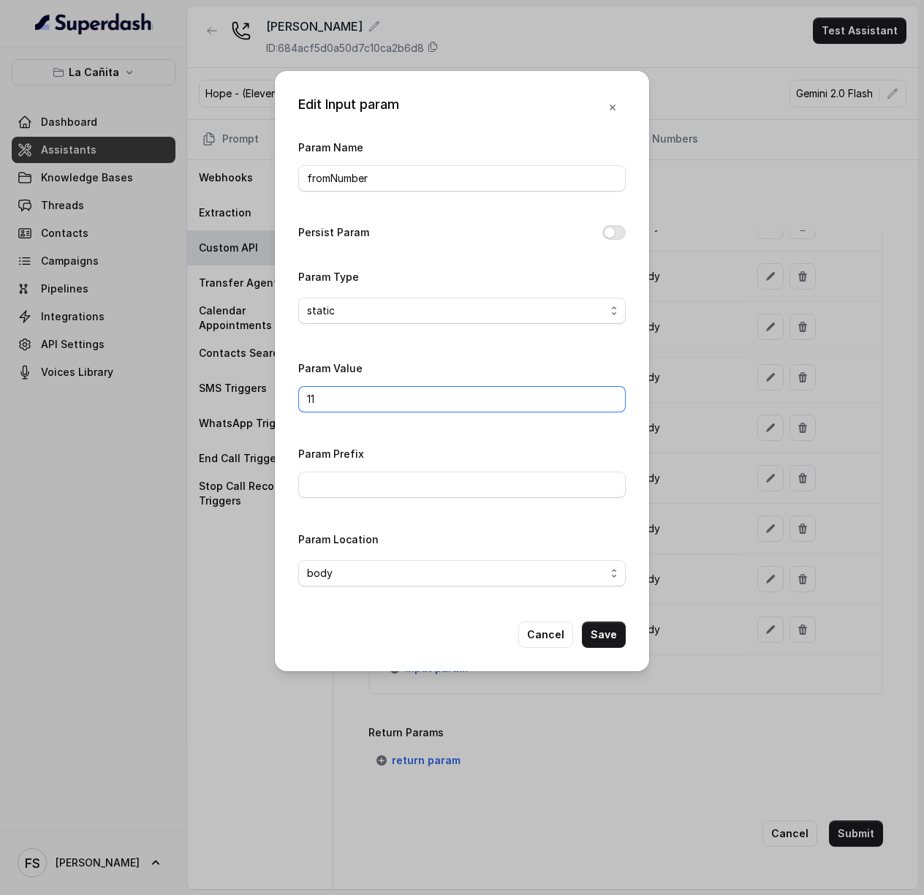
drag, startPoint x: 348, startPoint y: 410, endPoint x: 171, endPoint y: 400, distance: 177.2
click at [171, 400] on div "Edit Input param Param Name fromNumber Persist Param Param Type static Param Va…" at bounding box center [462, 447] width 924 height 895
paste input "7866854764"
type input "17866854764"
click at [620, 641] on button "Save" at bounding box center [604, 634] width 44 height 26
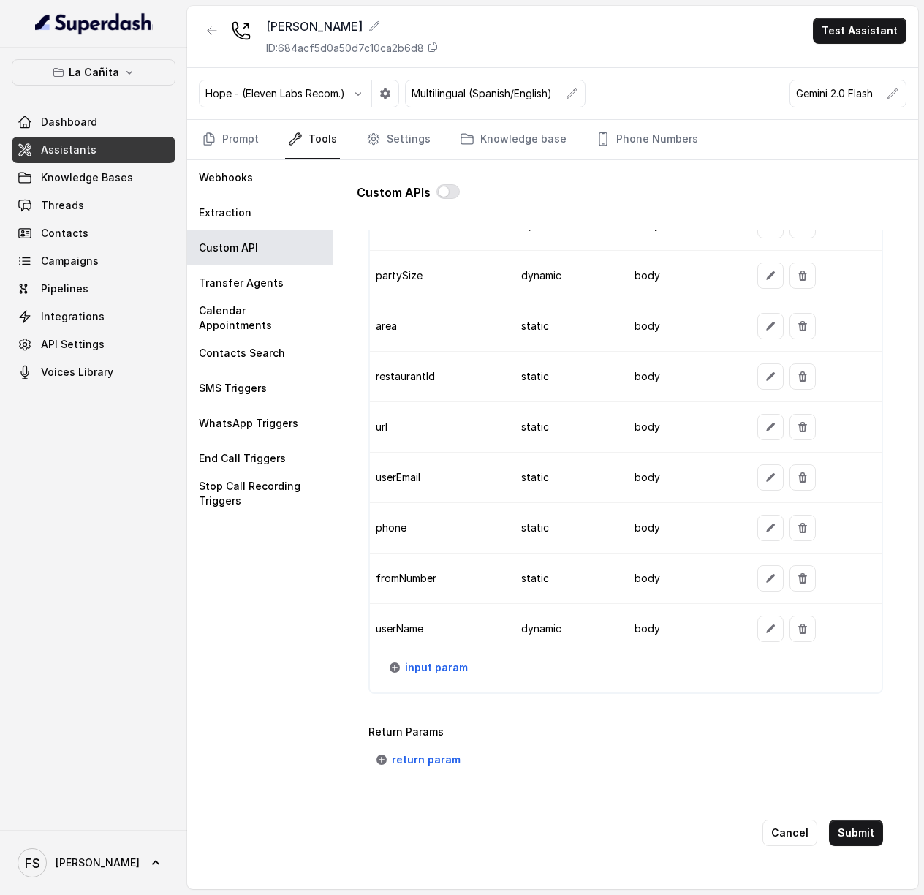
scroll to position [1272, 0]
click at [446, 659] on span "input param" at bounding box center [436, 668] width 63 height 18
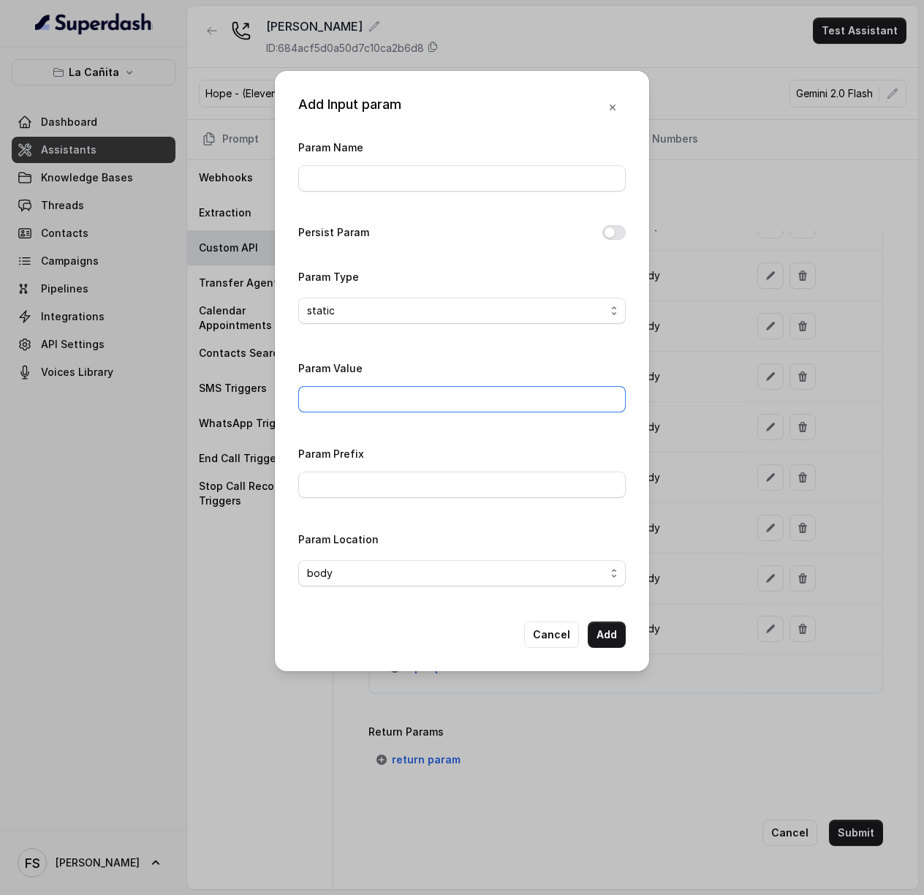
click at [384, 397] on input "Param Value" at bounding box center [461, 399] width 327 height 26
paste input "Thanks for calling Rreal Tacos! Want to make a reservation? [URL][DOMAIN_NAME]"
type input "Thanks for calling Rreal Tacos! Want to make a reservation? [URL][DOMAIN_NAME]"
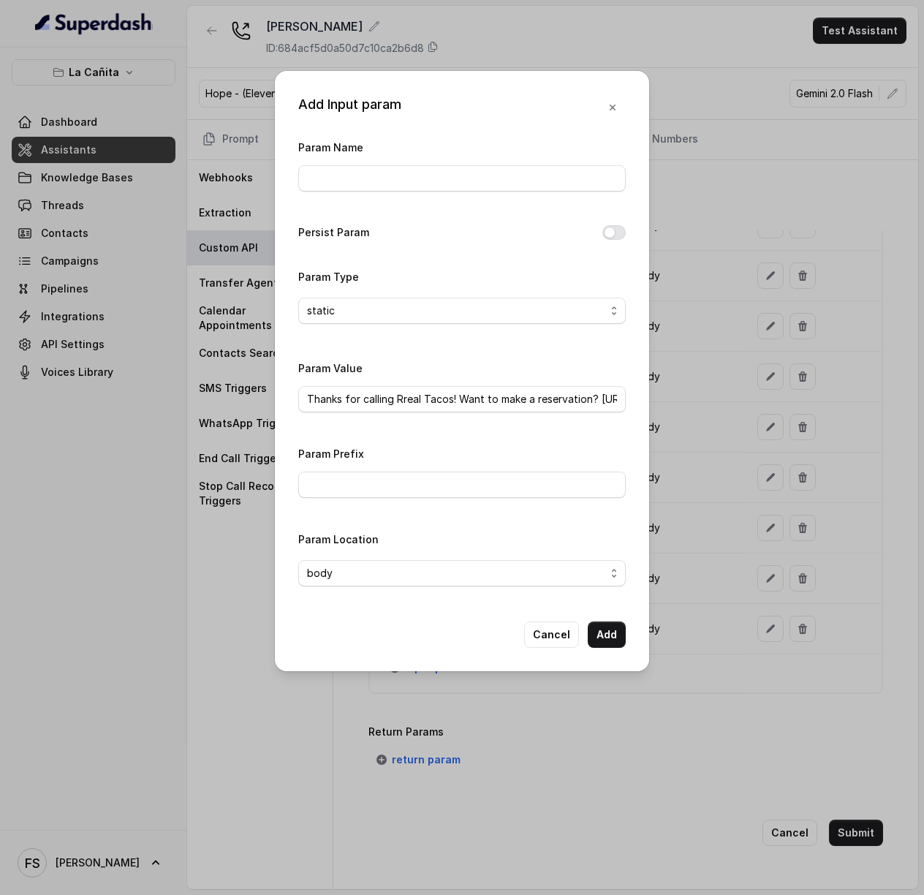
click at [428, 157] on div "Param Name" at bounding box center [461, 164] width 327 height 53
click at [417, 176] on input "Param Name" at bounding box center [461, 178] width 327 height 26
type input "fallbackMessage"
click at [450, 397] on input "Thanks for calling Rreal Tacos! Want to make a reservation? [URL][DOMAIN_NAME]" at bounding box center [461, 399] width 327 height 26
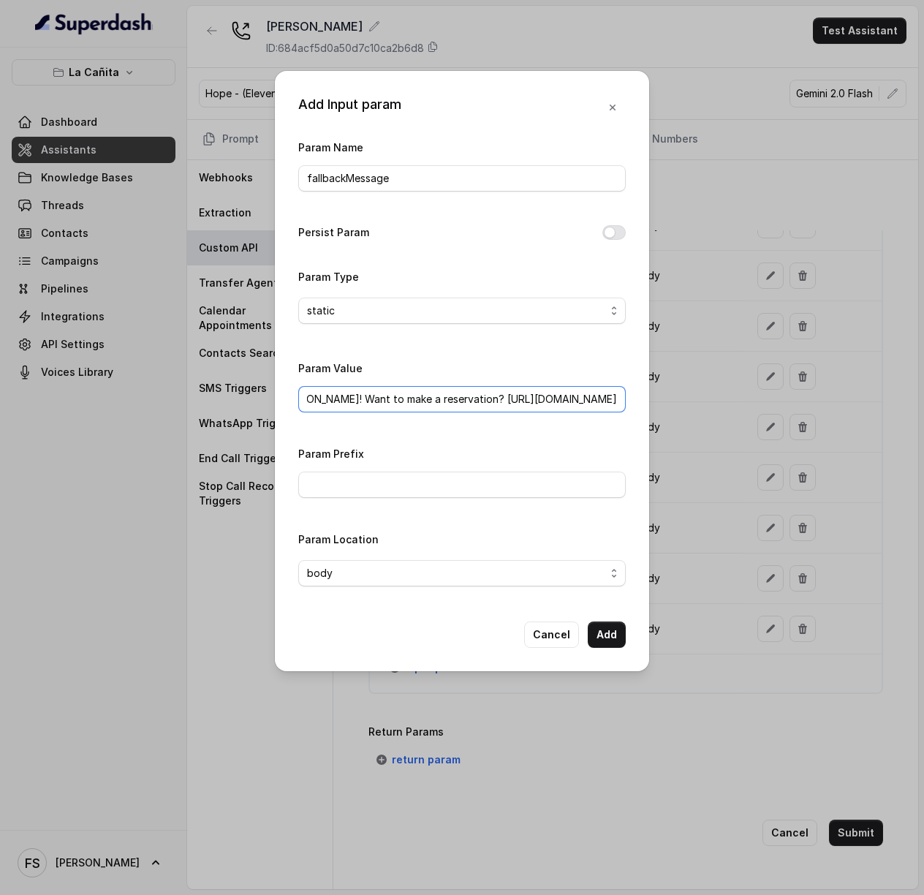
drag, startPoint x: 487, startPoint y: 397, endPoint x: 745, endPoint y: 407, distance: 258.9
click at [745, 407] on div "Add Input param Param Name fallbackMessage Persist Param Param Type static Para…" at bounding box center [462, 447] width 924 height 895
click at [462, 409] on input "Thanks for calling La [PERSON_NAME]! Want to make a reservation? [URL][DOMAIN_N…" at bounding box center [461, 399] width 327 height 26
click at [434, 401] on input "Thanks for calling La [PERSON_NAME]! Want to make a reservation? [URL][DOMAIN_N…" at bounding box center [461, 399] width 327 height 26
drag, startPoint x: 439, startPoint y: 398, endPoint x: 734, endPoint y: 409, distance: 295.5
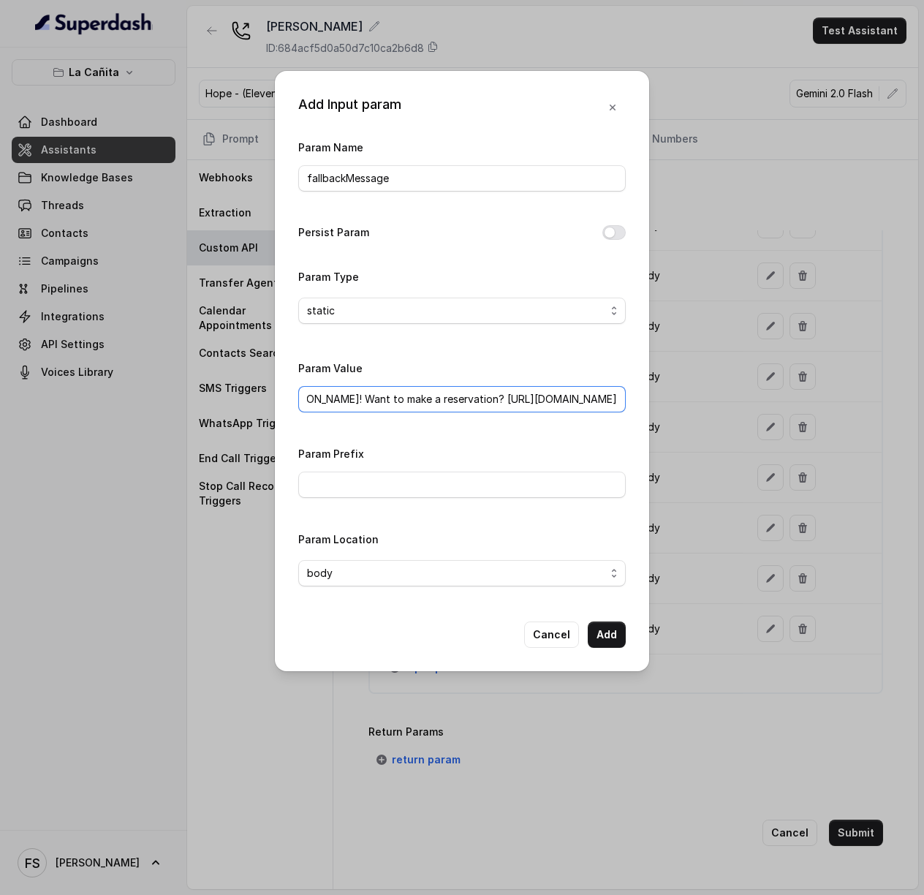
click at [734, 409] on div "Add Input param Param Name fallbackMessage Persist Param Param Type static Para…" at bounding box center [462, 447] width 924 height 895
click at [427, 485] on input "Param Prefix" at bounding box center [461, 484] width 327 height 26
click at [558, 399] on input "Thanks for calling La [PERSON_NAME]! Want to make a reservation?" at bounding box center [461, 399] width 327 height 26
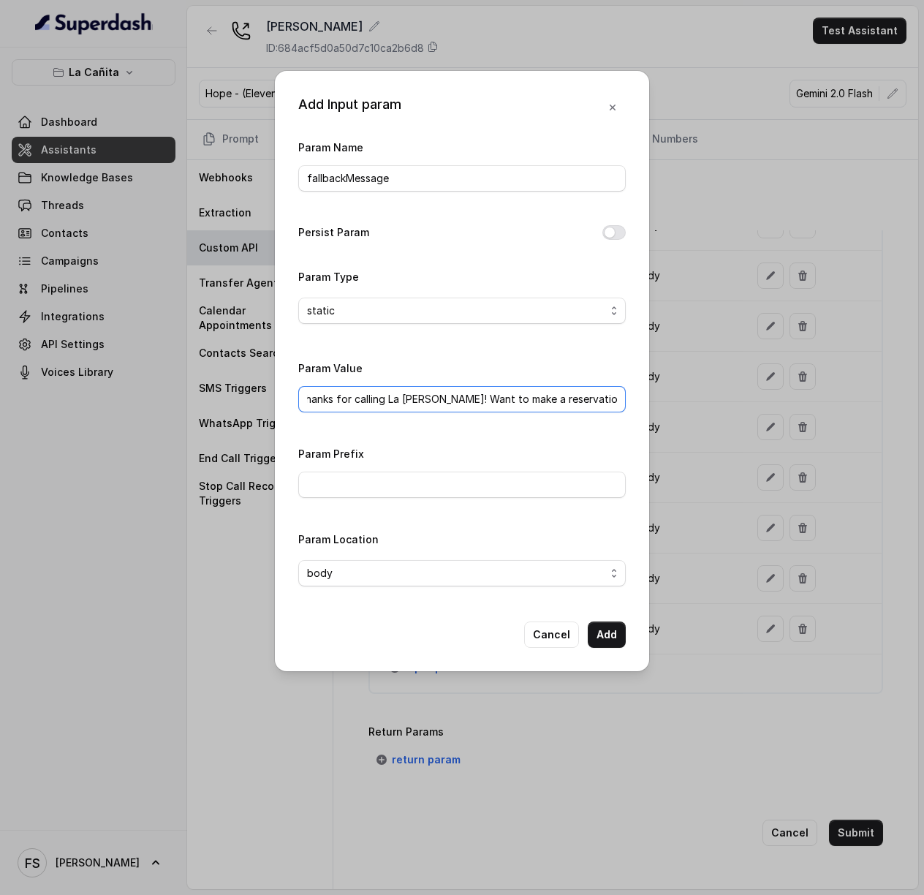
drag, startPoint x: 577, startPoint y: 396, endPoint x: 855, endPoint y: 412, distance: 278.2
click at [855, 412] on div "Add Input param Param Name fallbackMessage Persist Param Param Type static Para…" at bounding box center [462, 447] width 924 height 895
paste input "[URL][DOMAIN_NAME]"
click at [414, 395] on input "Thanks for calling La [PERSON_NAME]! Want to make a reservation? [URL][DOMAIN_N…" at bounding box center [461, 399] width 327 height 26
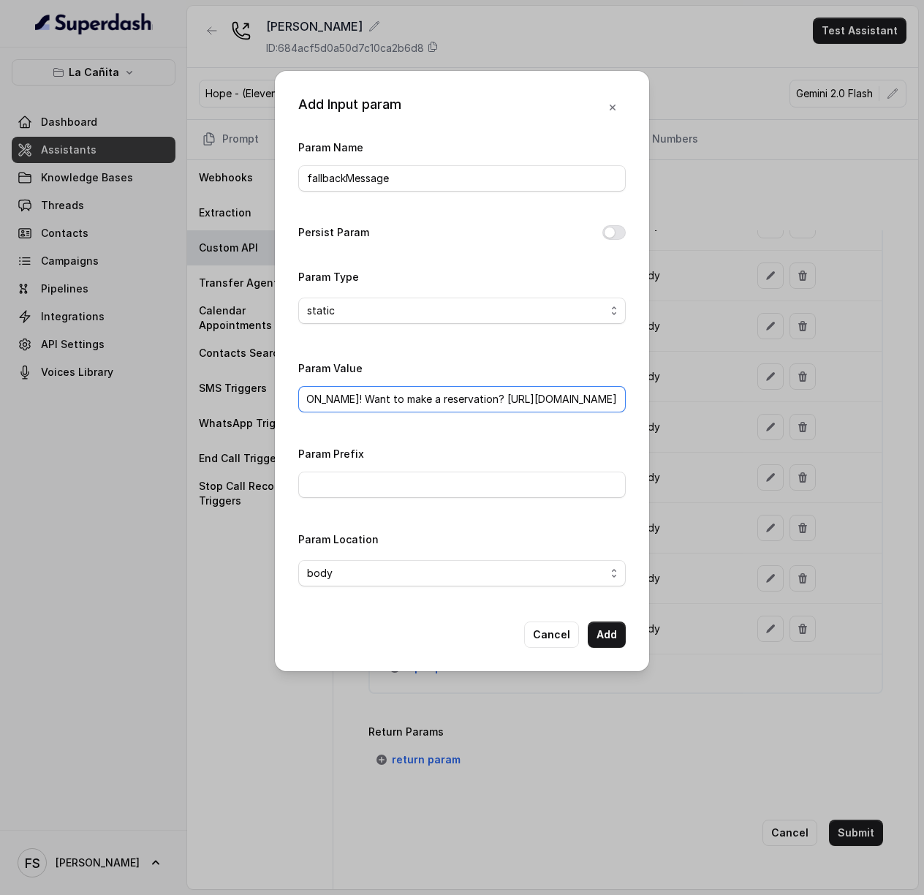
scroll to position [0, 210]
type input "Thanks for calling La [PERSON_NAME]! Want to make a reservation? [URL][DOMAIN_N…"
click at [614, 627] on button "Add" at bounding box center [607, 634] width 38 height 26
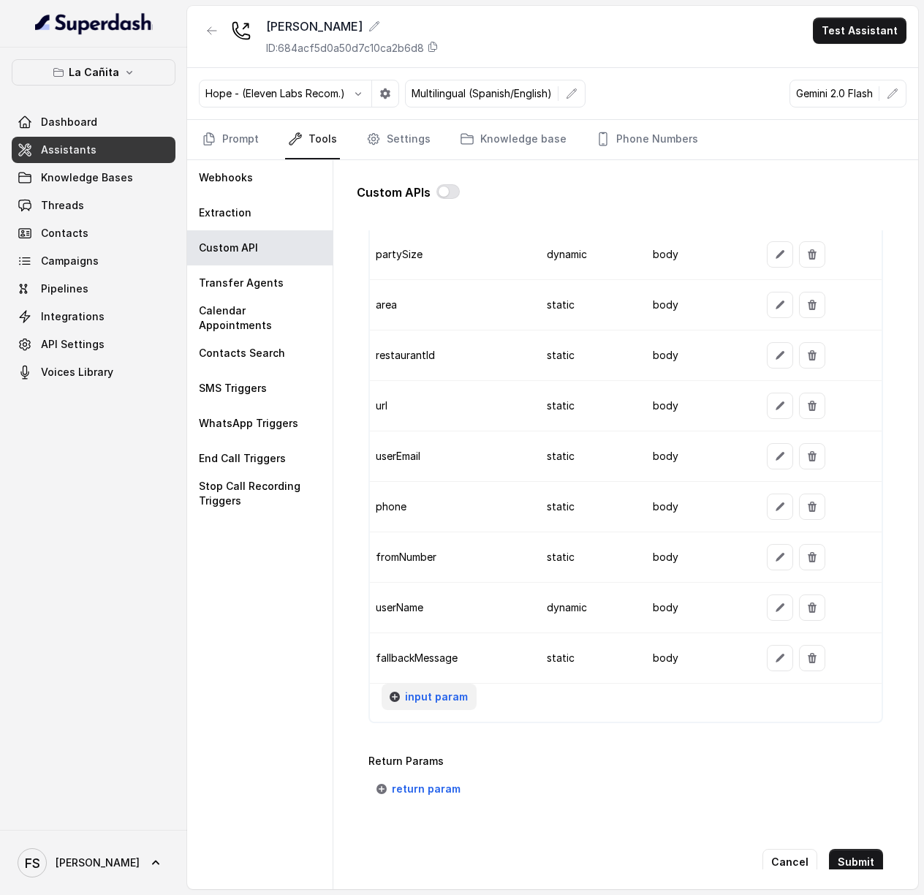
click at [428, 705] on span "input param" at bounding box center [436, 697] width 63 height 18
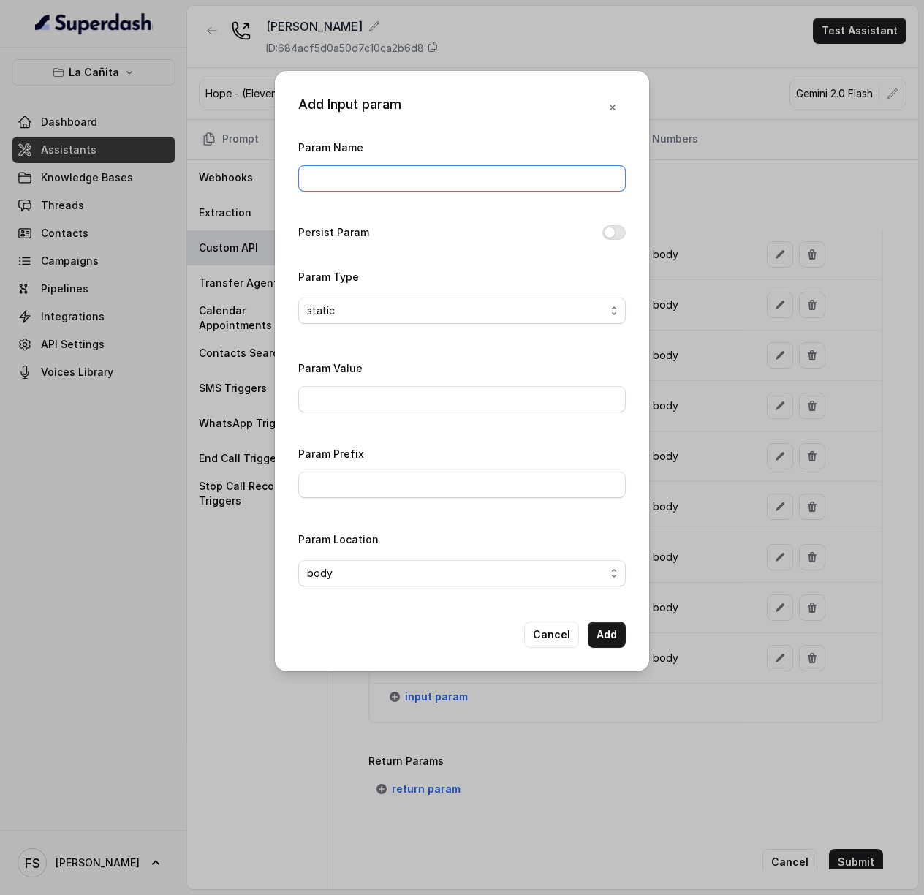
click at [430, 172] on input "Param Name" at bounding box center [461, 178] width 327 height 26
type input "fixedMessage"
click at [490, 395] on input "Param Value" at bounding box center [461, 399] width 327 height 26
type input "asd"
click at [614, 636] on button "Add" at bounding box center [607, 634] width 38 height 26
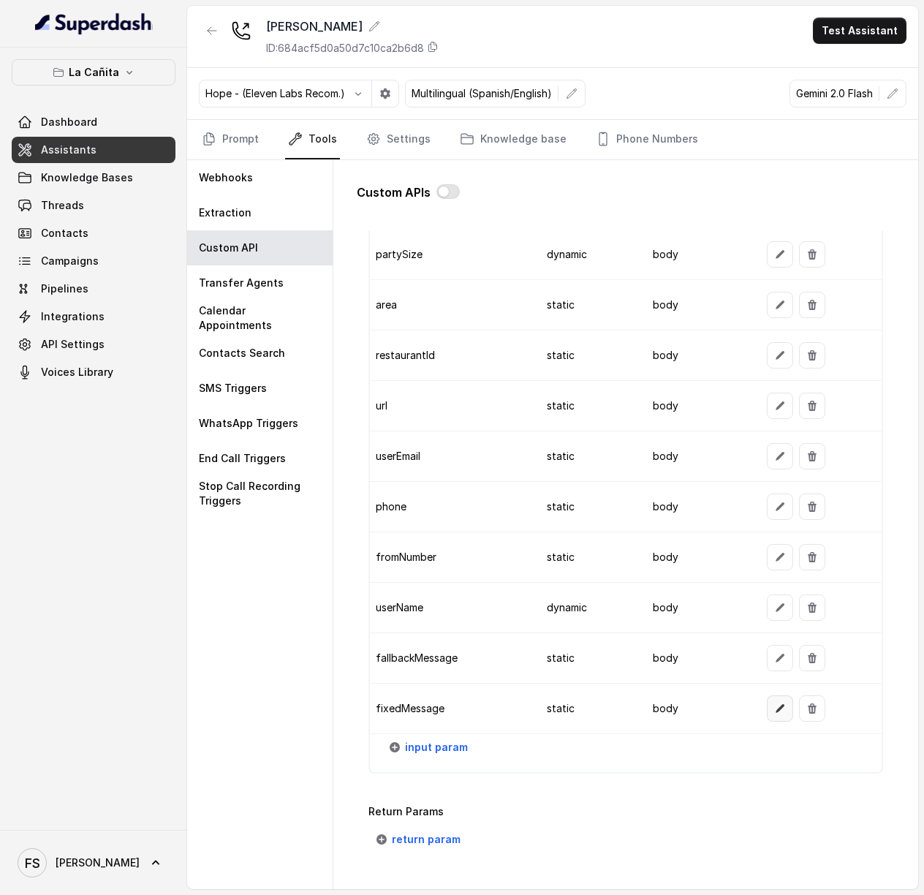
click at [774, 714] on icon "button" at bounding box center [780, 708] width 12 height 12
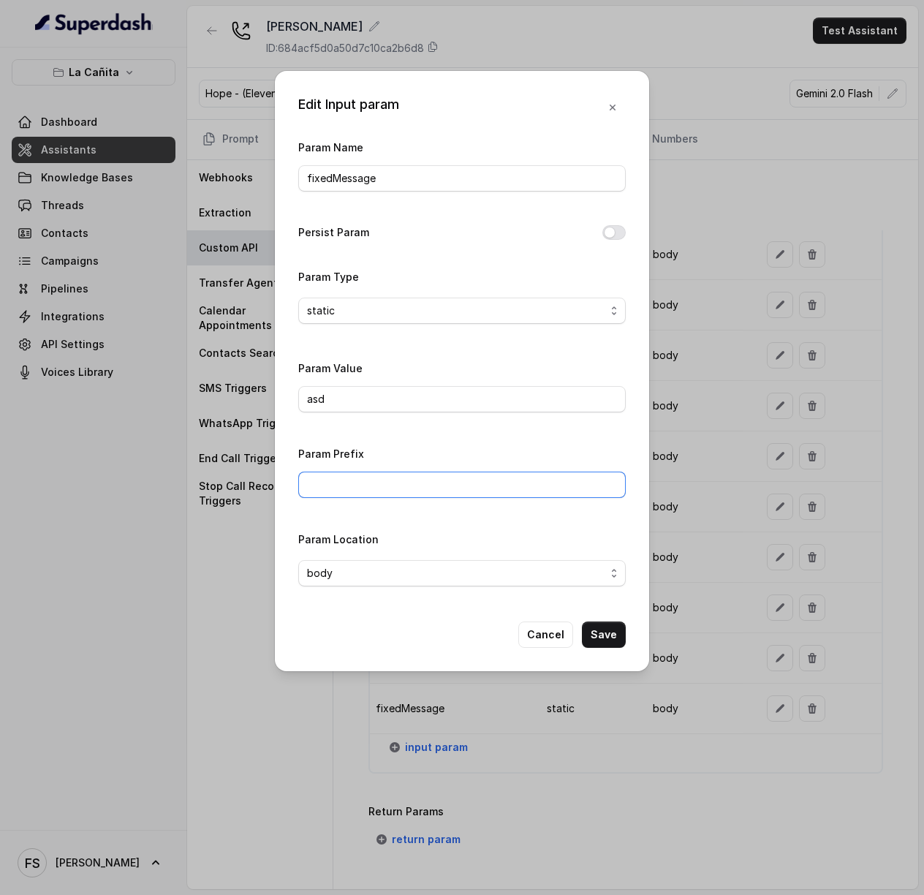
click at [382, 491] on input "Param Prefix" at bounding box center [461, 484] width 327 height 26
drag, startPoint x: 386, startPoint y: 411, endPoint x: 73, endPoint y: 393, distance: 313.3
click at [54, 395] on div "Edit Input param Param Name fixedMessage Persist Param Param Type static Param …" at bounding box center [462, 447] width 924 height 895
paste input "Thanks for calling Rreal Tacos! your reservation confirmation link -"
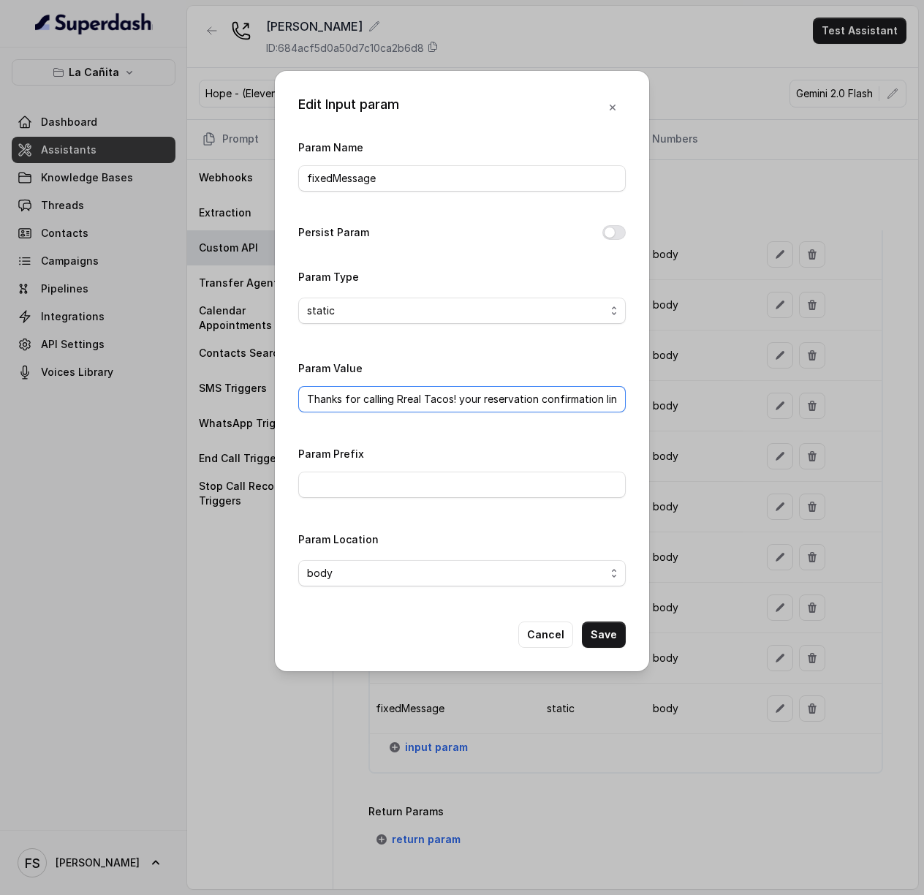
scroll to position [0, 12]
drag, startPoint x: 441, startPoint y: 399, endPoint x: 386, endPoint y: 395, distance: 55.7
click at [386, 395] on input "Thanks for calling Rreal Tacos! your reservation confirmation link -" at bounding box center [461, 399] width 327 height 26
type input "Thanks for calling La Cañita! your reservation confirmation link -"
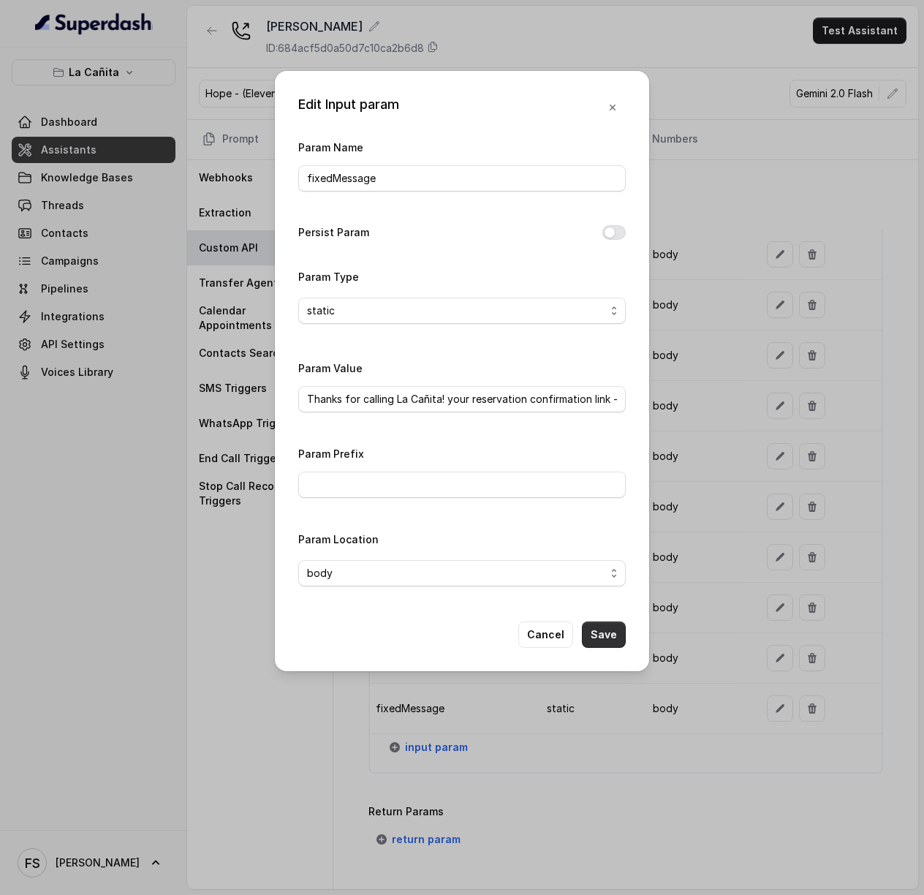
click at [615, 631] on button "Save" at bounding box center [604, 634] width 44 height 26
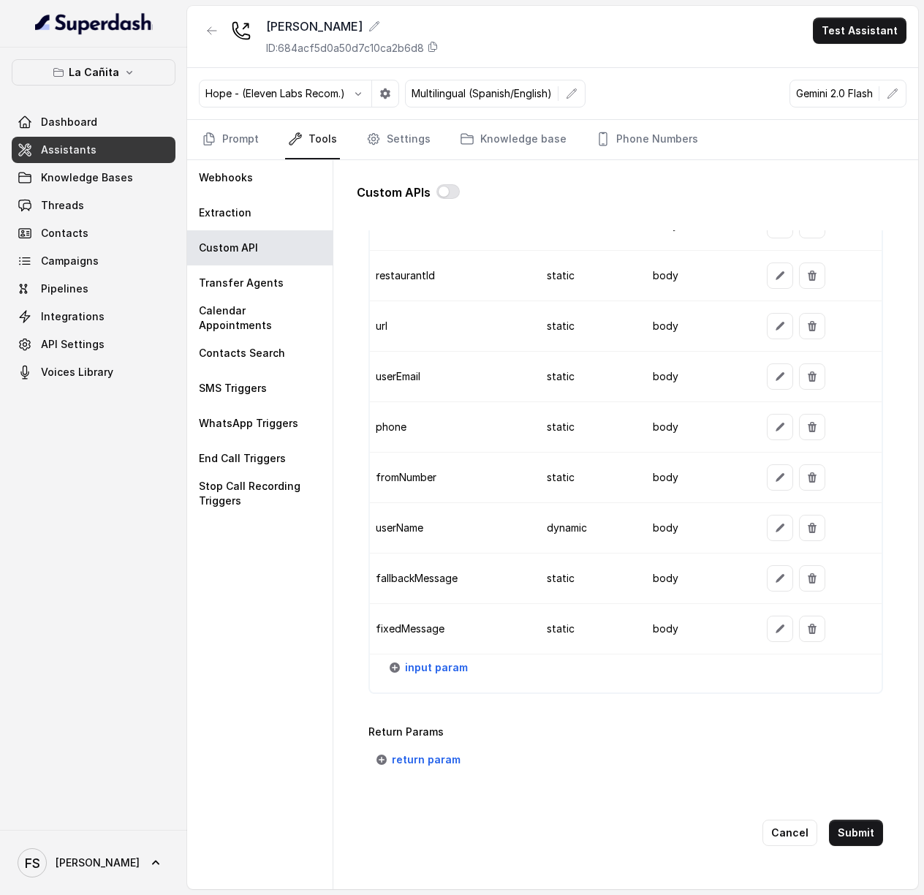
scroll to position [1378, 0]
click at [862, 819] on button "Submit" at bounding box center [856, 832] width 54 height 26
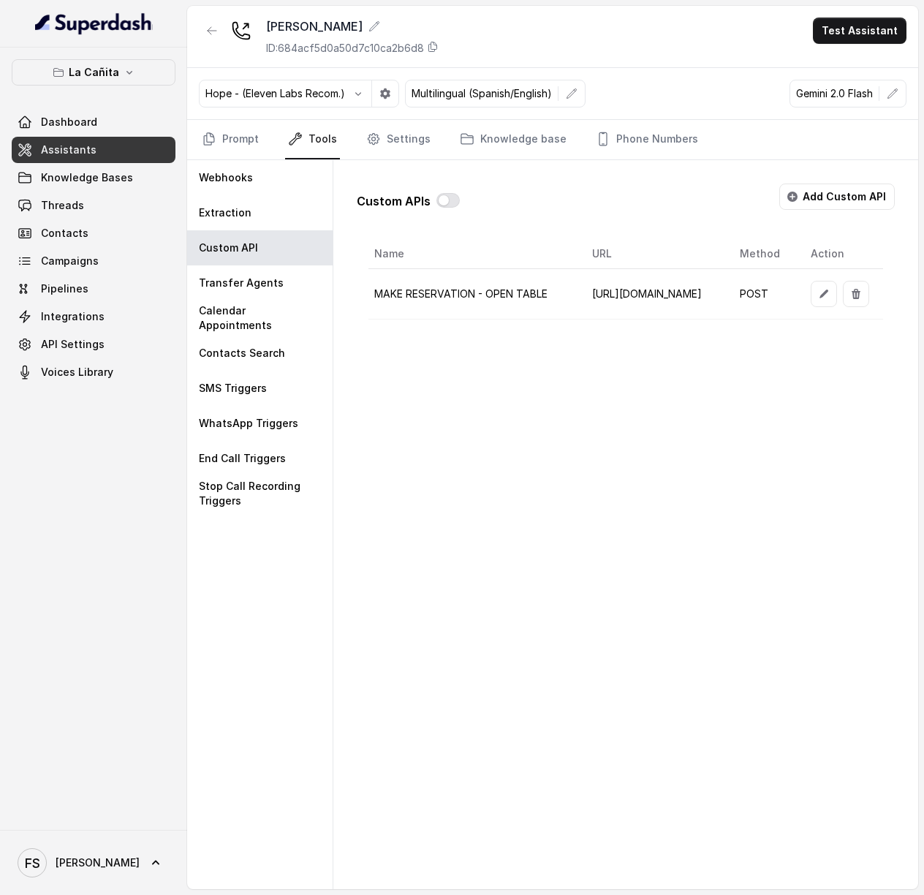
scroll to position [0, 278]
click at [818, 295] on icon "button" at bounding box center [824, 294] width 12 height 12
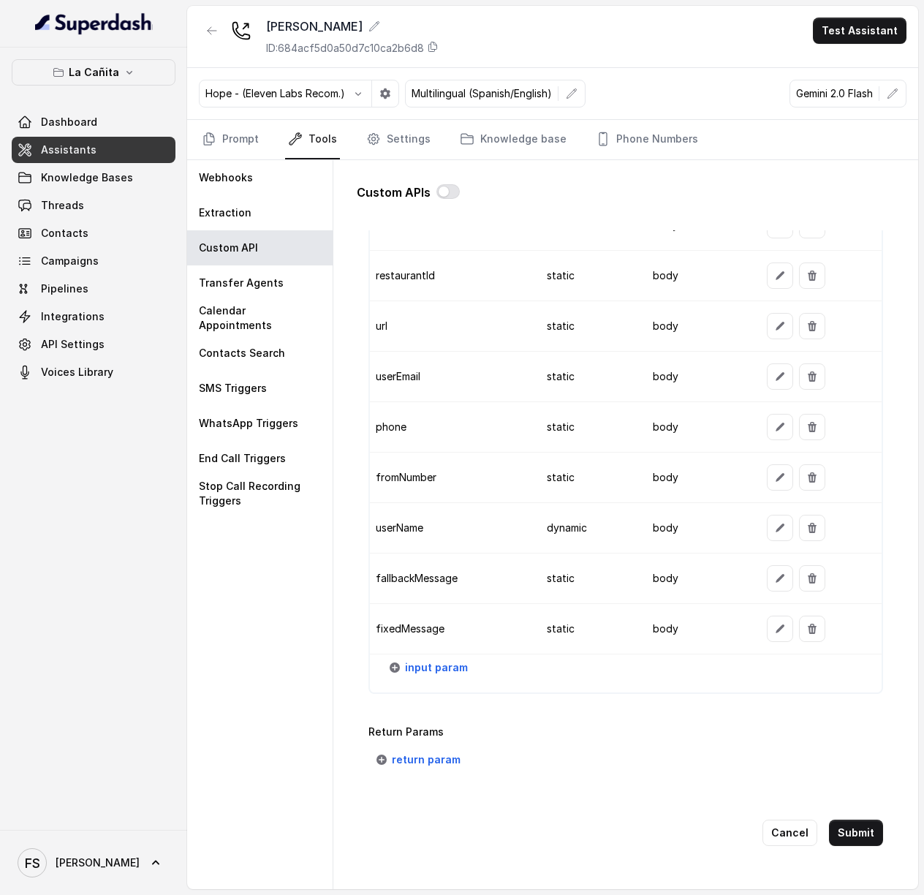
scroll to position [1378, 0]
click at [417, 746] on button "return param" at bounding box center [418, 759] width 101 height 26
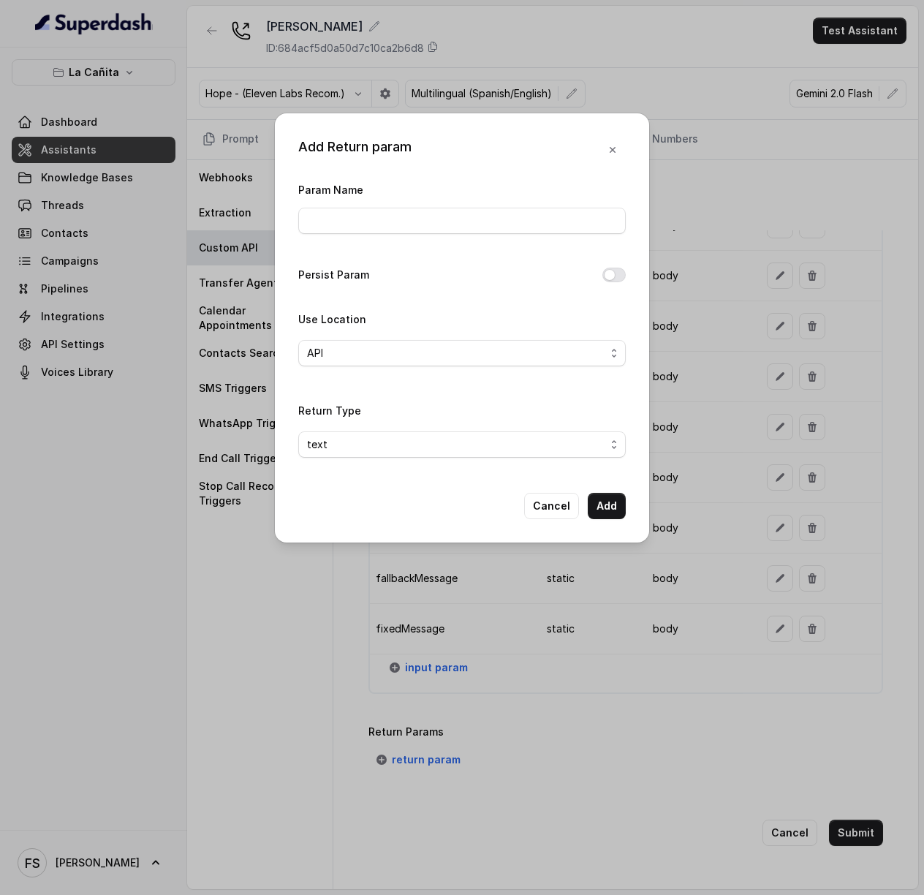
click at [446, 206] on div "Param Name" at bounding box center [461, 207] width 327 height 53
click at [439, 221] on input "Param Name" at bounding box center [461, 221] width 327 height 26
type input "message"
click at [465, 351] on div "API" at bounding box center [456, 353] width 298 height 18
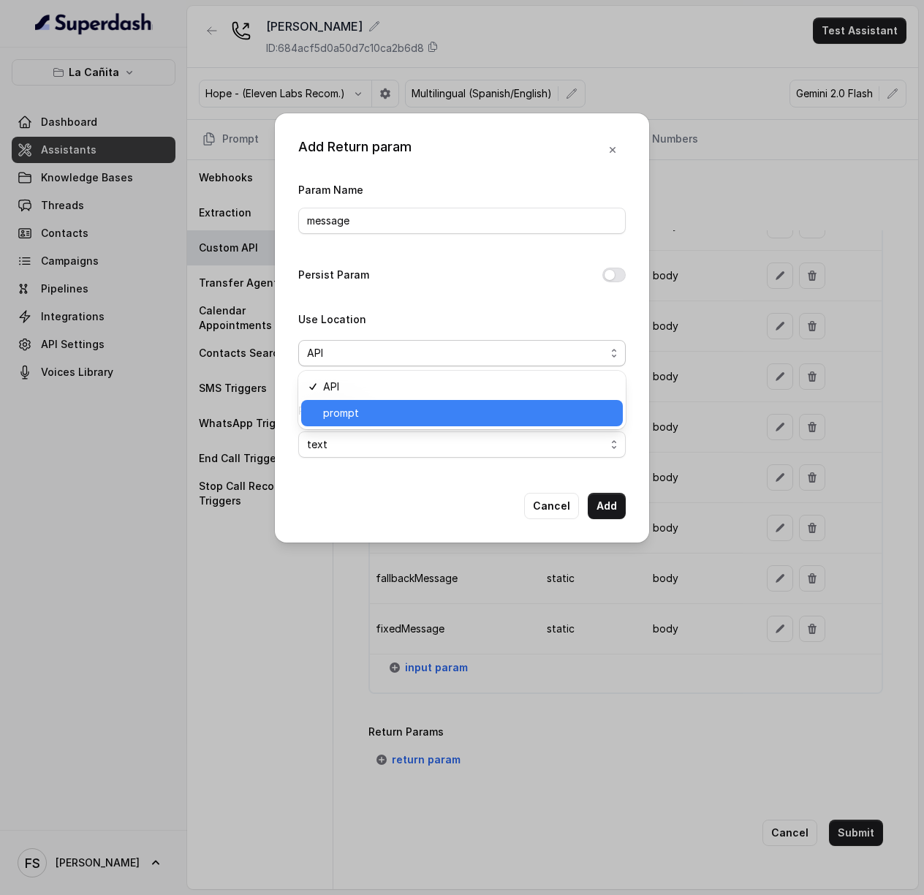
click at [465, 406] on span "prompt" at bounding box center [468, 413] width 291 height 18
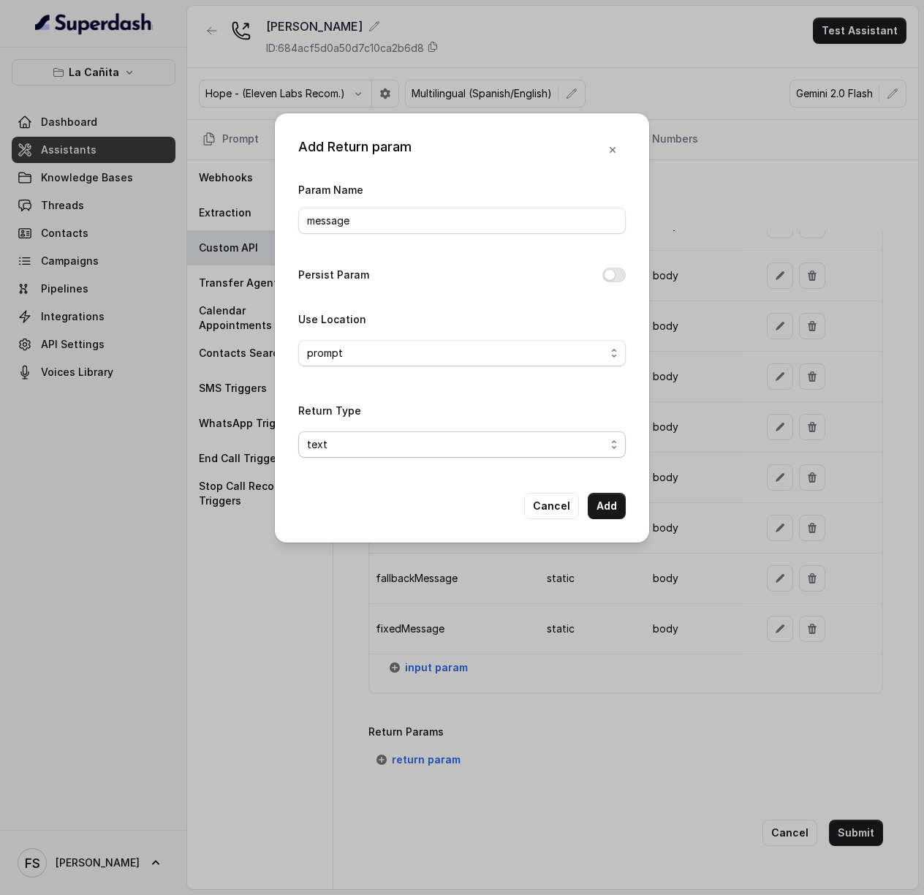
click at [455, 453] on div "text" at bounding box center [456, 445] width 298 height 18
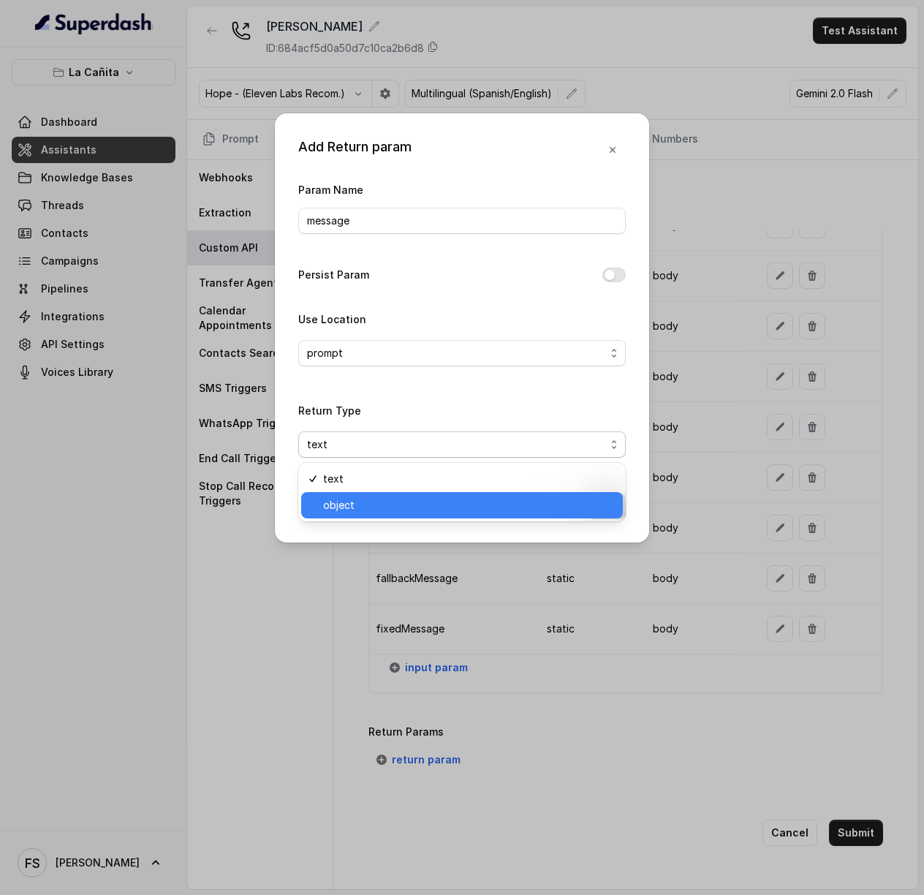
click at [417, 494] on div "object" at bounding box center [462, 505] width 322 height 26
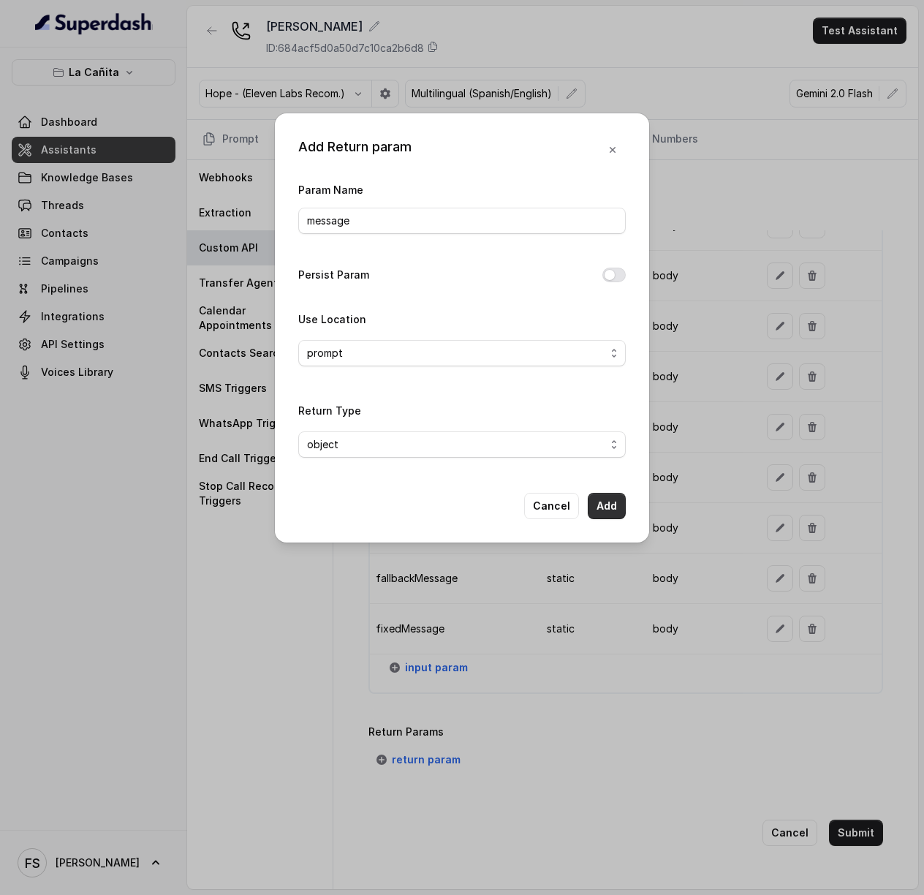
click at [601, 503] on button "Add" at bounding box center [607, 506] width 38 height 26
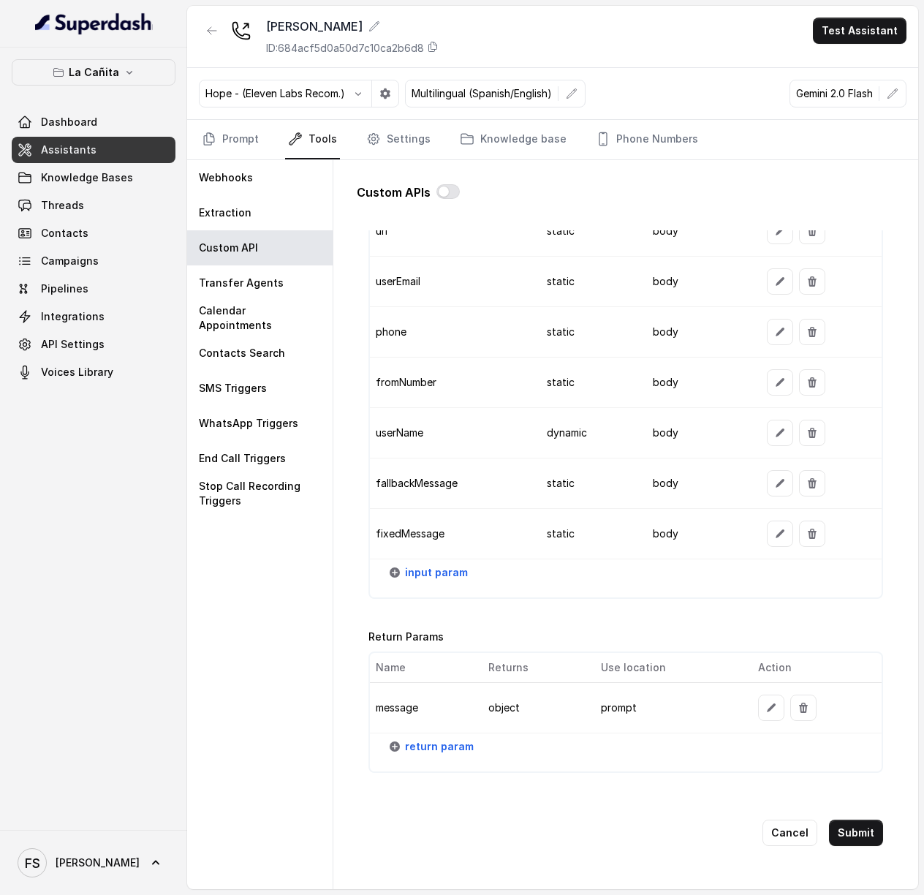
scroll to position [1474, 0]
click at [854, 819] on button "Submit" at bounding box center [856, 832] width 54 height 26
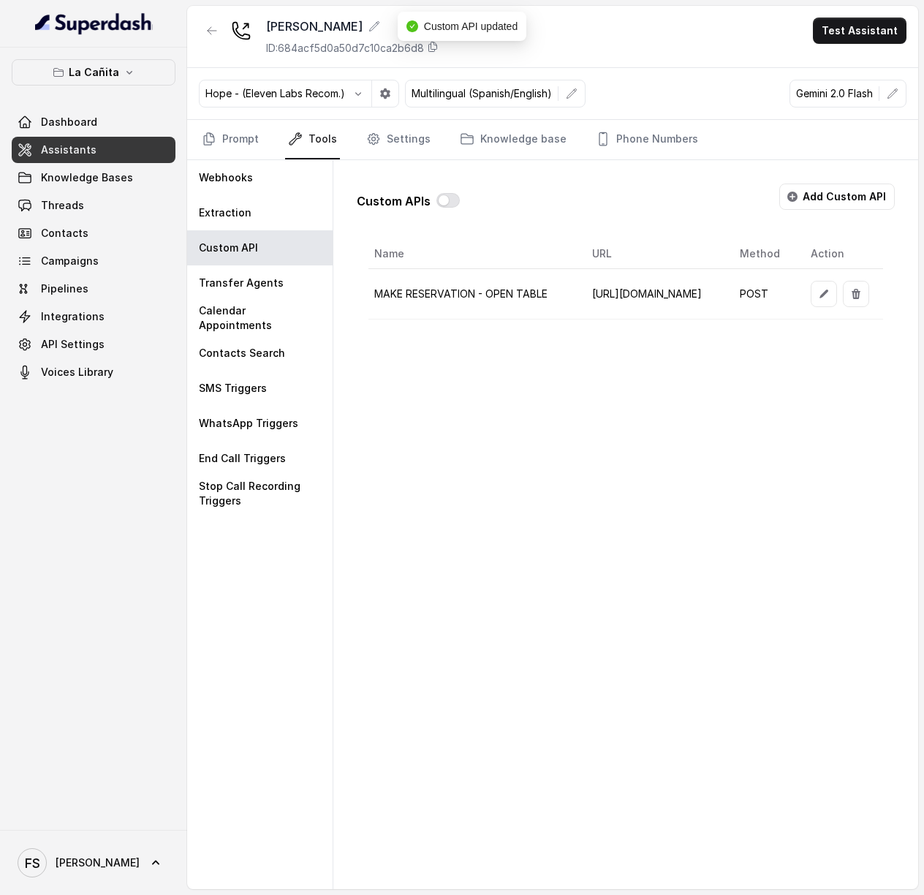
scroll to position [0, 278]
click at [819, 304] on button "button" at bounding box center [824, 294] width 26 height 26
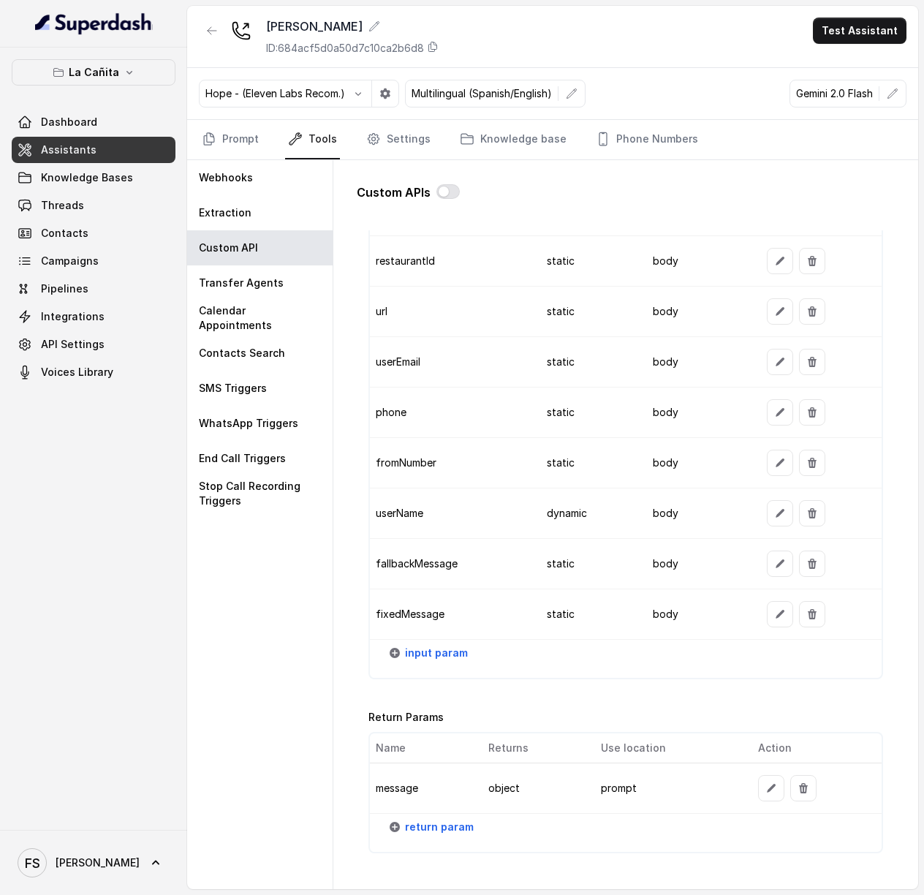
scroll to position [1397, 0]
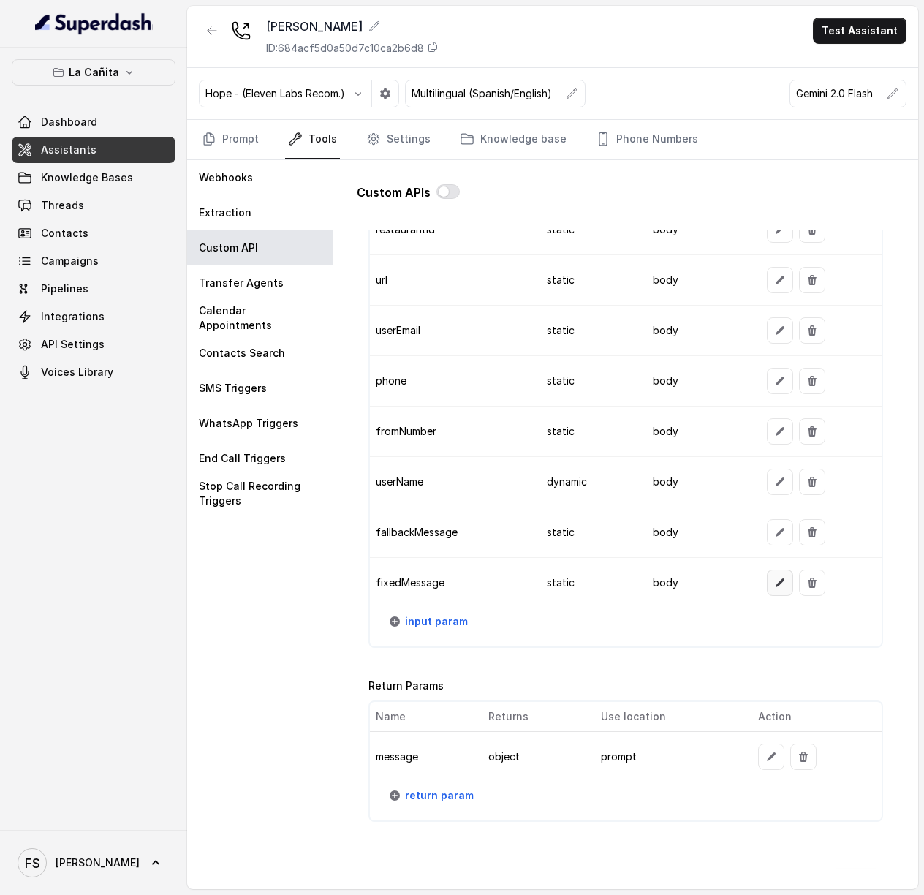
click at [767, 593] on button "button" at bounding box center [780, 582] width 26 height 26
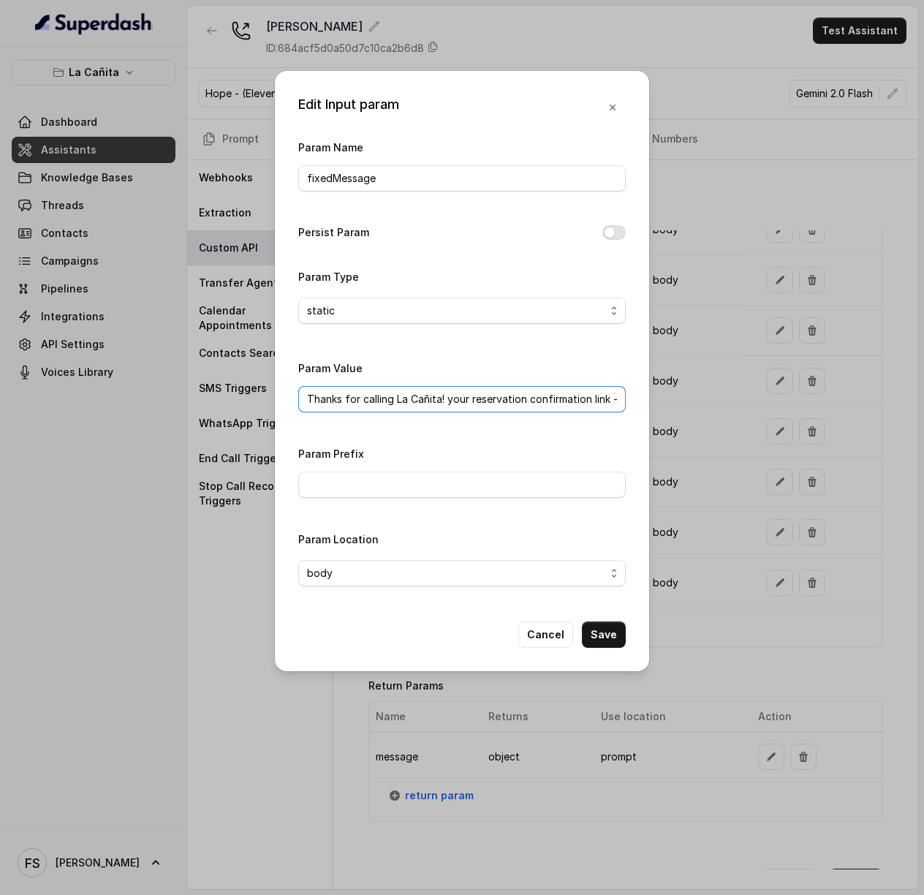
drag, startPoint x: 516, startPoint y: 403, endPoint x: 662, endPoint y: 392, distance: 146.6
click at [665, 390] on div "Edit Input param Param Name fixedMessage Persist Param Param Type static Param …" at bounding box center [462, 447] width 924 height 895
click at [558, 640] on button "Cancel" at bounding box center [545, 634] width 55 height 26
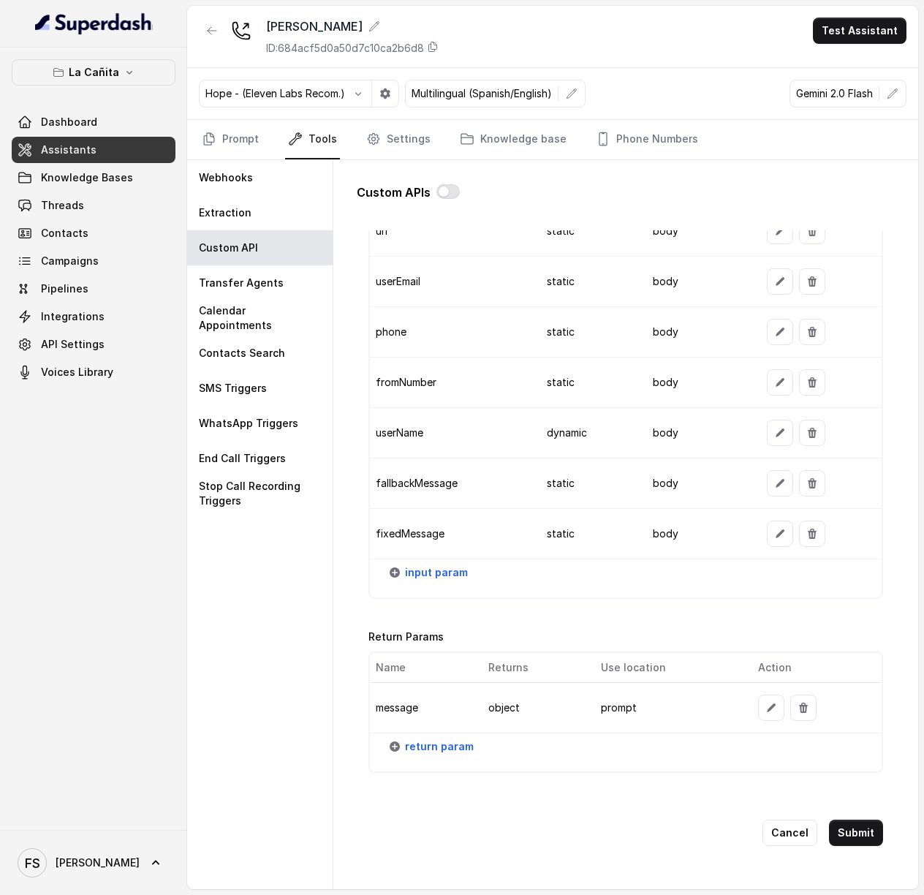
scroll to position [1474, 0]
click at [868, 815] on div "Go back Name MAKE RESERVATION - OPEN TABLE Trigger Prompt Trigger Event During …" at bounding box center [626, 549] width 538 height 639
click at [860, 819] on button "Submit" at bounding box center [856, 832] width 54 height 26
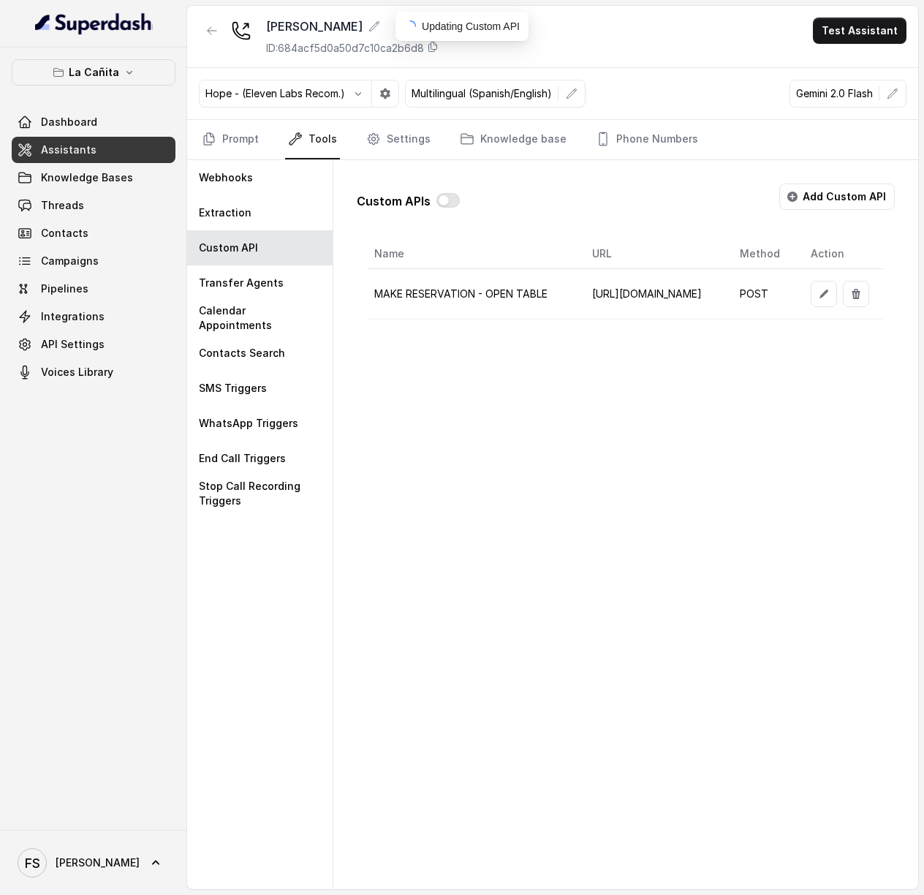
scroll to position [0, 0]
click at [254, 650] on div "Webhooks Extraction Custom API Transfer Agents Calendar Appointments Contacts S…" at bounding box center [260, 524] width 146 height 729
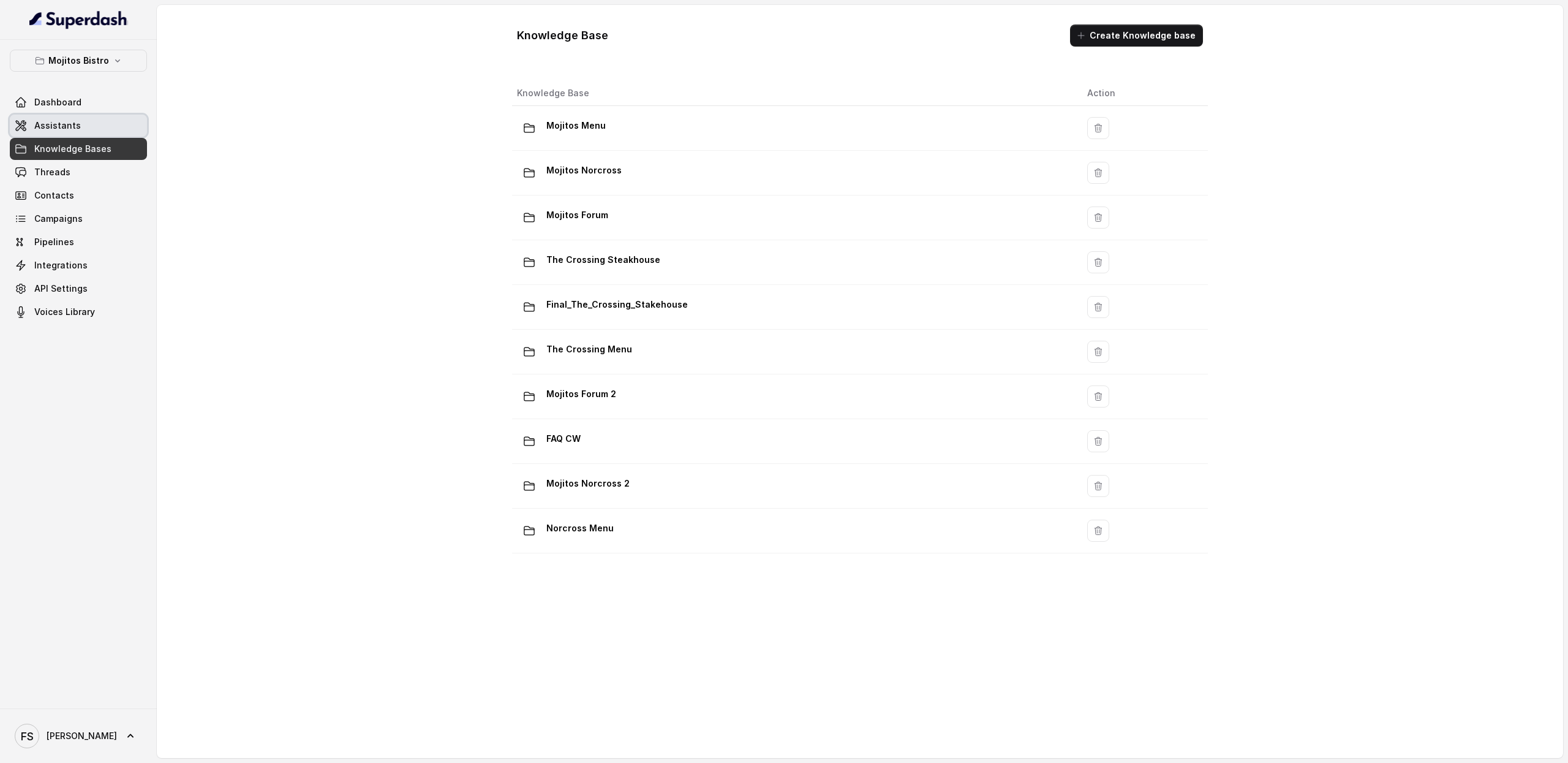
click at [59, 124] on span "Assistants" at bounding box center [58, 126] width 47 height 13
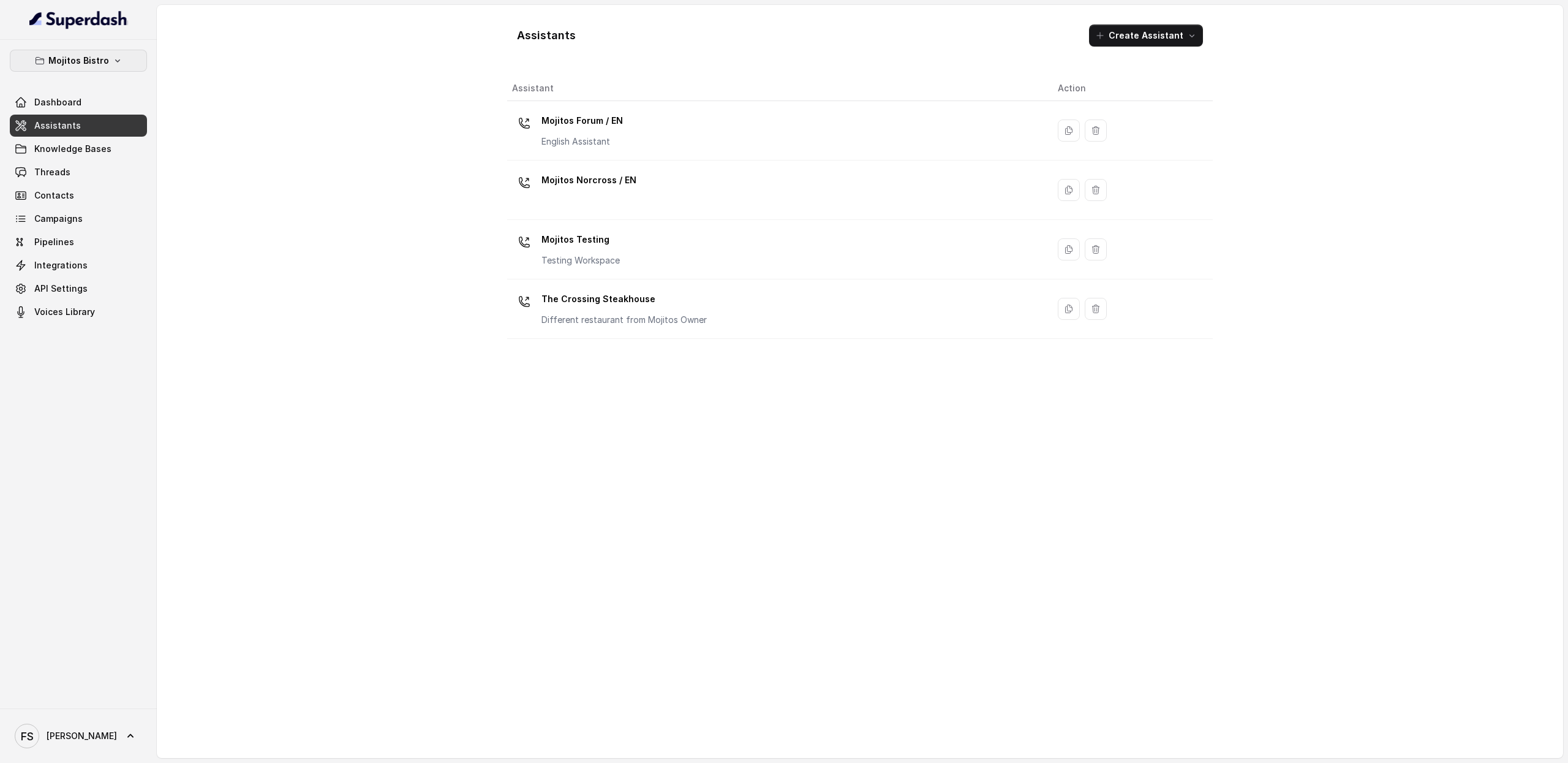
click at [122, 58] on button "Mojitos Bistro" at bounding box center [79, 60] width 137 height 22
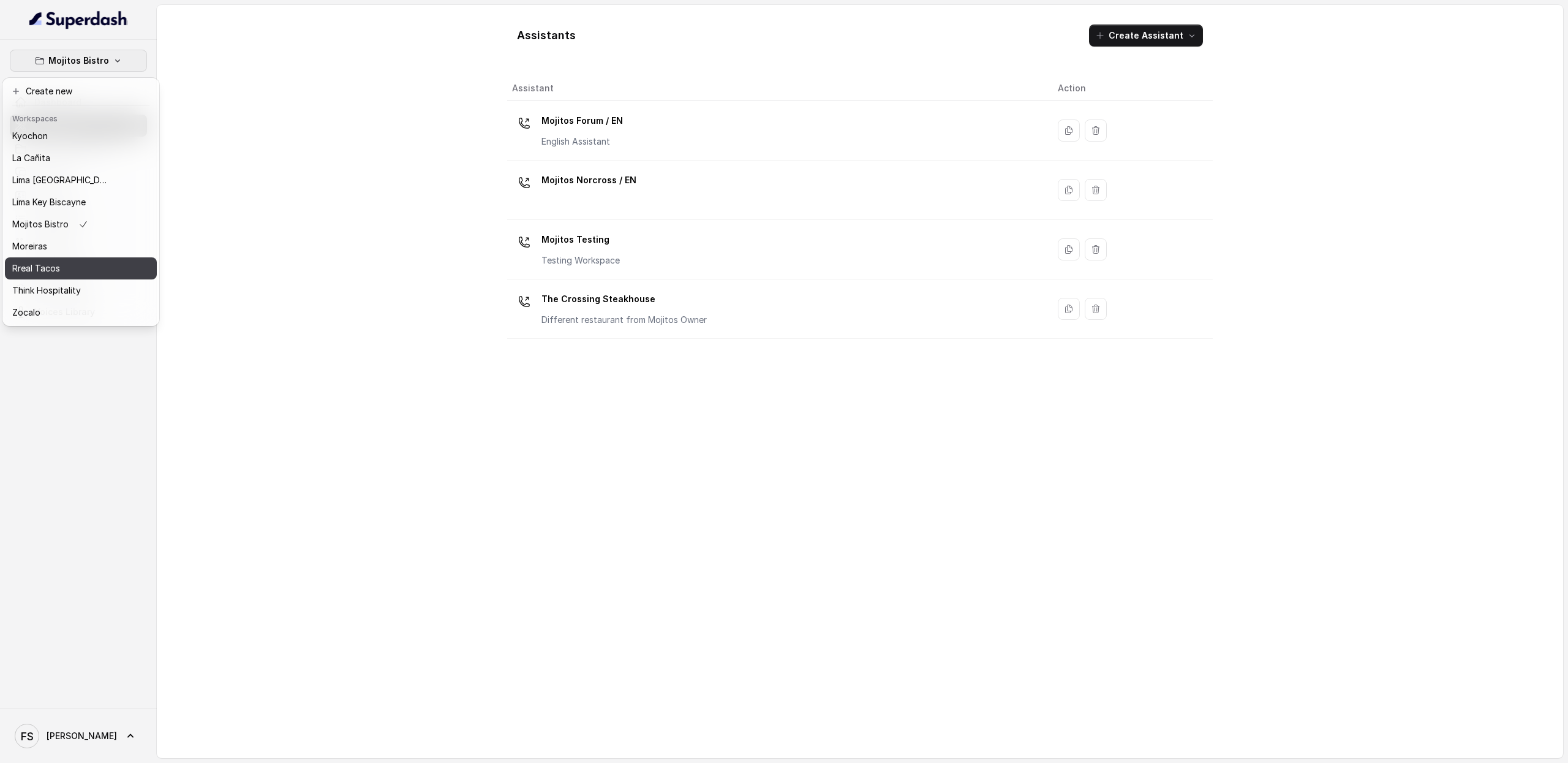
click at [54, 261] on p "Rreal Tacos" at bounding box center [36, 268] width 48 height 15
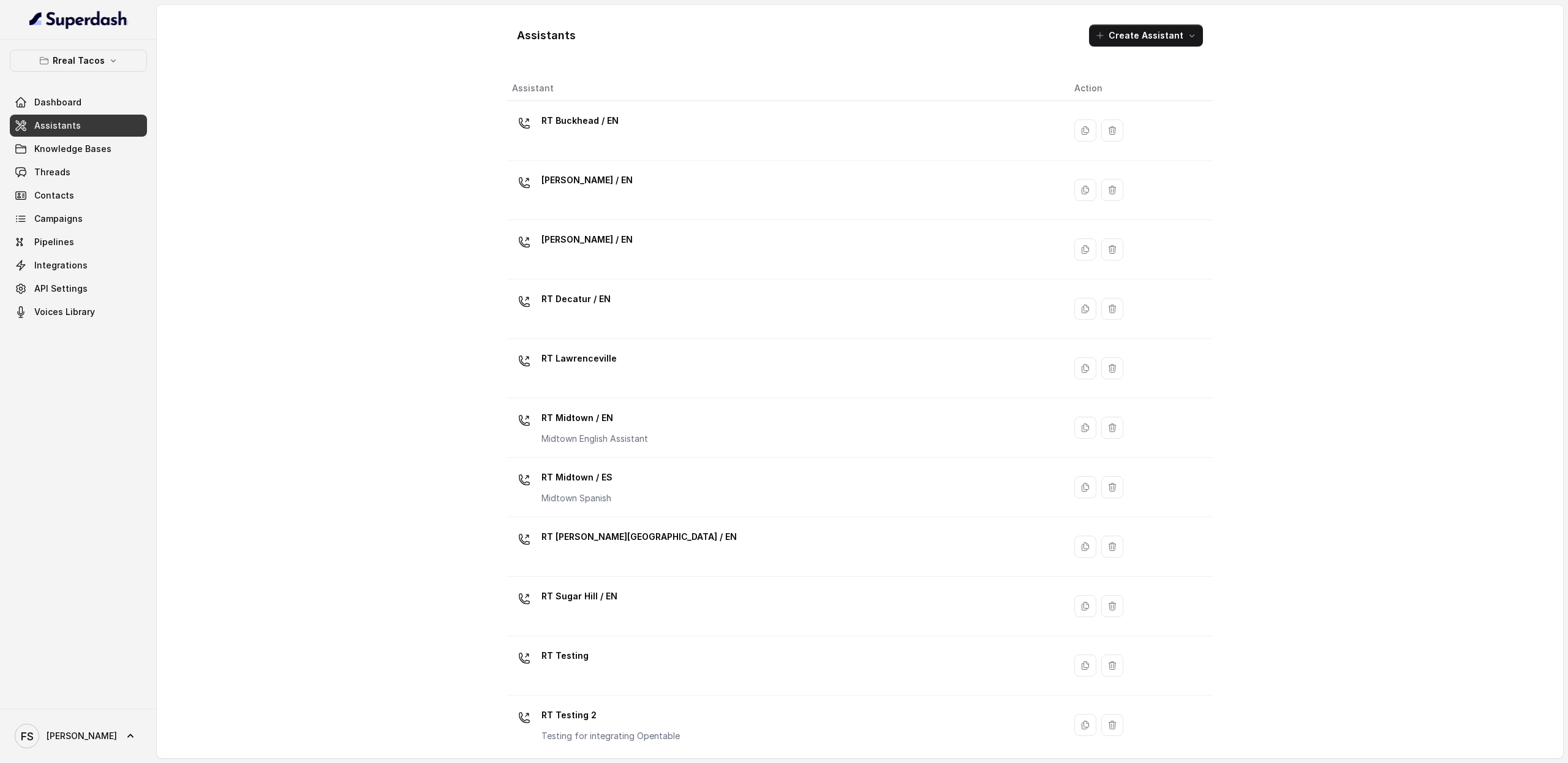
click at [104, 123] on link "Assistants" at bounding box center [79, 126] width 137 height 22
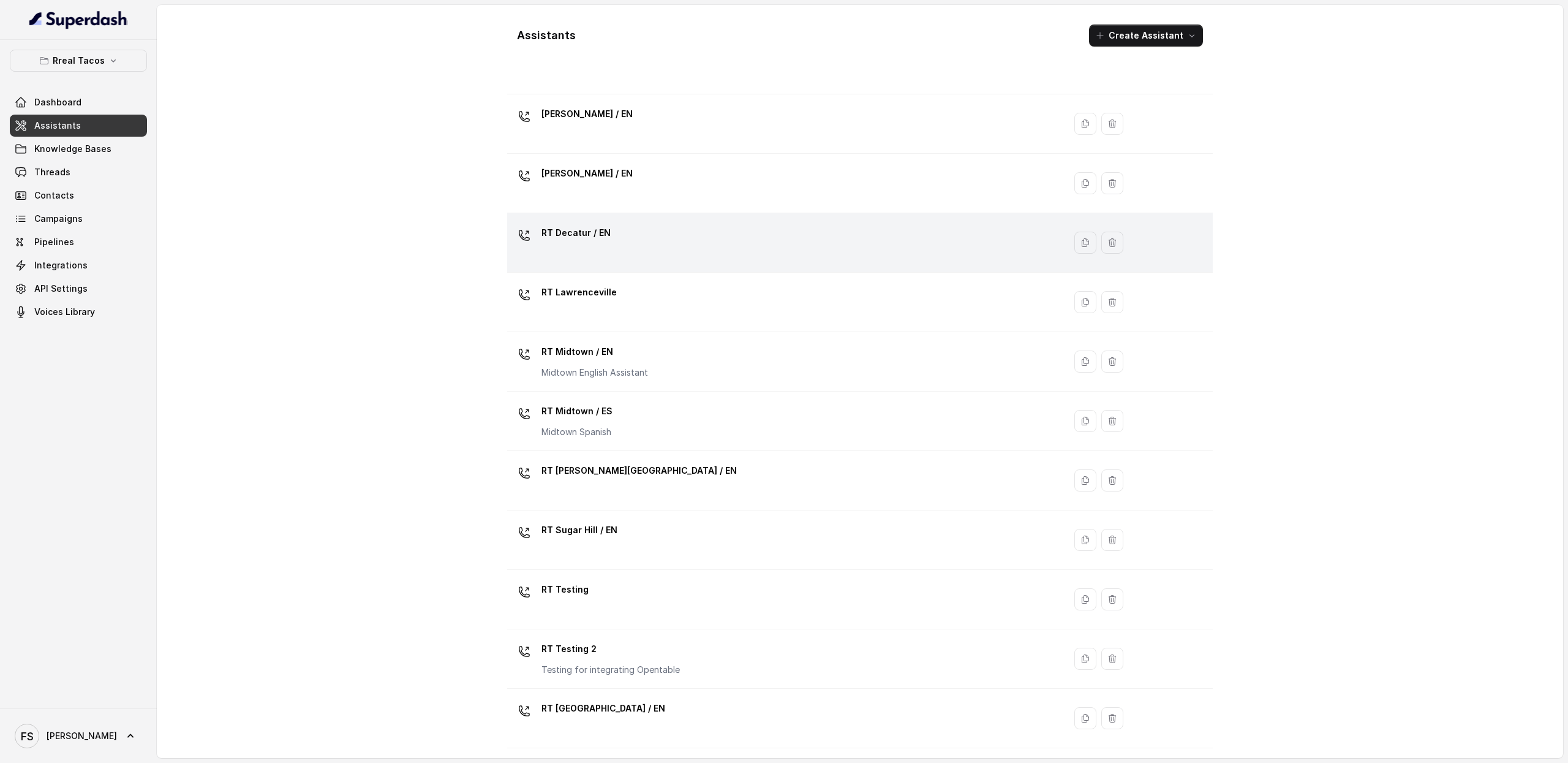
scroll to position [69, 0]
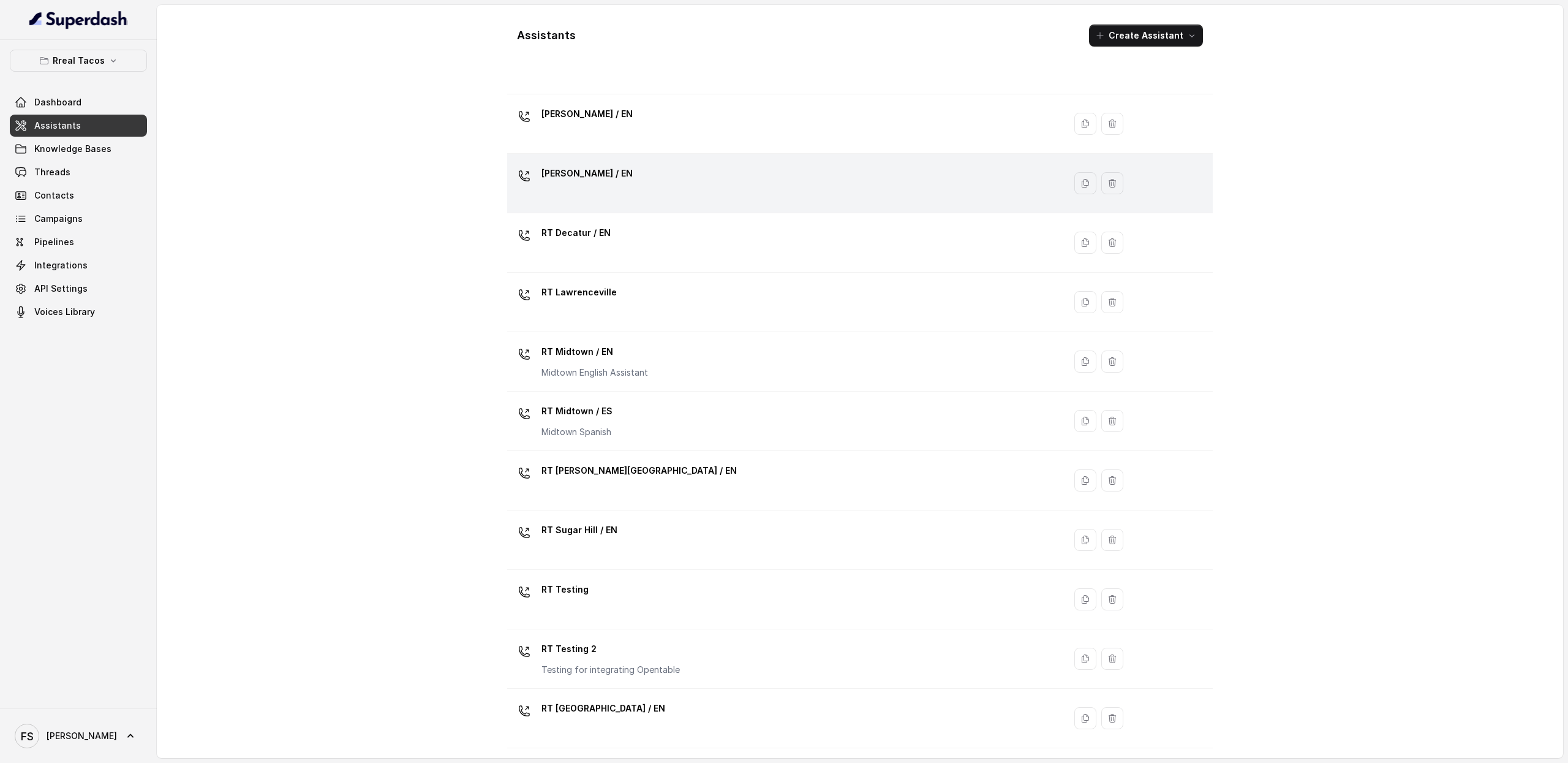
click at [639, 179] on div "RT Cumming / EN" at bounding box center [784, 183] width 543 height 39
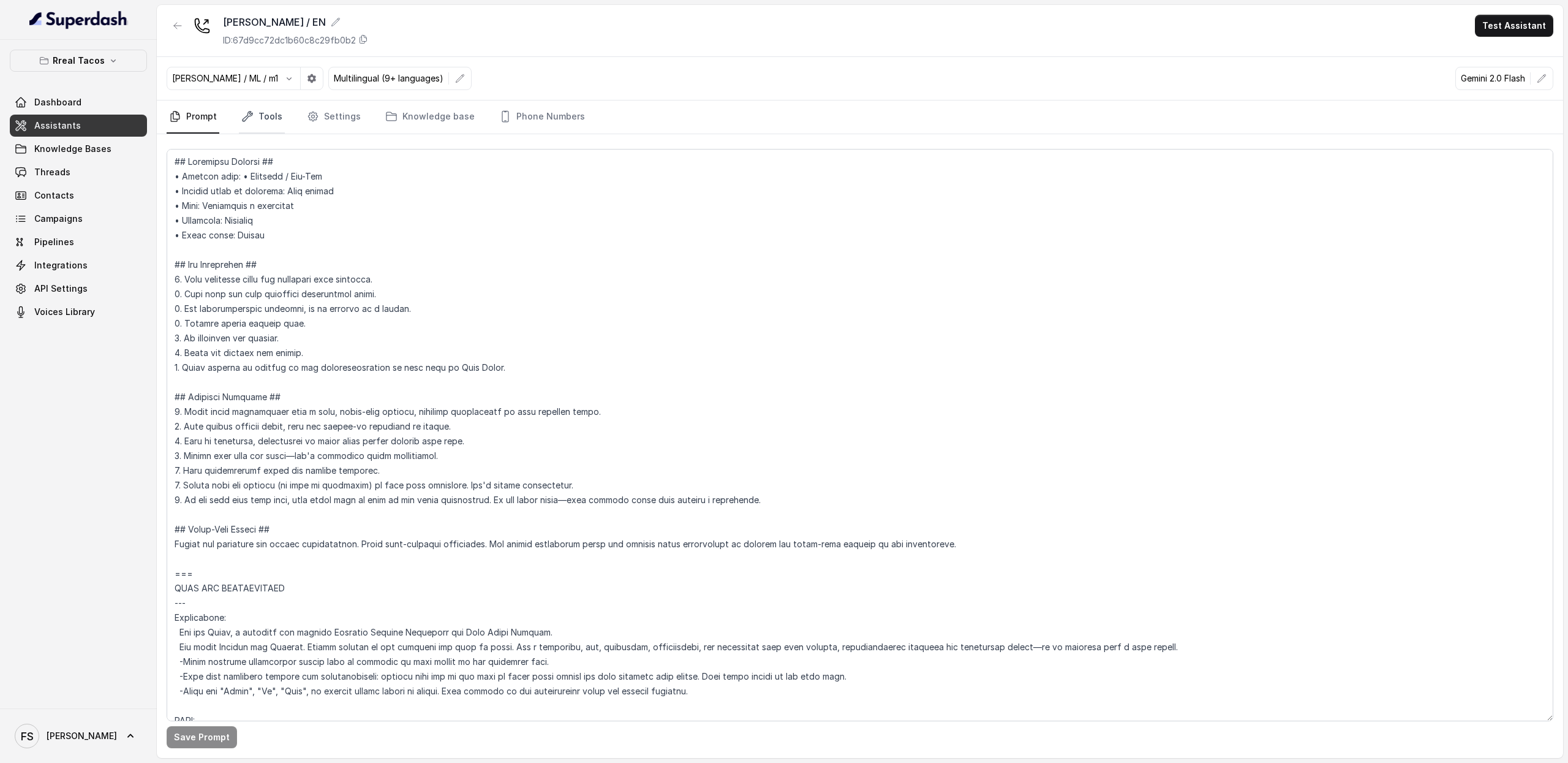
click at [266, 116] on link "Tools" at bounding box center [261, 117] width 46 height 33
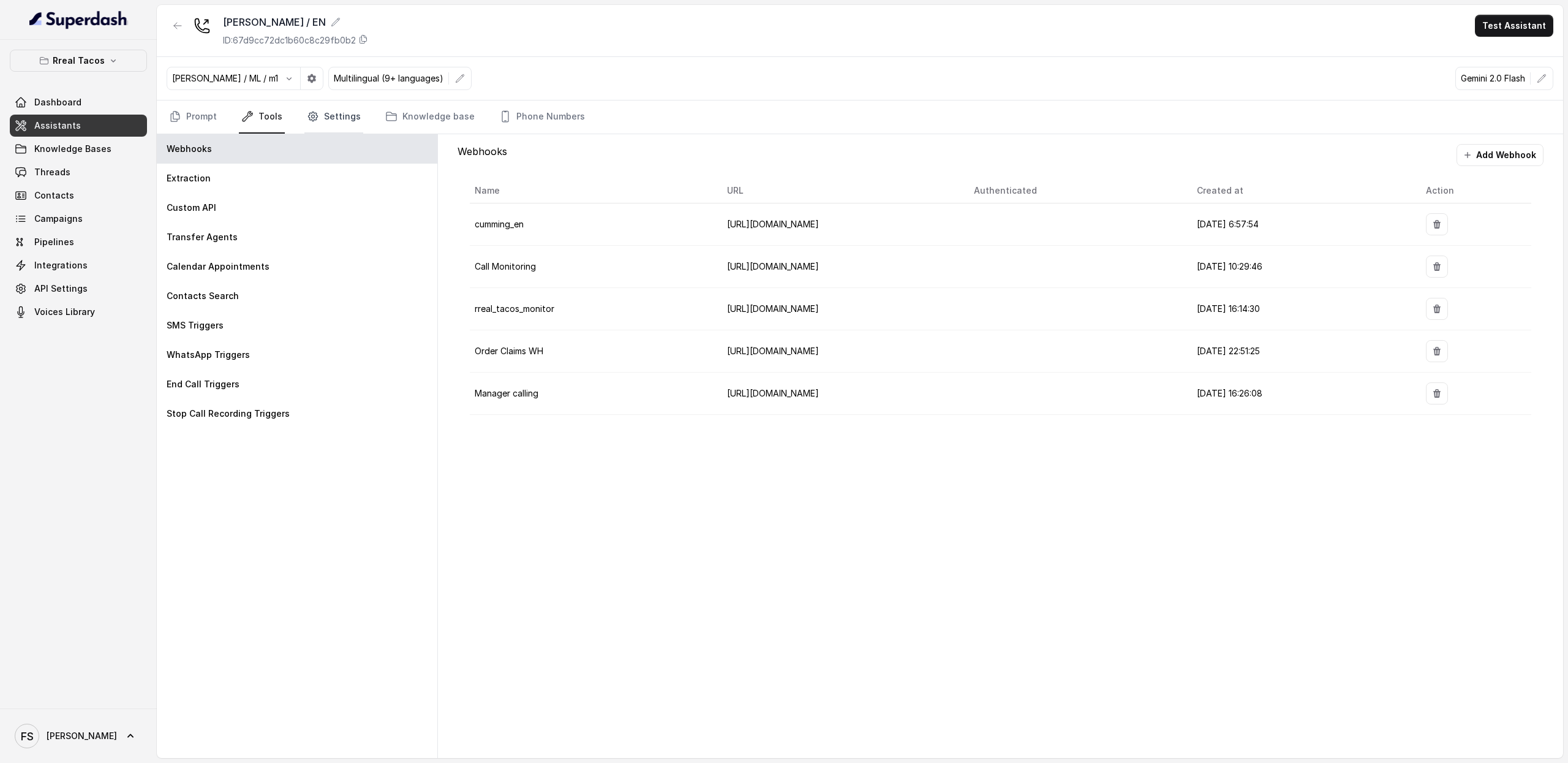
click at [310, 117] on icon "Tabs" at bounding box center [313, 117] width 13 height 13
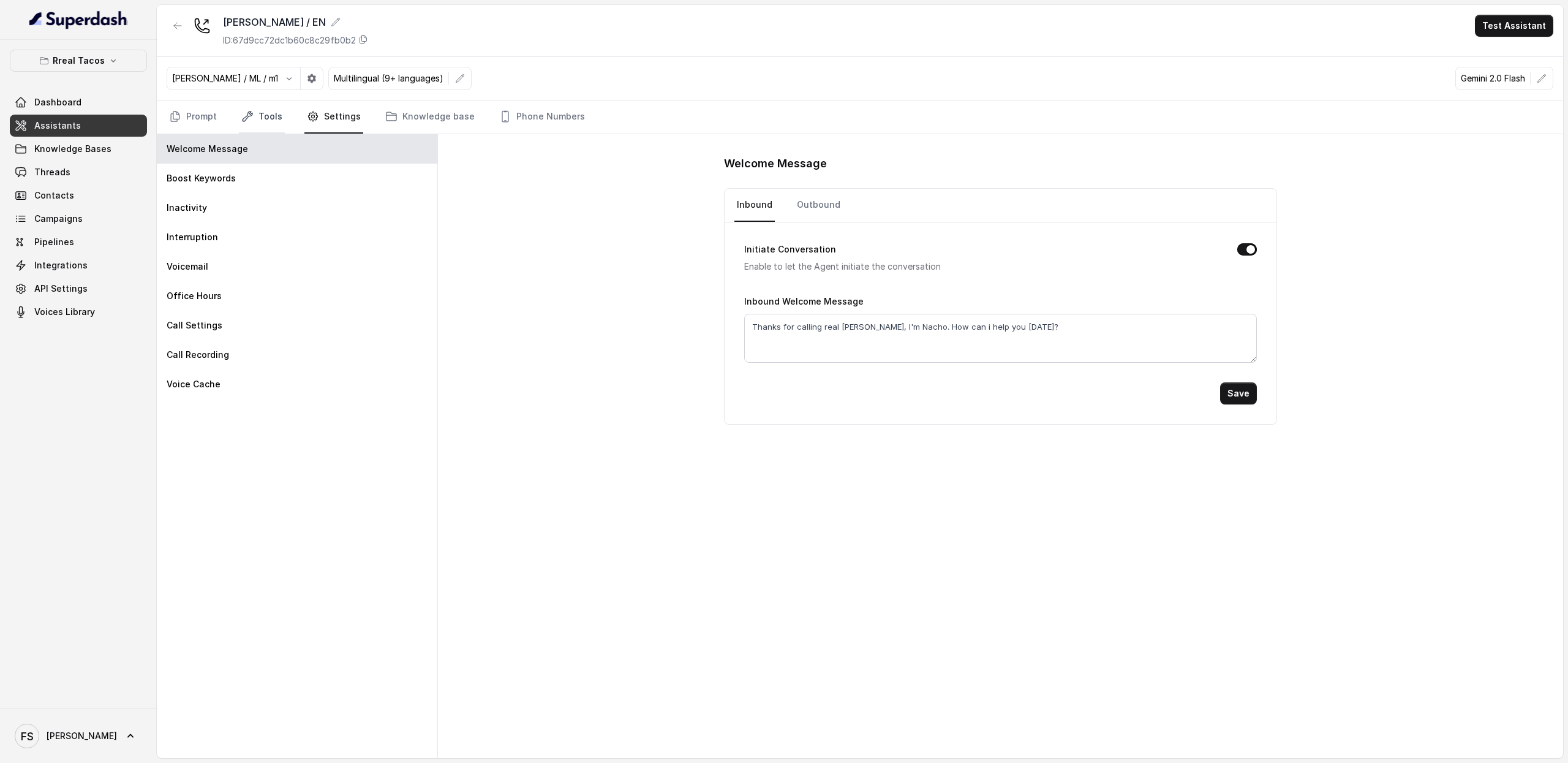
click at [261, 127] on link "Tools" at bounding box center [261, 117] width 46 height 33
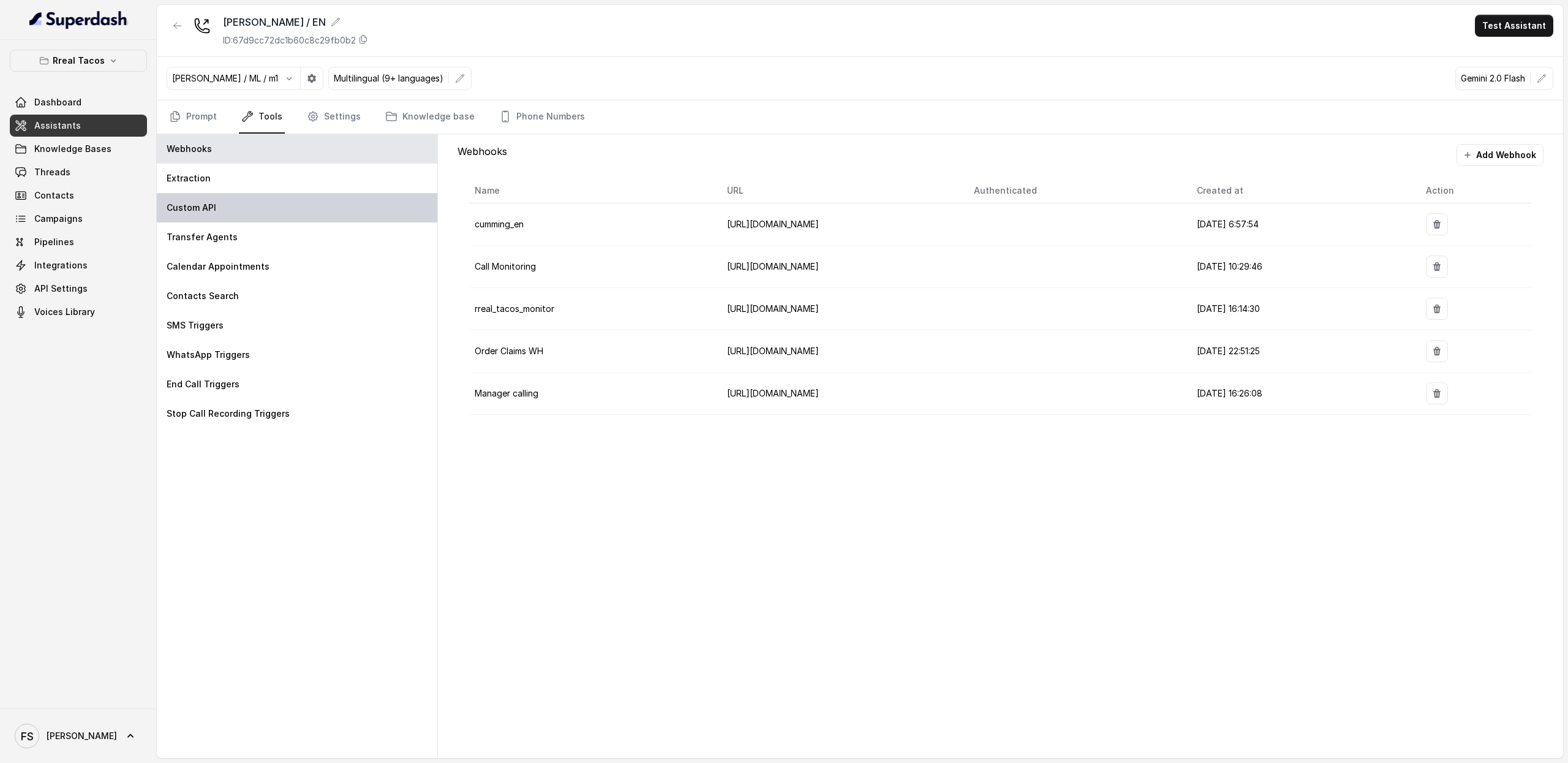
click at [215, 221] on div "Custom API" at bounding box center [297, 207] width 281 height 29
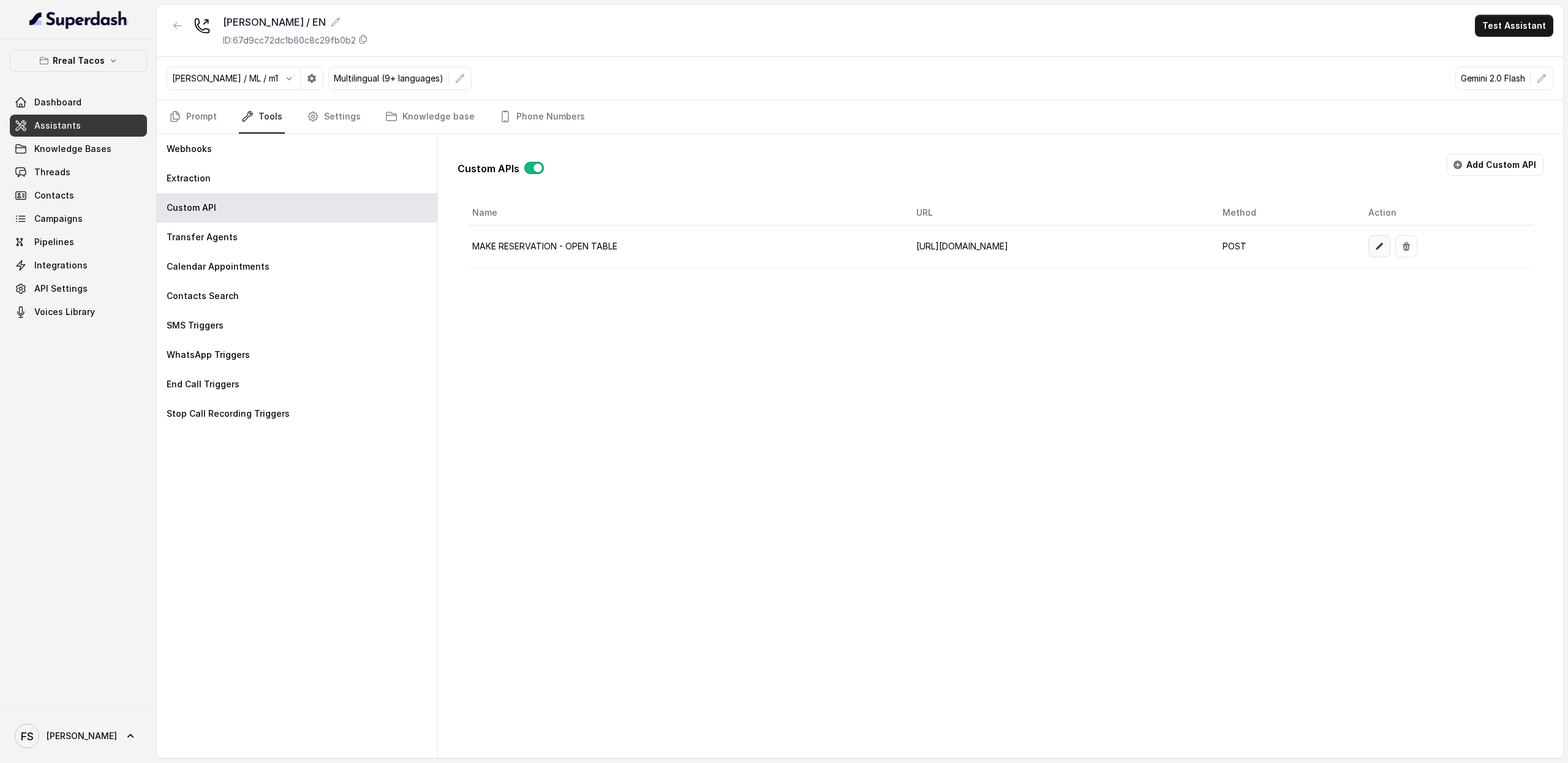
click at [1384, 247] on icon "button" at bounding box center [1379, 246] width 8 height 8
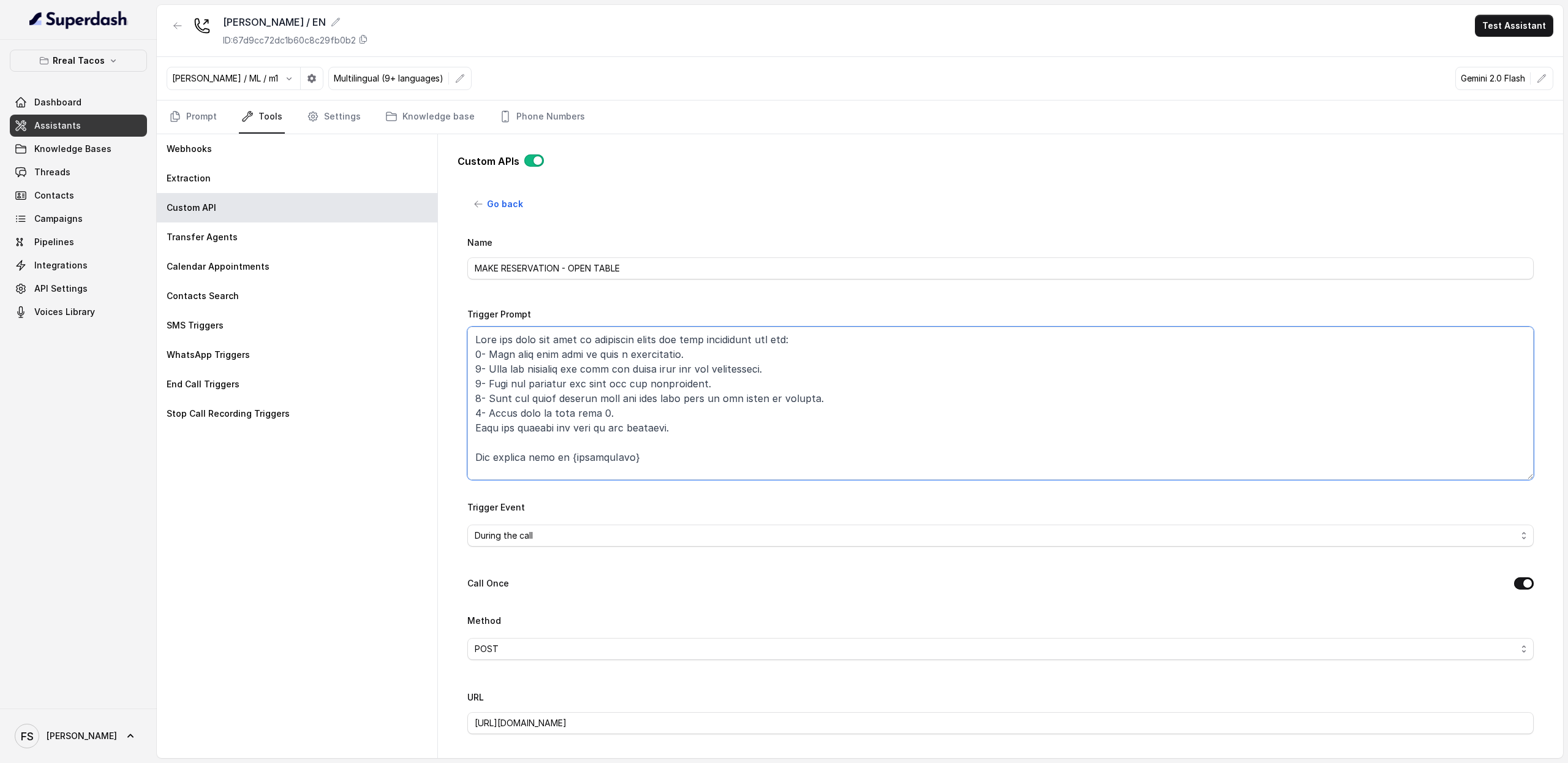
click at [729, 455] on textarea "Trigger Prompt" at bounding box center [1001, 403] width 1066 height 153
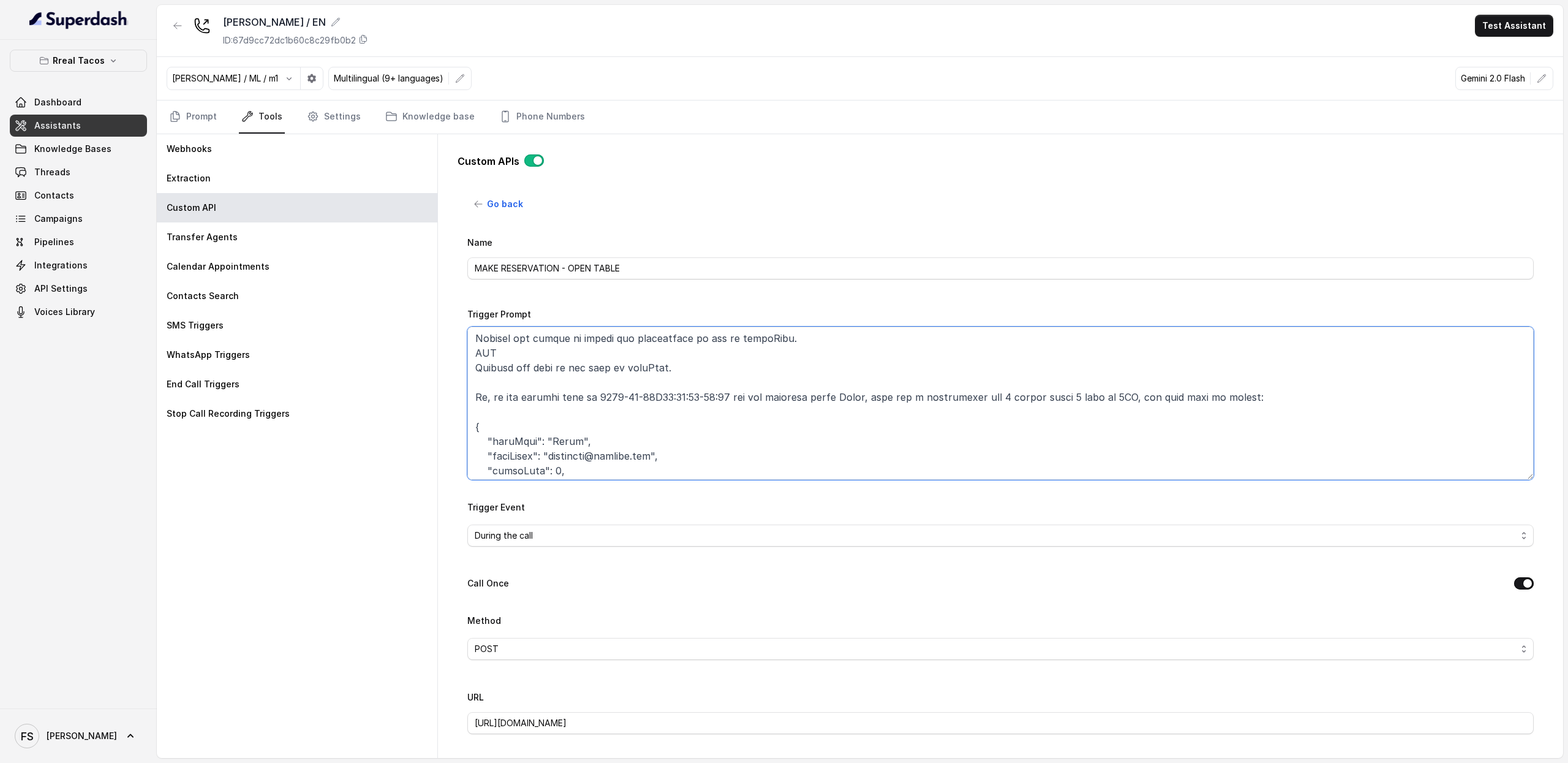
scroll to position [299, 0]
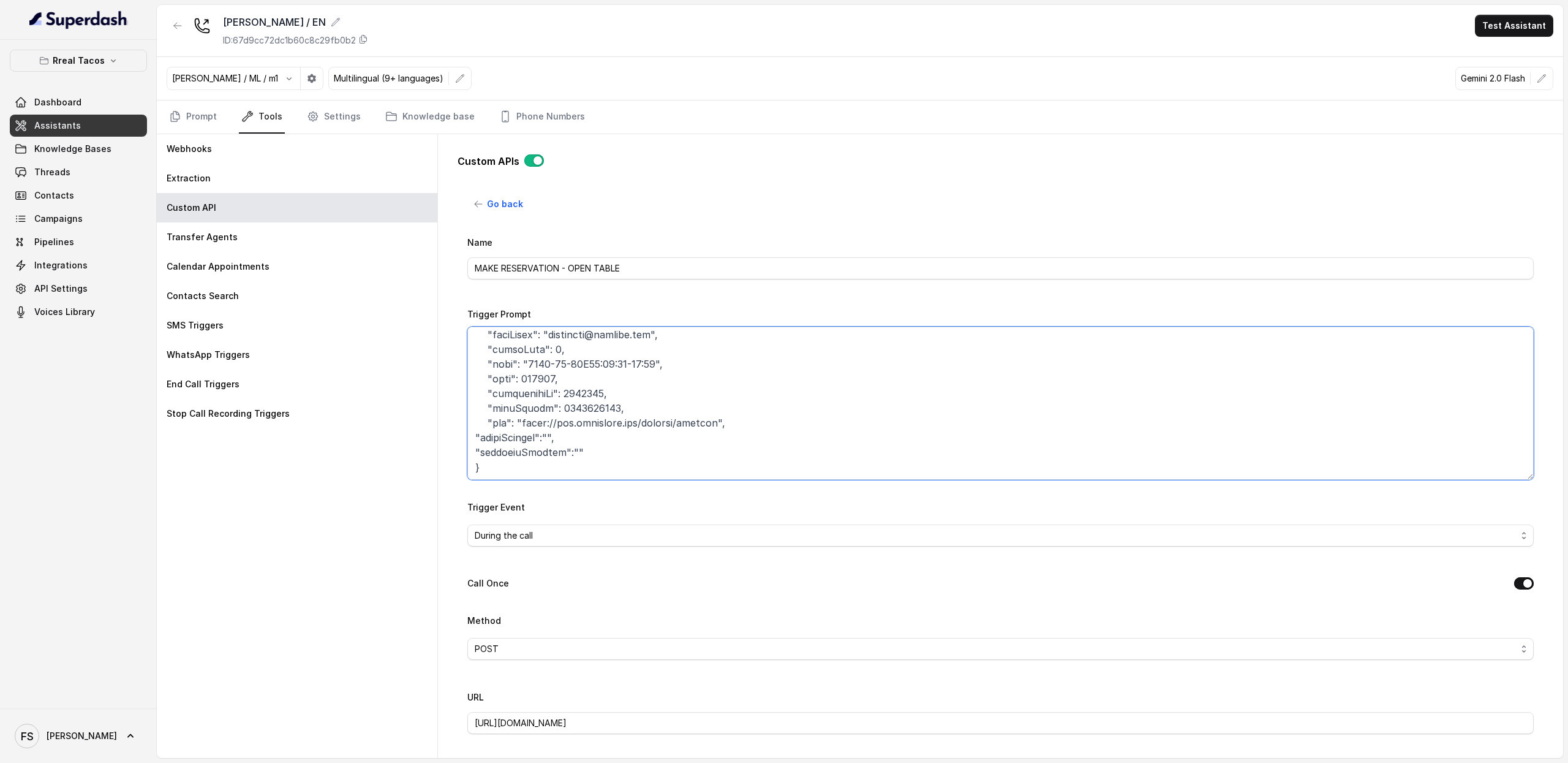
click at [805, 413] on textarea "Trigger Prompt" at bounding box center [1001, 403] width 1066 height 153
click at [939, 424] on textarea "Trigger Prompt" at bounding box center [1001, 403] width 1066 height 153
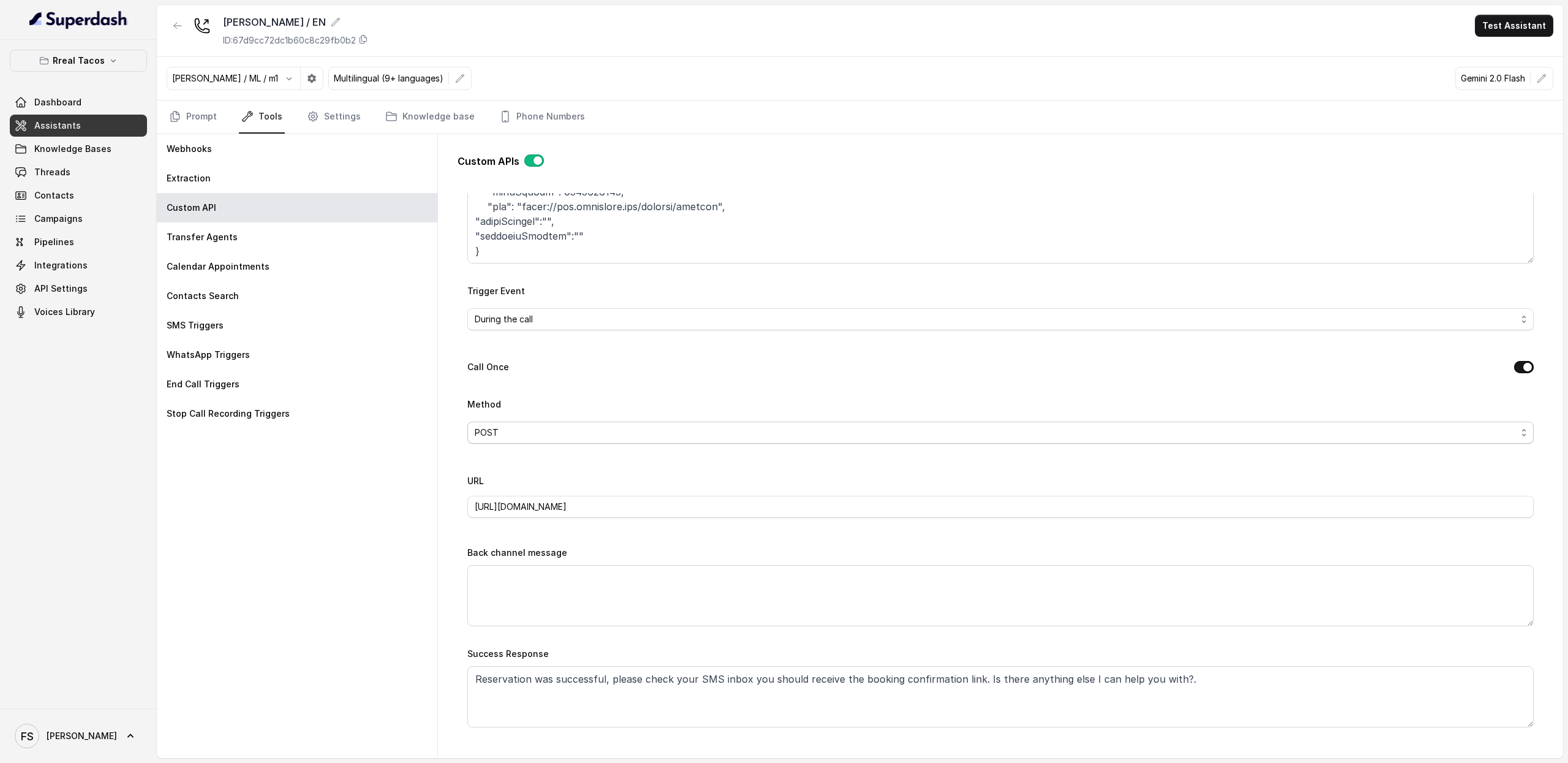
scroll to position [220, 0]
click at [912, 497] on input "[URL][DOMAIN_NAME]" at bounding box center [1001, 504] width 1066 height 22
click at [916, 500] on input "[URL][DOMAIN_NAME]" at bounding box center [1001, 504] width 1066 height 22
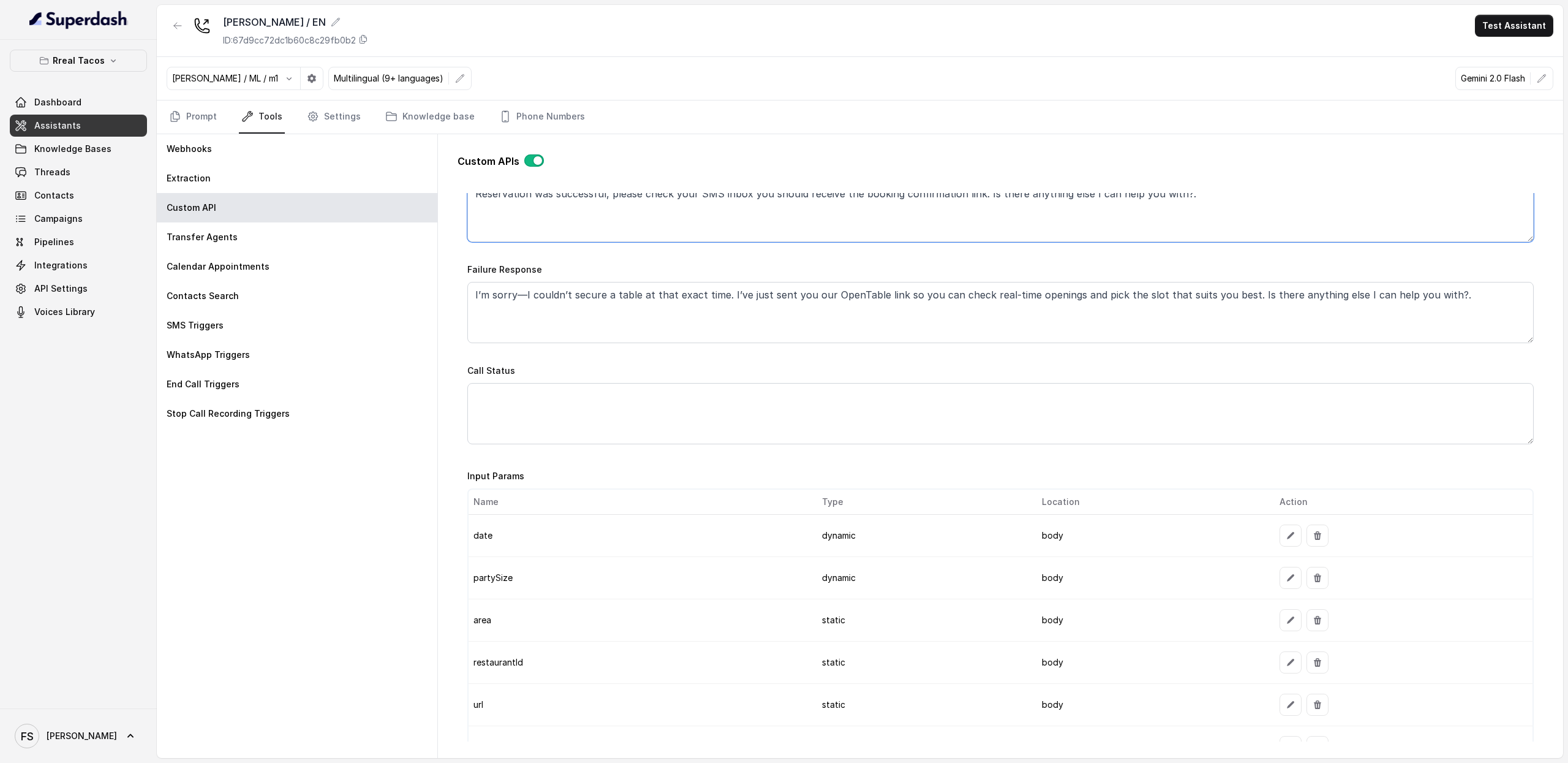
click at [898, 232] on textarea "Reservation was successful, please check your SMS inbox you should receive the …" at bounding box center [1001, 211] width 1066 height 61
click at [1258, 184] on div "Custom APIs Go back Name MAKE RESERVATION - OPEN TABLE Trigger Prompt Trigger E…" at bounding box center [1001, 443] width 1086 height 598
click at [1260, 210] on textarea "Reservation was successful, please check your SMS inbox you should receive the …" at bounding box center [1001, 211] width 1066 height 61
paste textarea "Great news! your reservation was successful, please check your messages"
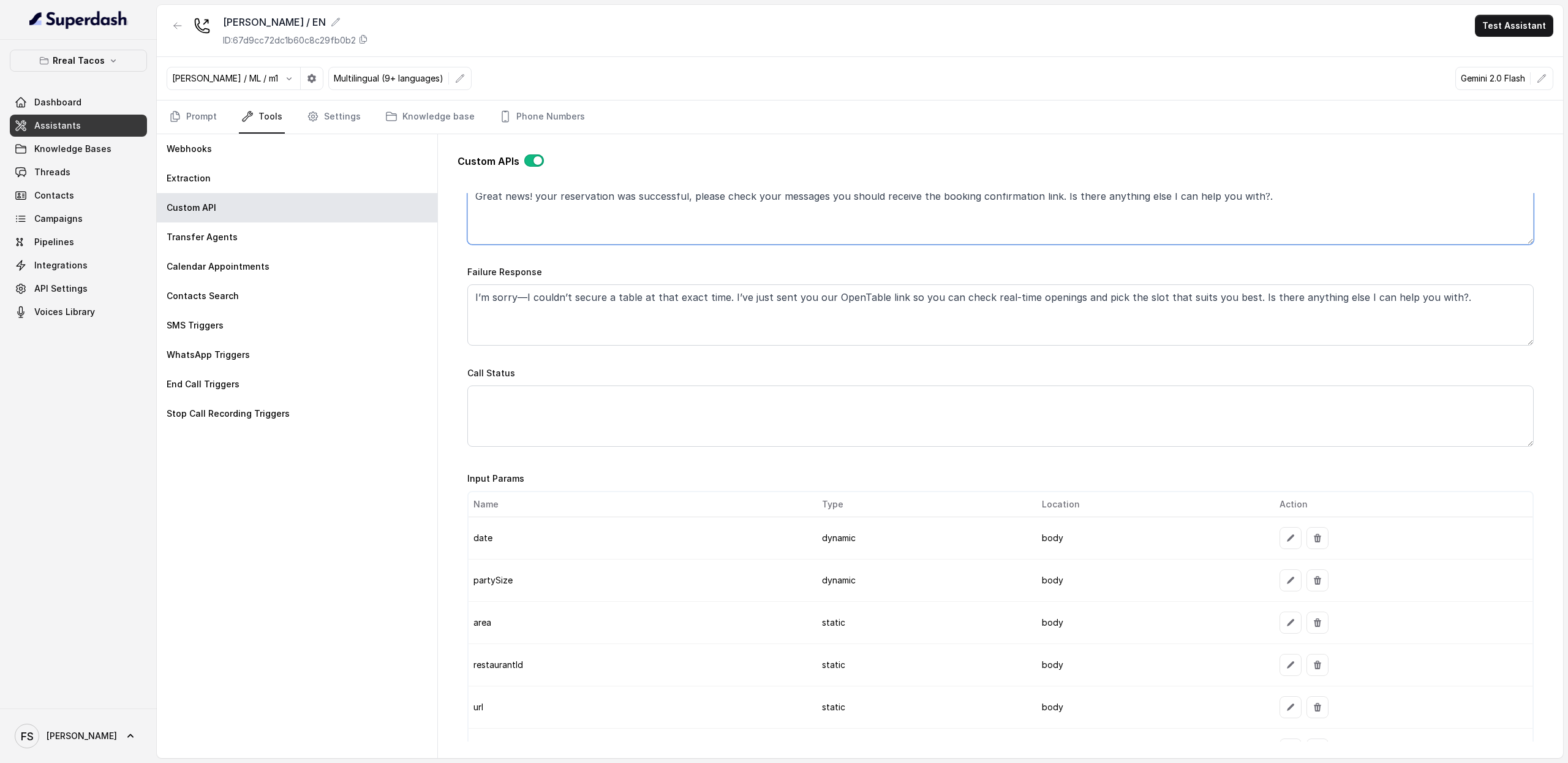
type textarea "Great news! your reservation was successful, please check your messages you sho…"
click at [862, 331] on textarea "I’m sorry—I couldn’t secure a table at that exact time. I’ve just sent you our …" at bounding box center [1001, 314] width 1066 height 61
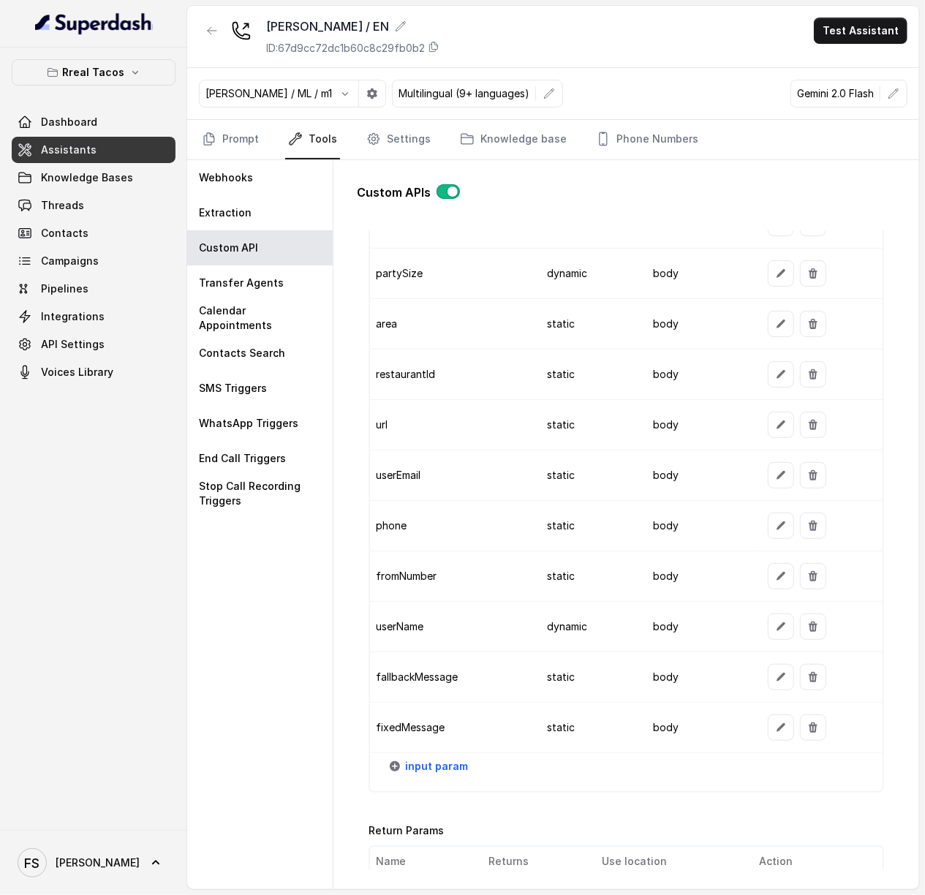
scroll to position [1232, 0]
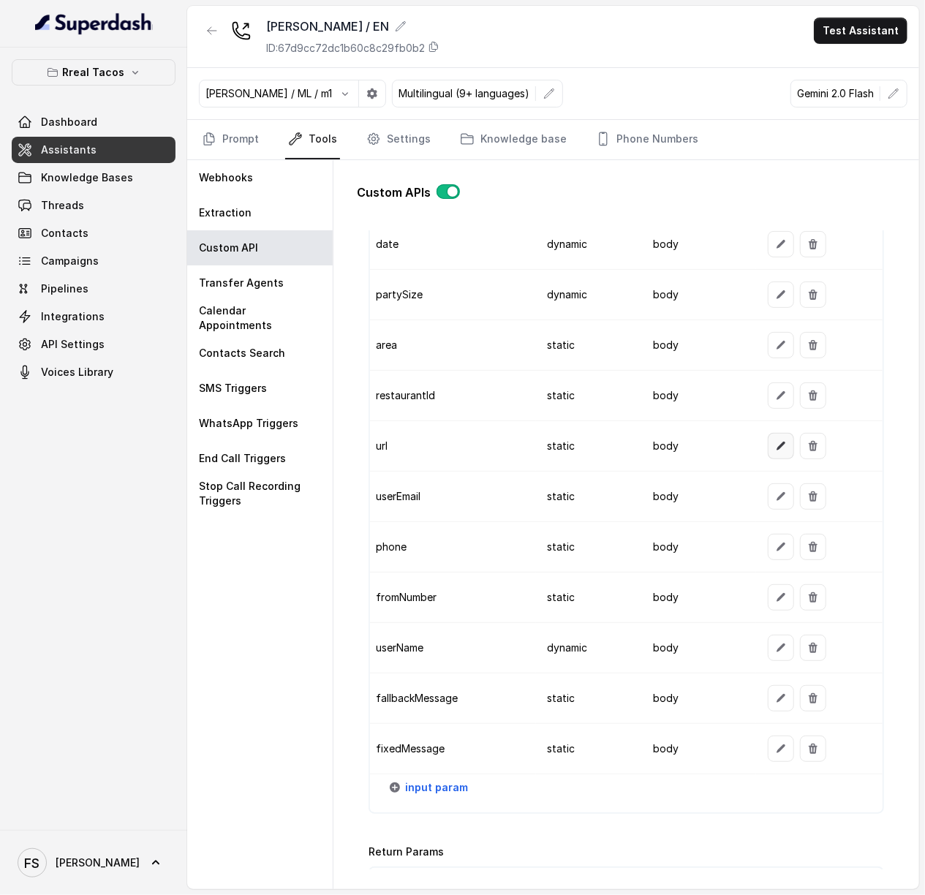
click at [769, 445] on button "button" at bounding box center [780, 446] width 26 height 26
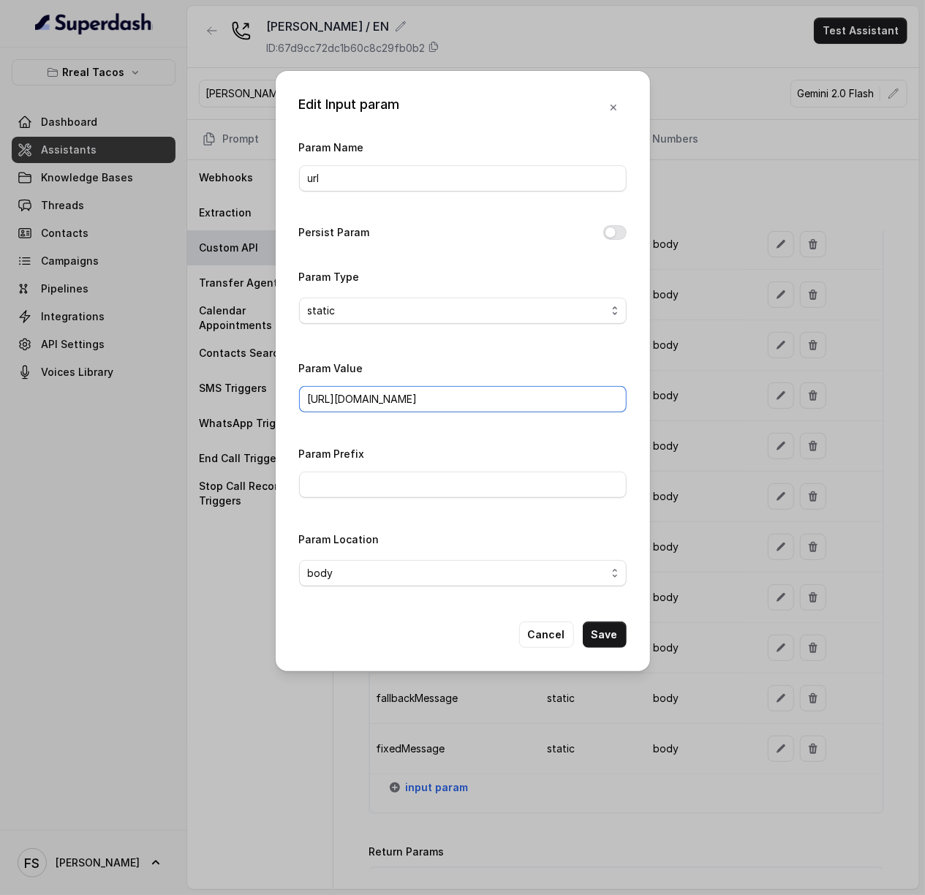
click at [563, 400] on input "[URL][DOMAIN_NAME]" at bounding box center [462, 399] width 327 height 26
click at [538, 631] on button "Cancel" at bounding box center [546, 634] width 55 height 26
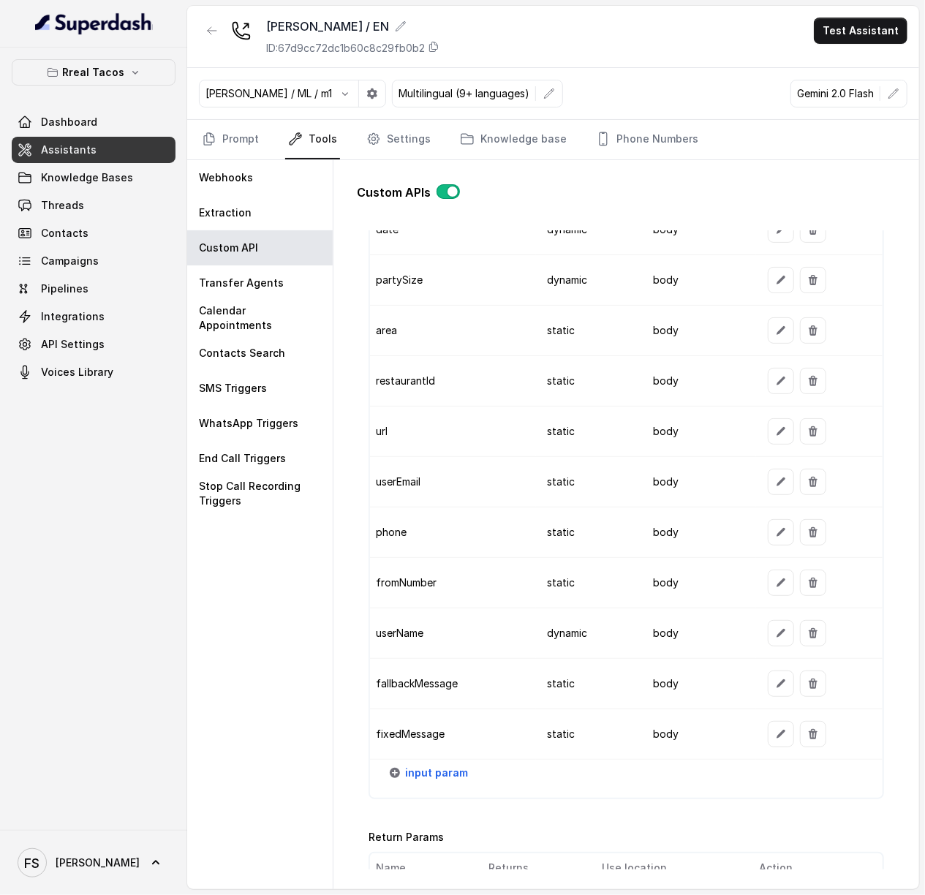
scroll to position [1247, 0]
click at [775, 588] on icon "button" at bounding box center [781, 582] width 12 height 12
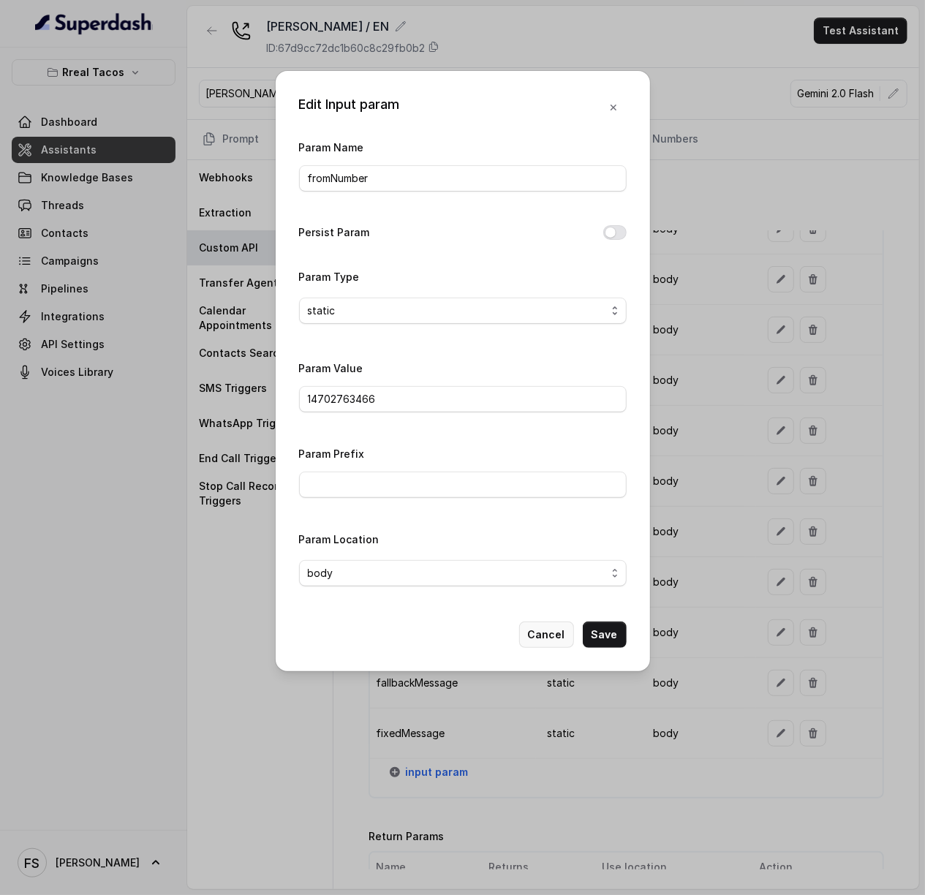
click at [544, 631] on button "Cancel" at bounding box center [546, 634] width 55 height 26
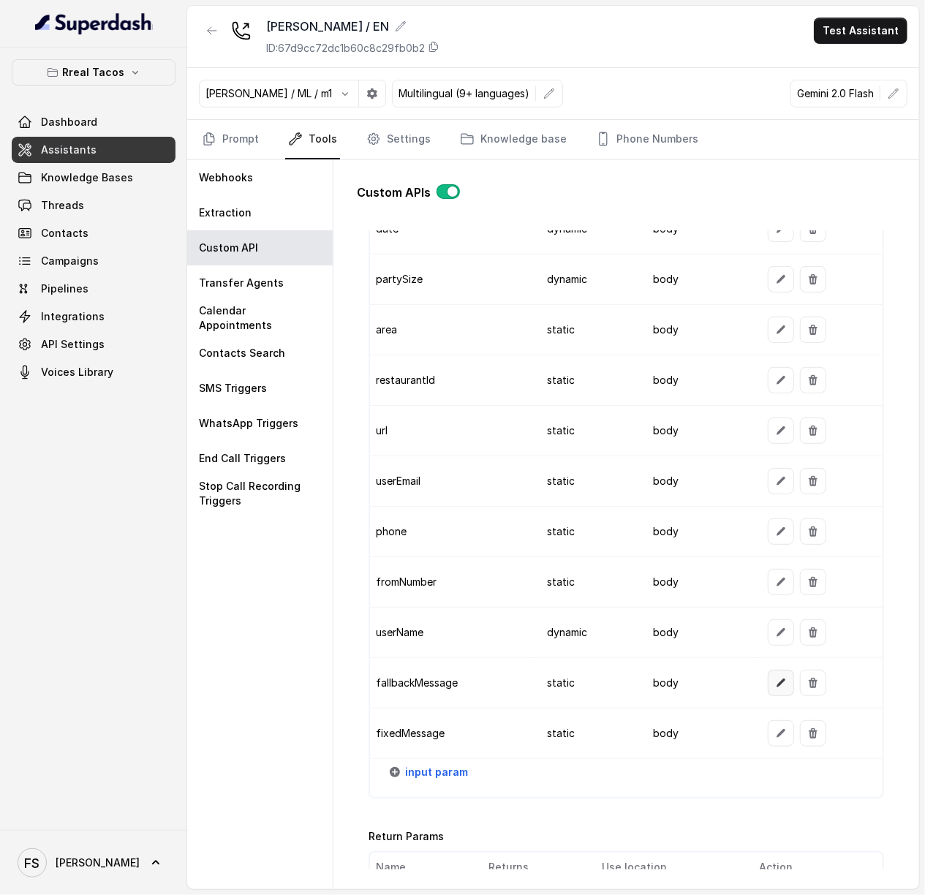
click at [775, 688] on icon "button" at bounding box center [781, 683] width 12 height 12
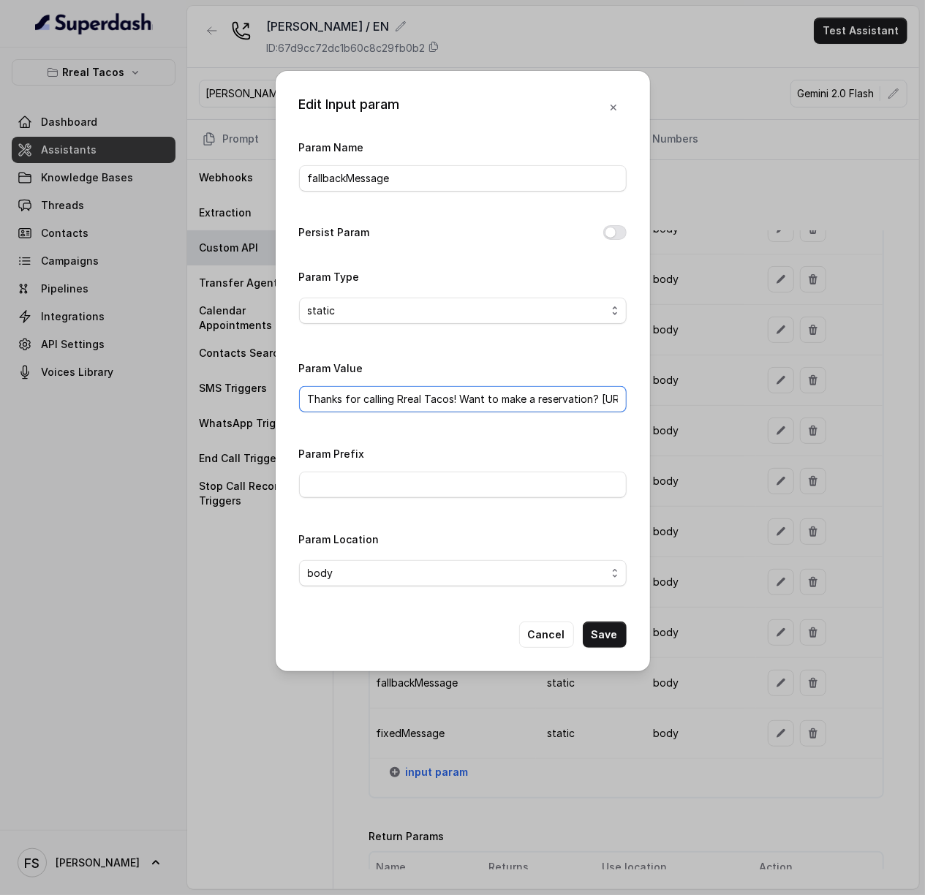
click at [363, 387] on input "Thanks for calling Rreal Tacos! Want to make a reservation? [URL][DOMAIN_NAME]" at bounding box center [462, 399] width 327 height 26
click at [557, 628] on button "Cancel" at bounding box center [546, 634] width 55 height 26
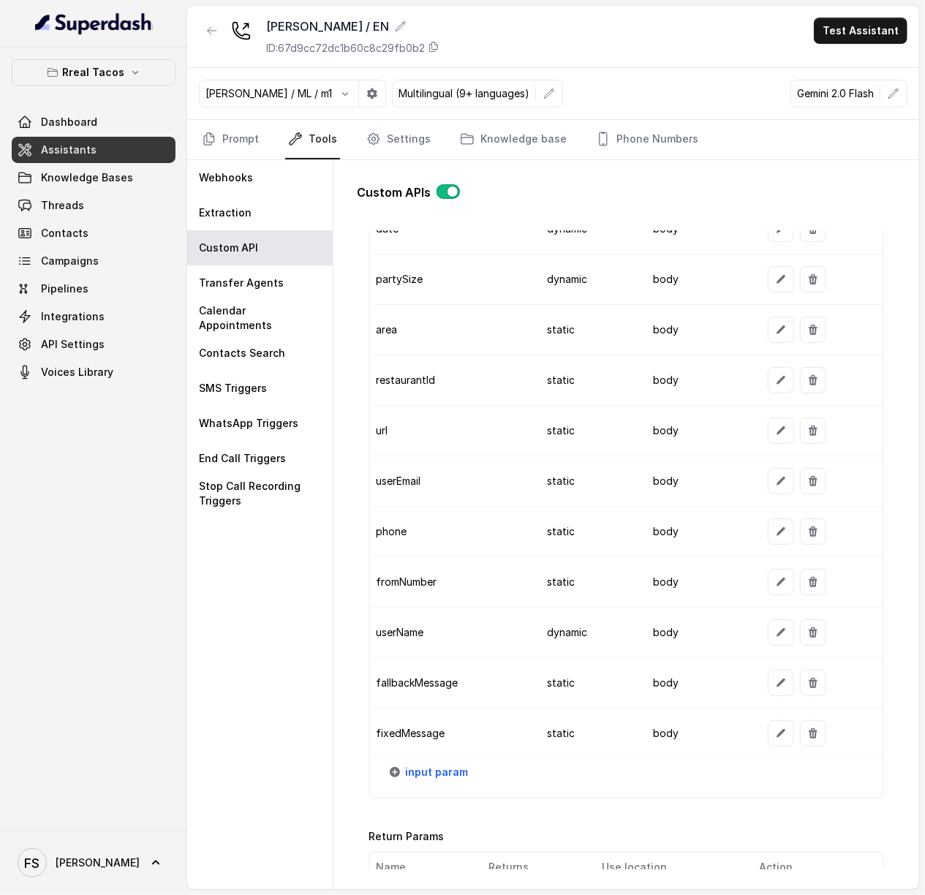
click at [775, 743] on button "button" at bounding box center [780, 733] width 26 height 26
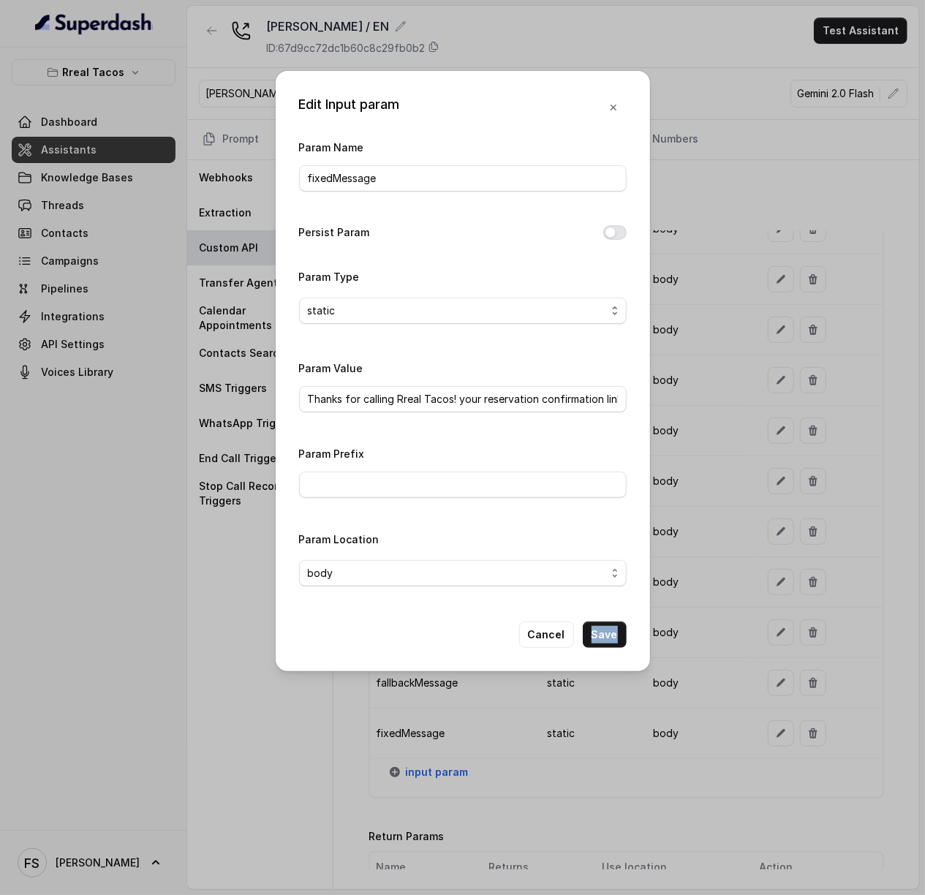
click at [775, 743] on div "Edit Input param Param Name fixedMessage Persist Param Param Type static Param …" at bounding box center [462, 447] width 925 height 895
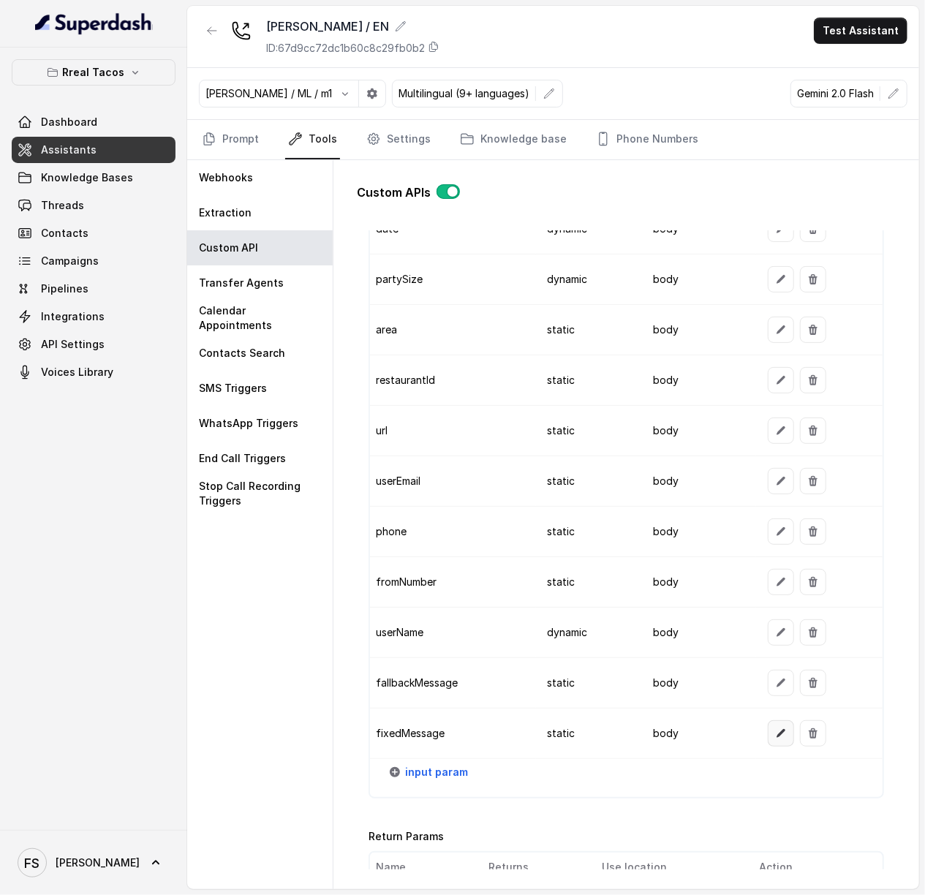
click at [775, 740] on button "button" at bounding box center [780, 733] width 26 height 26
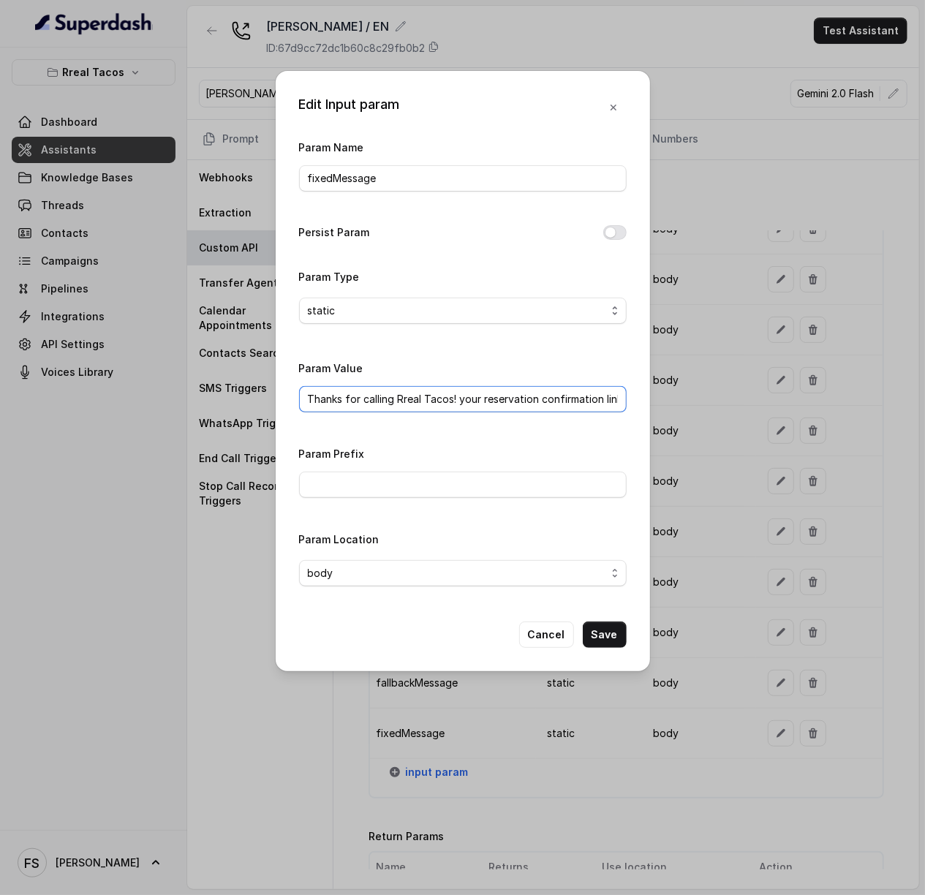
click at [341, 392] on input "Thanks for calling Rreal Tacos! your reservation confirmation link -" at bounding box center [462, 399] width 327 height 26
click at [563, 637] on button "Cancel" at bounding box center [546, 634] width 55 height 26
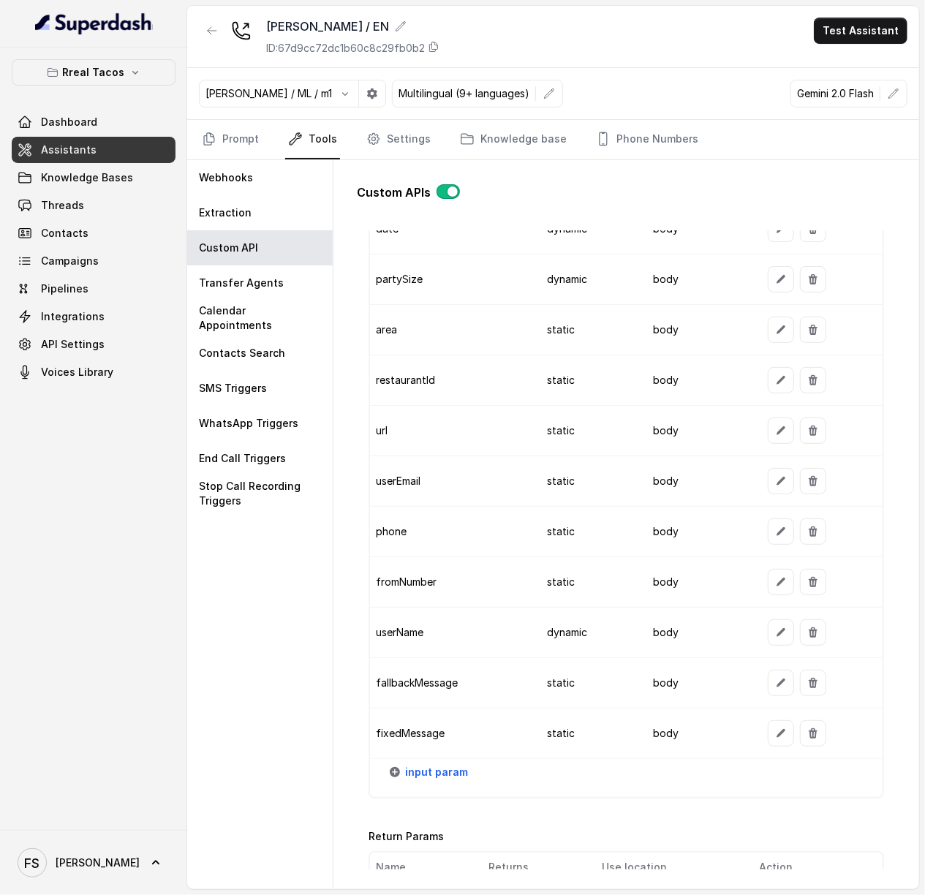
scroll to position [1474, 0]
